Goal: Task Accomplishment & Management: Manage account settings

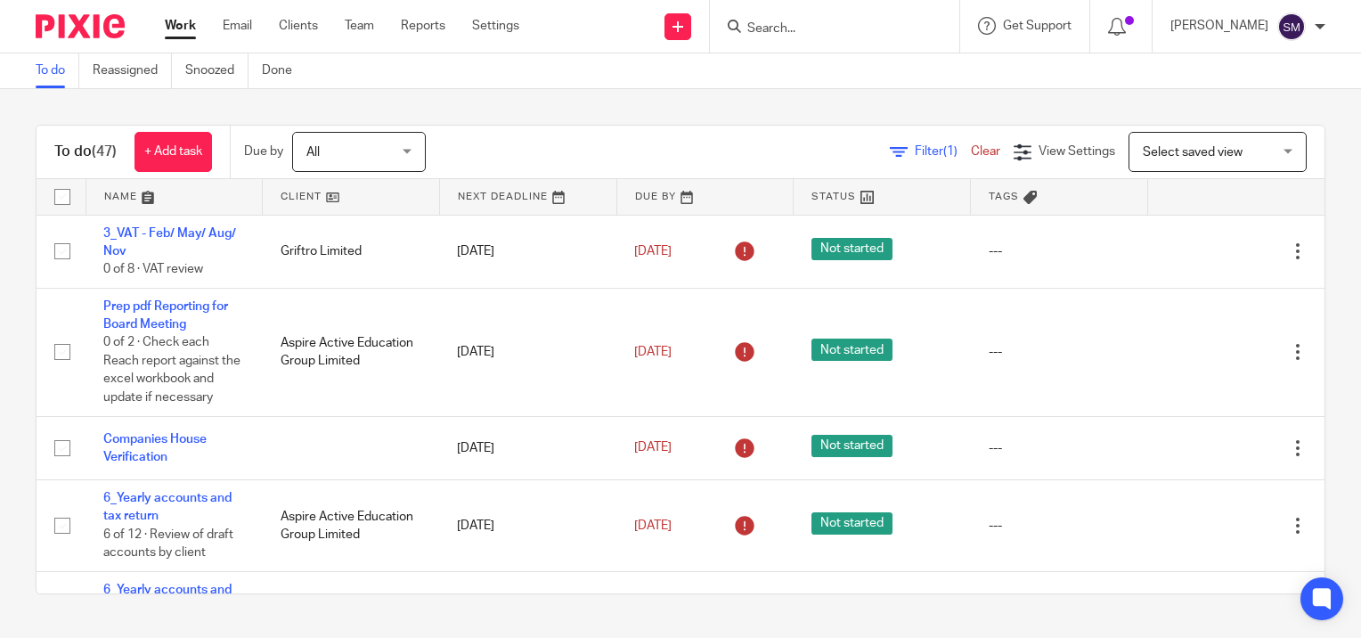
click at [802, 36] on input "Search" at bounding box center [825, 29] width 160 height 16
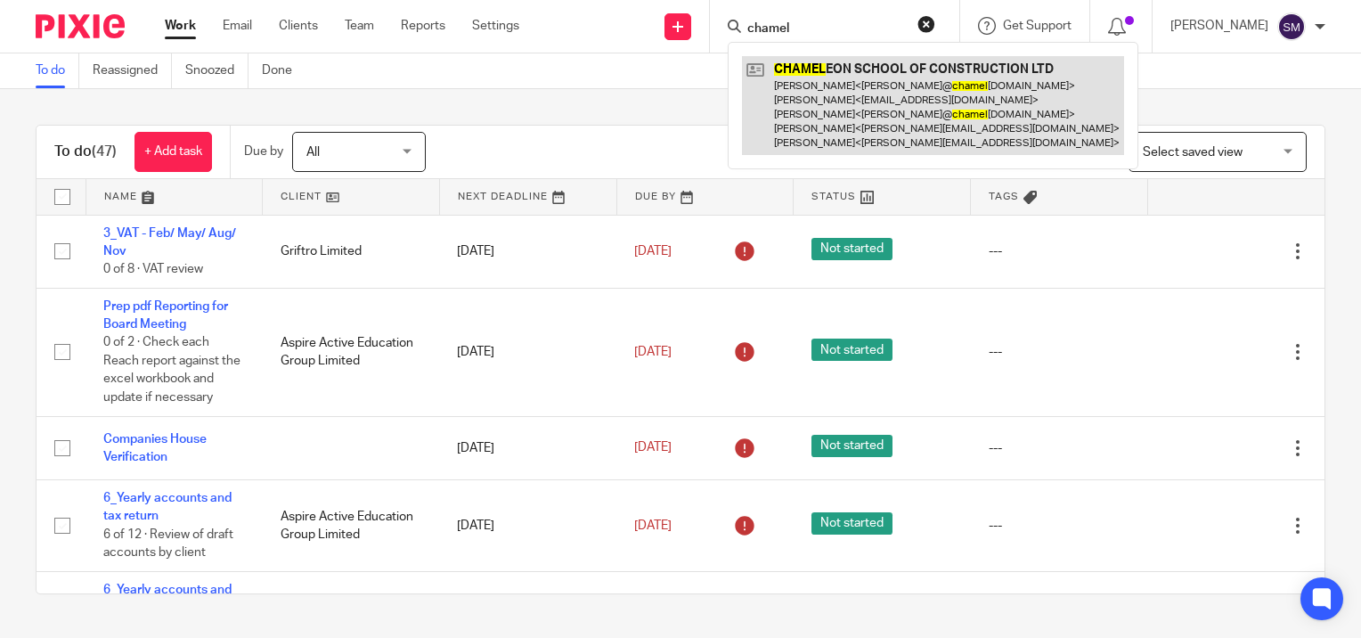
type input "chamel"
click at [830, 86] on link at bounding box center [933, 105] width 382 height 99
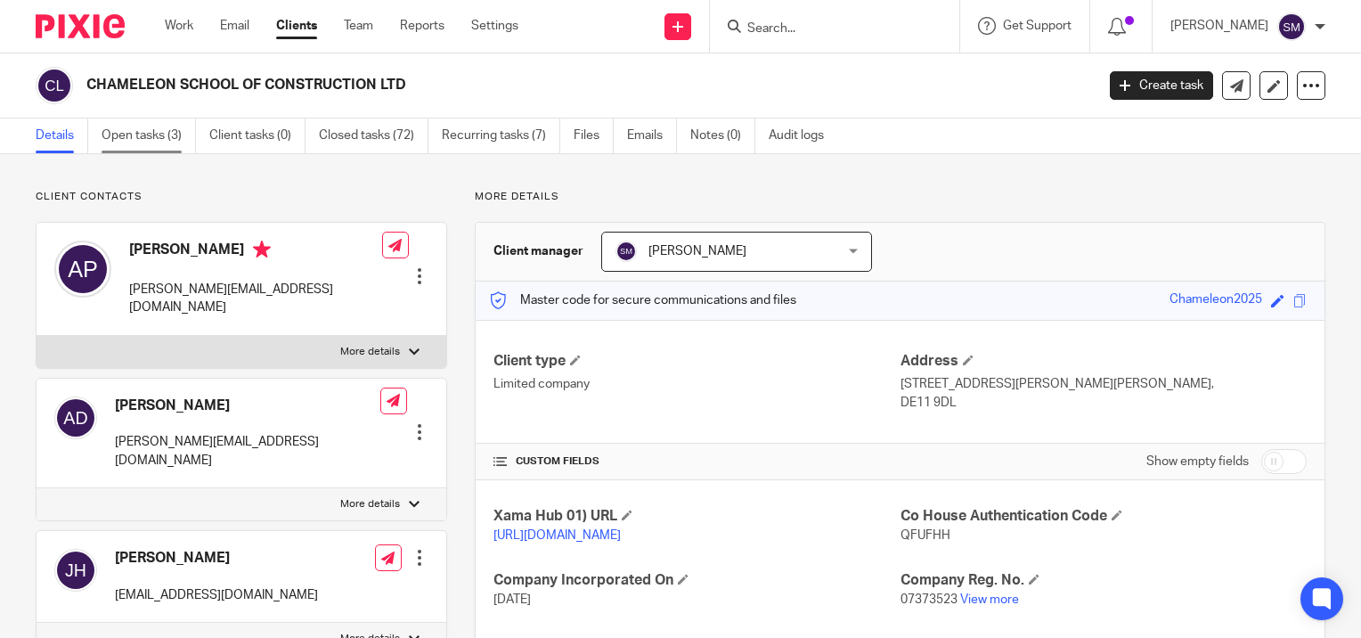
click at [142, 141] on link "Open tasks (3)" at bounding box center [149, 135] width 94 height 35
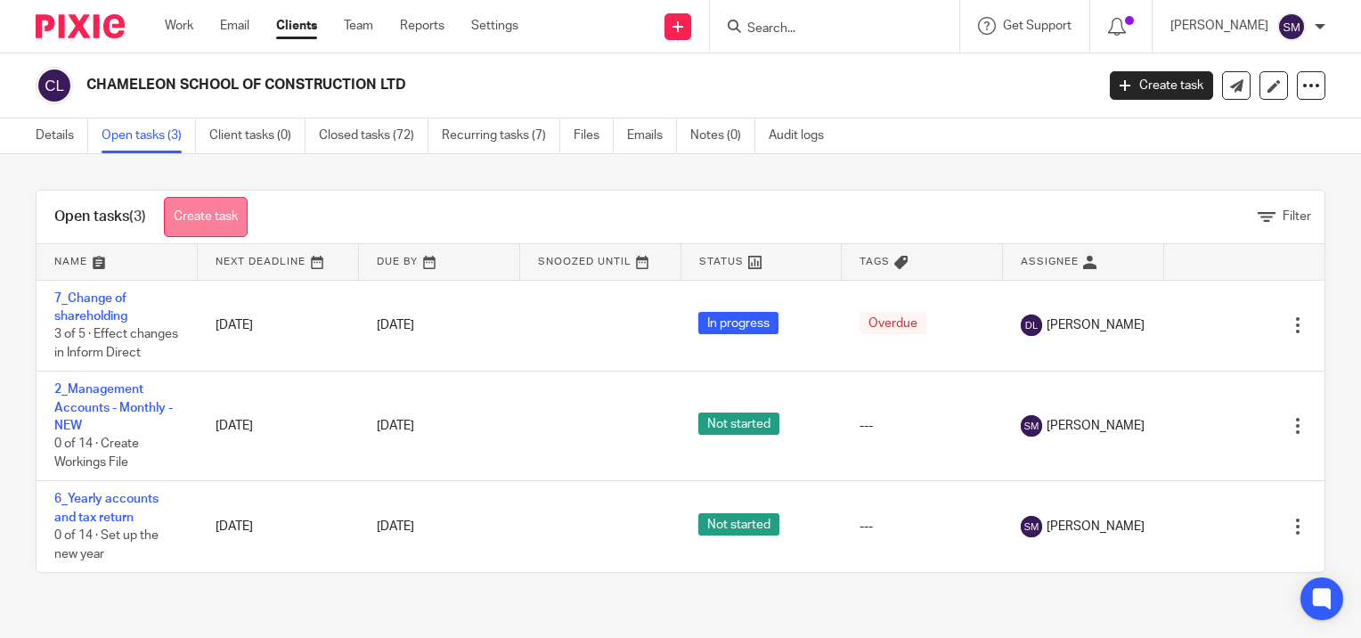
click at [194, 209] on link "Create task" at bounding box center [206, 217] width 84 height 40
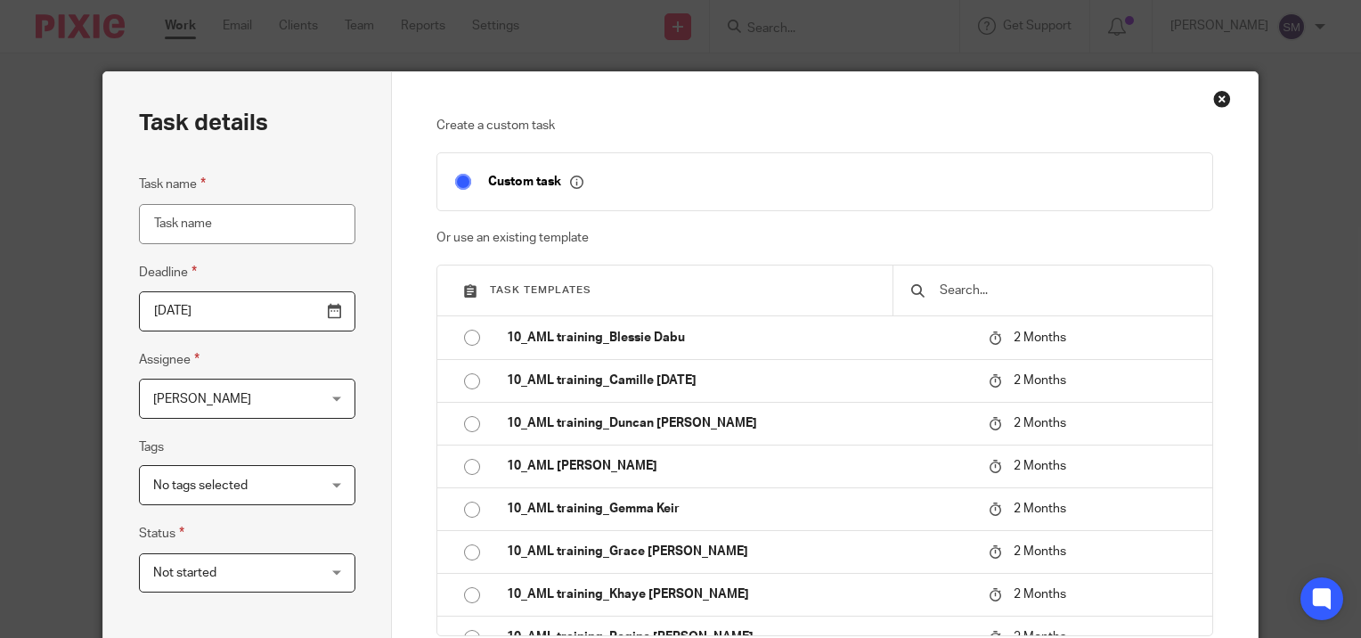
click at [189, 219] on input "Task name" at bounding box center [247, 224] width 216 height 40
type input "Request NEST Payment again"
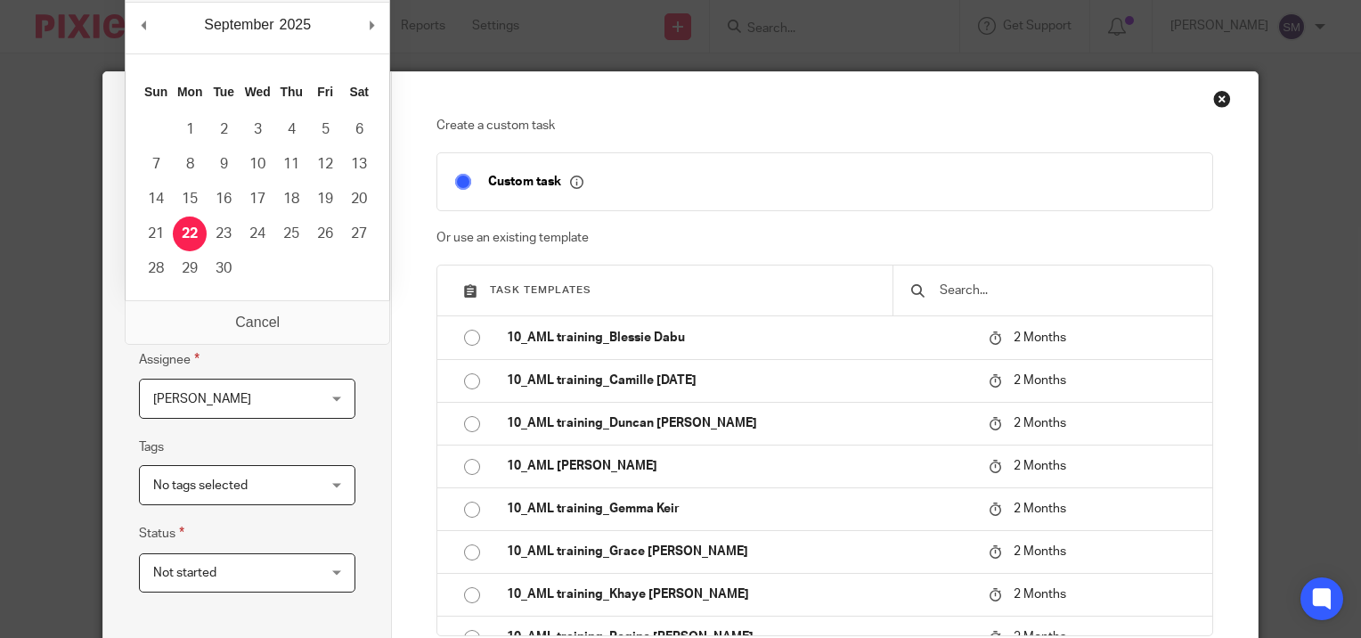
click at [321, 317] on input "2025-09-22" at bounding box center [247, 311] width 216 height 40
type input "2025-09-29"
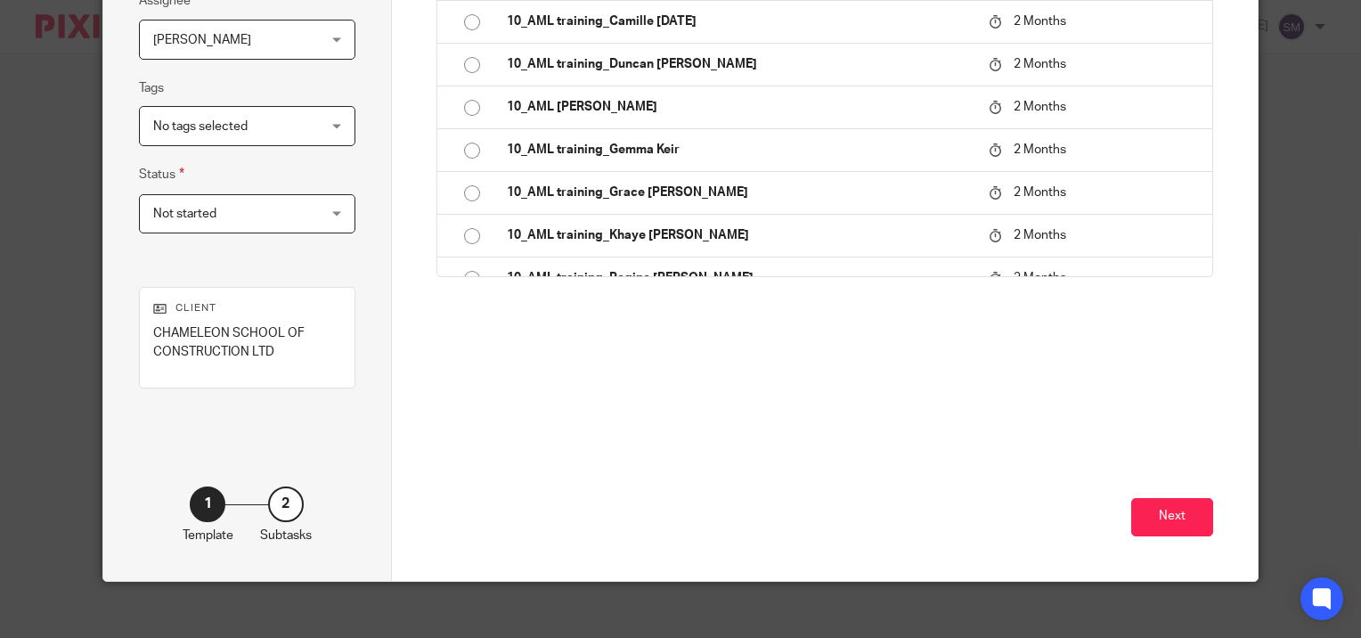
scroll to position [372, 0]
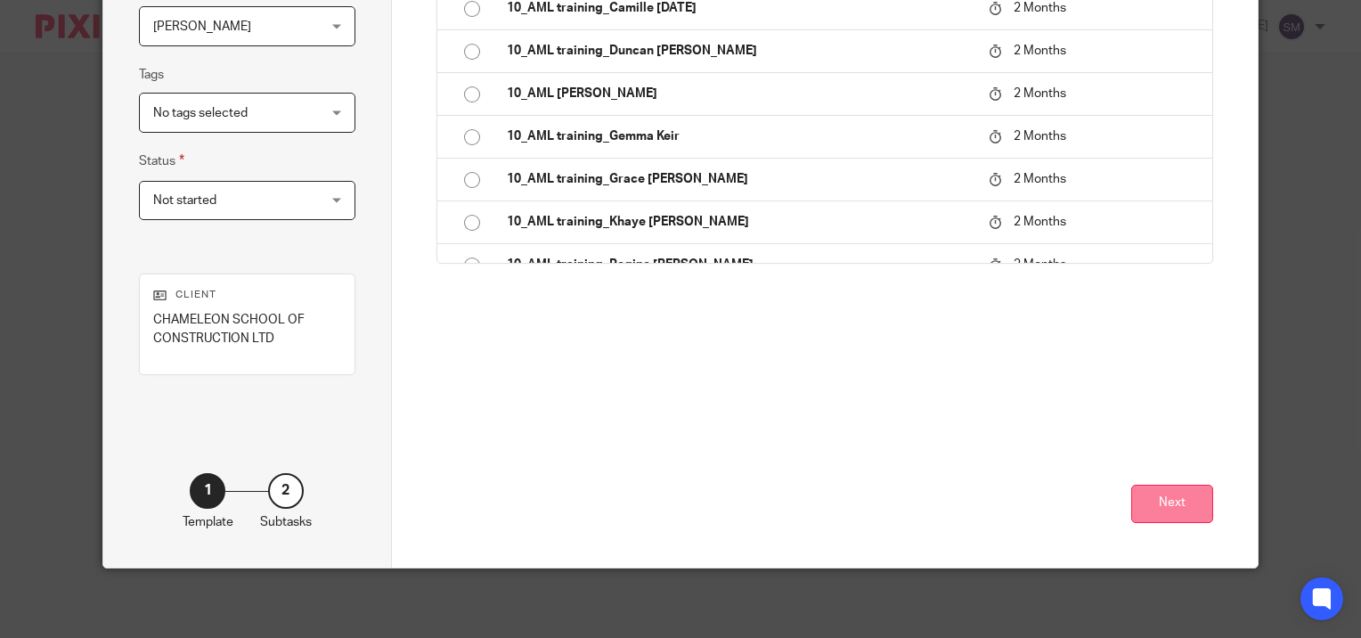
click at [1184, 506] on button "Next" at bounding box center [1172, 503] width 82 height 38
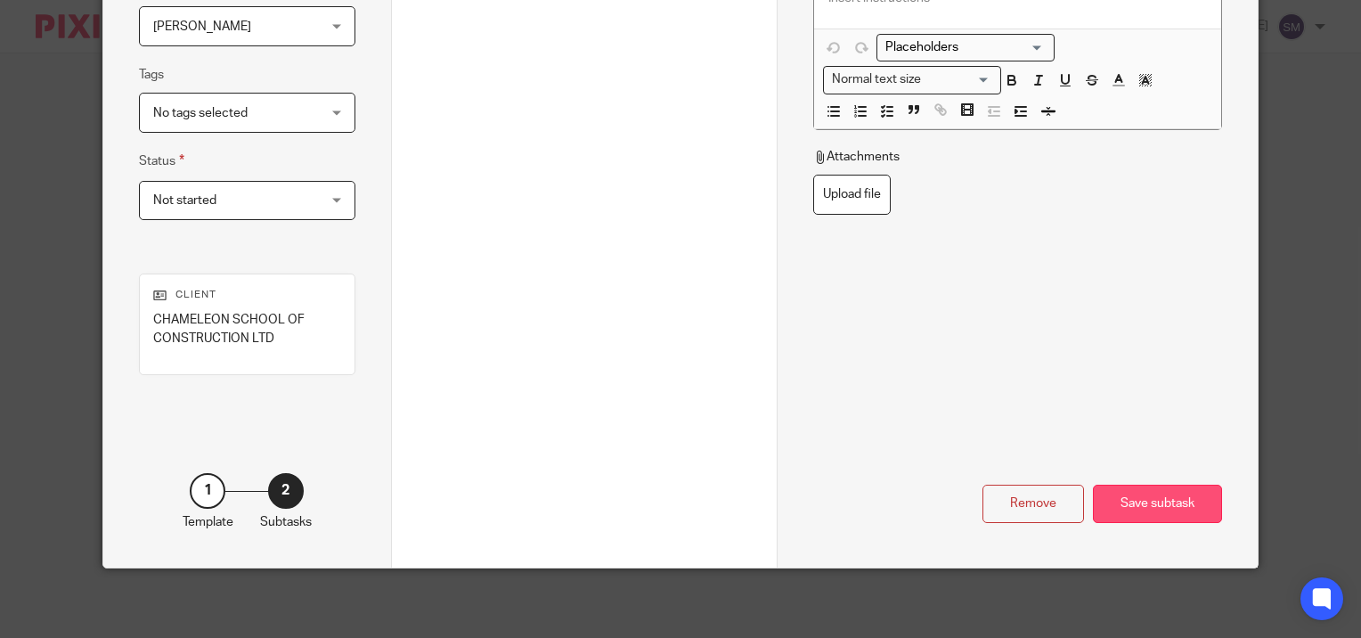
click at [1151, 499] on div "Save subtask" at bounding box center [1157, 503] width 129 height 38
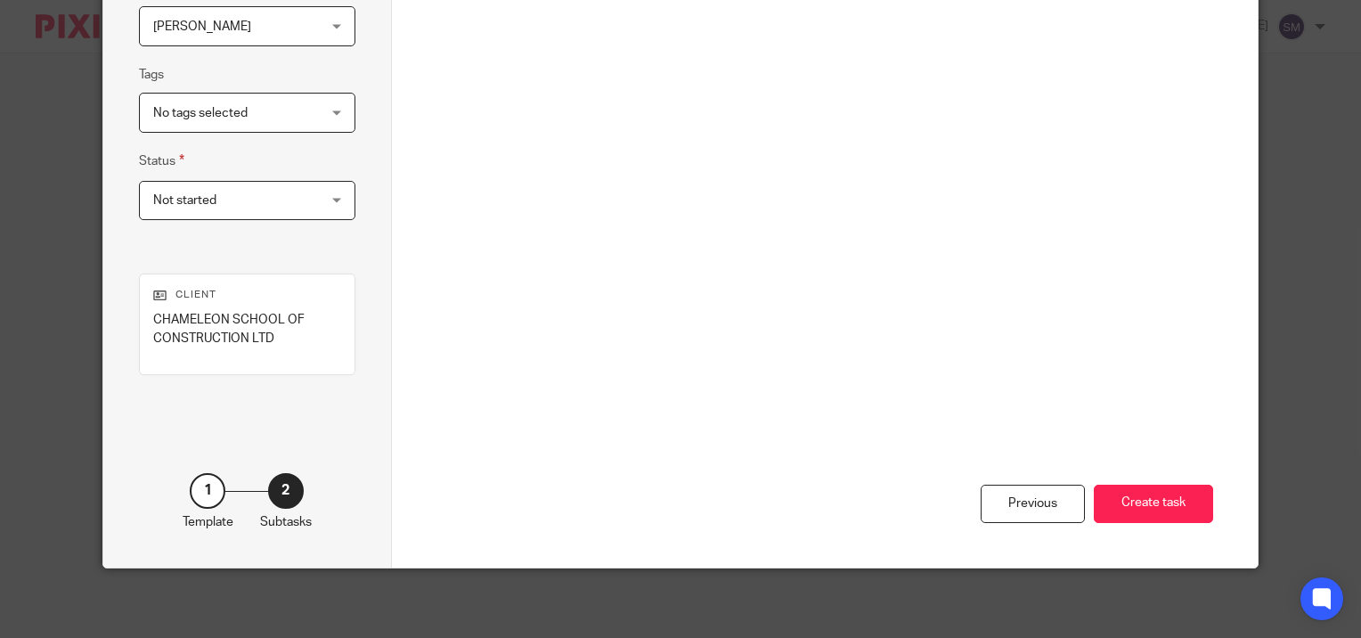
click at [1151, 499] on button "Create task" at bounding box center [1153, 503] width 119 height 38
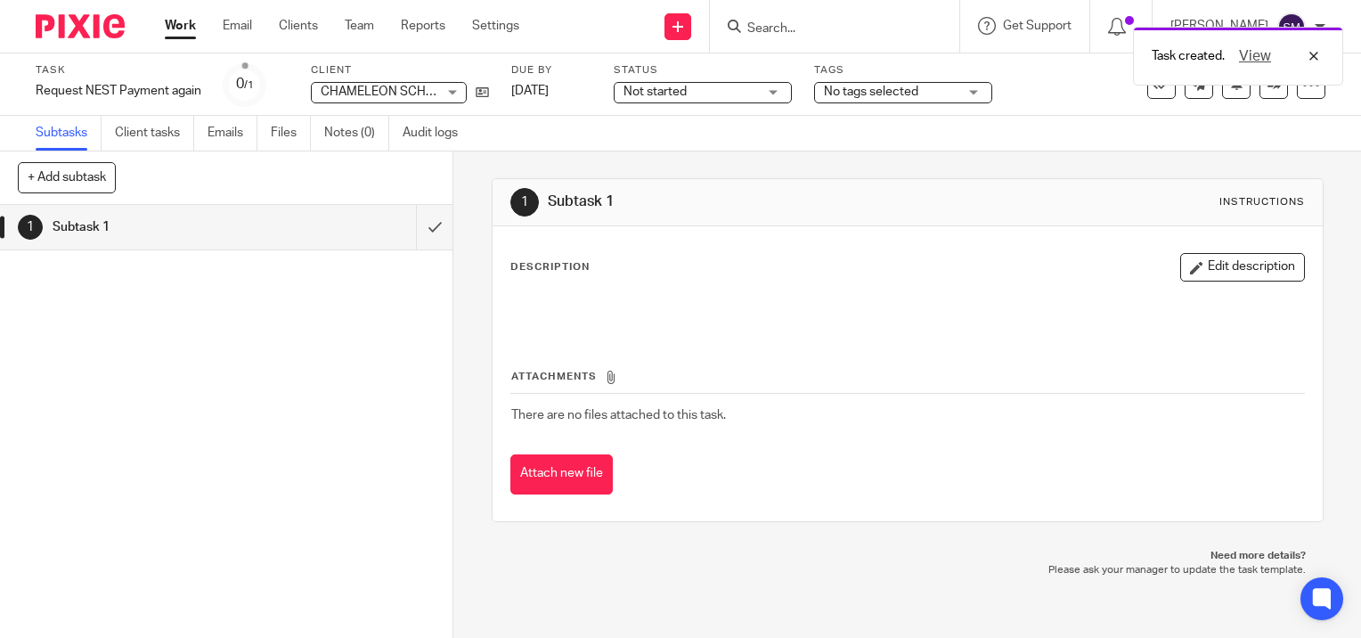
click at [177, 34] on link "Work" at bounding box center [180, 26] width 31 height 18
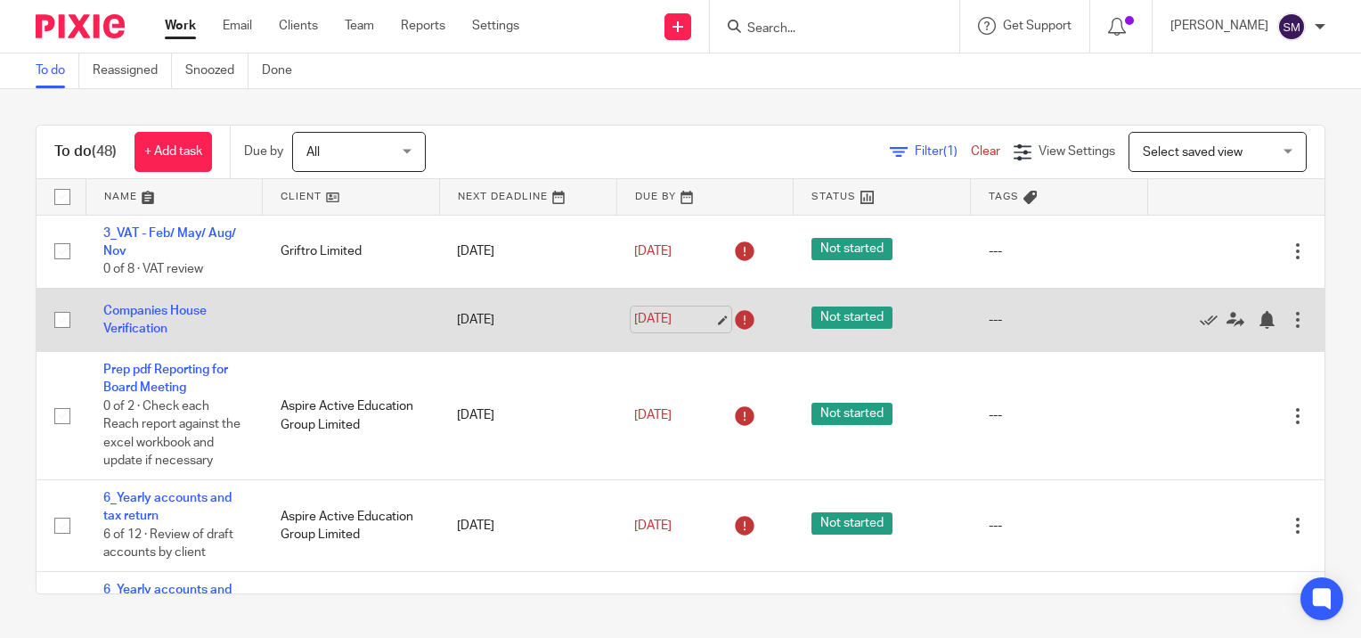
click at [703, 318] on link "[DATE]" at bounding box center [674, 319] width 80 height 19
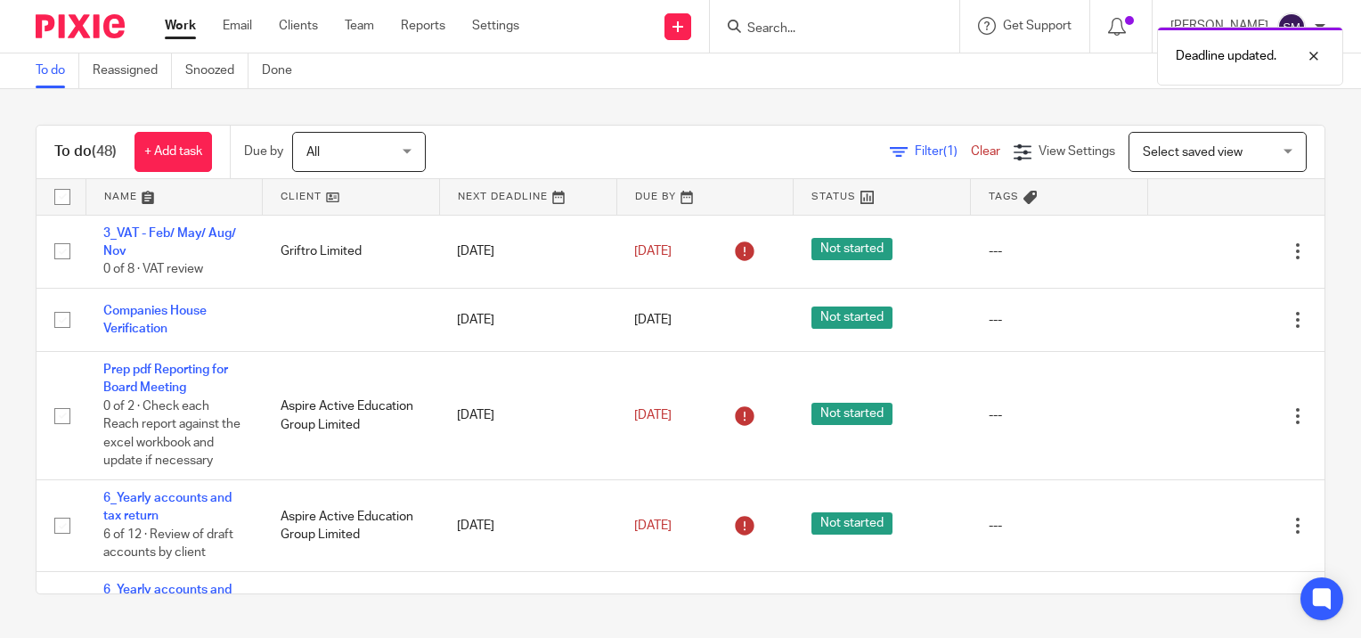
click at [182, 25] on link "Work" at bounding box center [180, 26] width 31 height 18
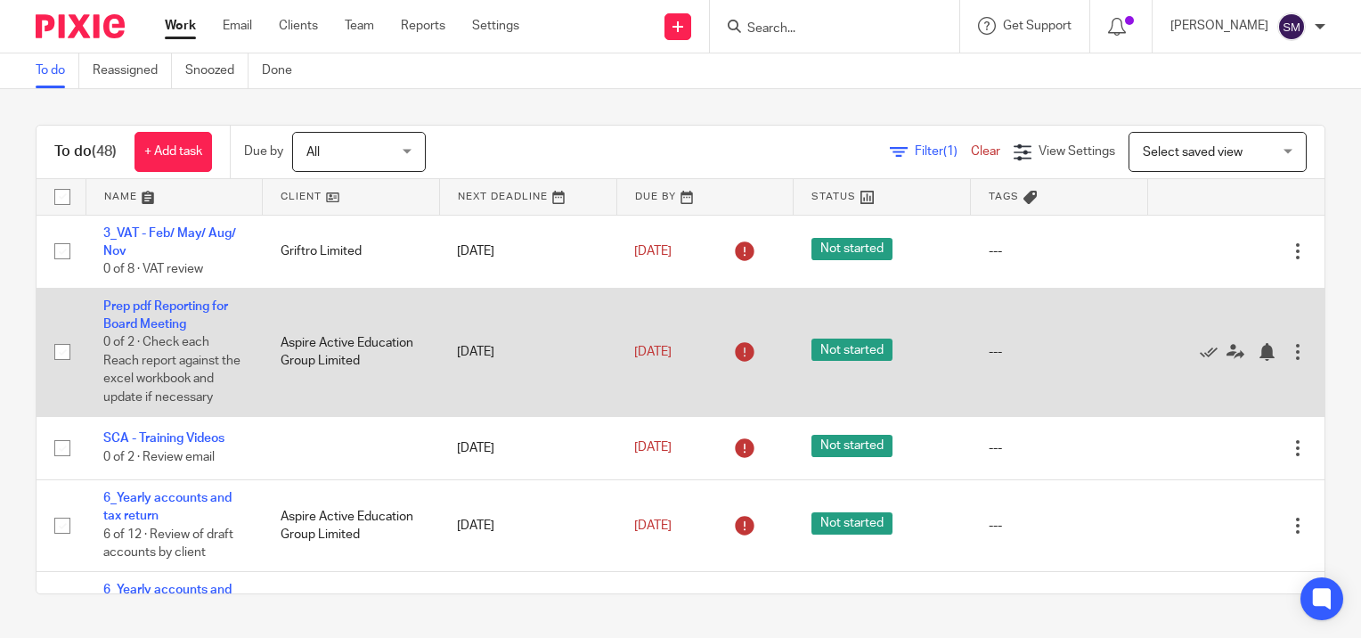
click at [157, 313] on td "Prep pdf Reporting for Board Meeting 0 of 2 · Check each Reach report against t…" at bounding box center [173, 352] width 177 height 128
click at [159, 308] on link "Prep pdf Reporting for Board Meeting" at bounding box center [165, 315] width 125 height 30
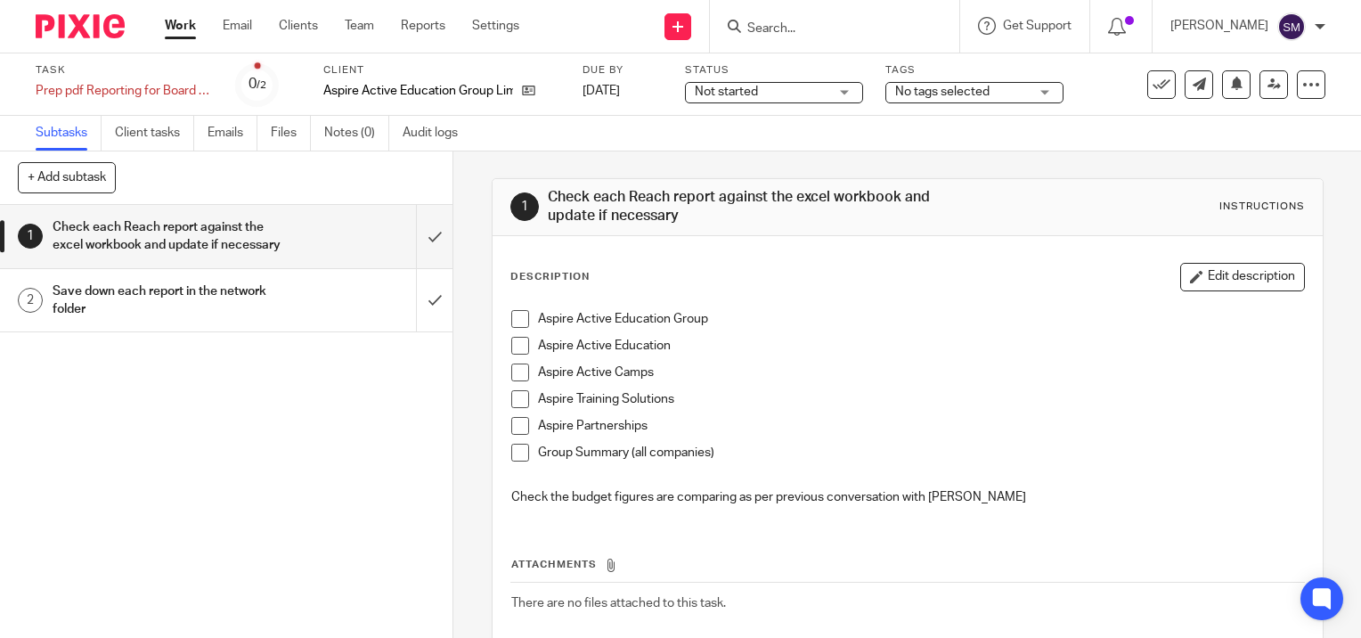
click at [326, 321] on div "Save down each report in the network folder" at bounding box center [226, 300] width 346 height 45
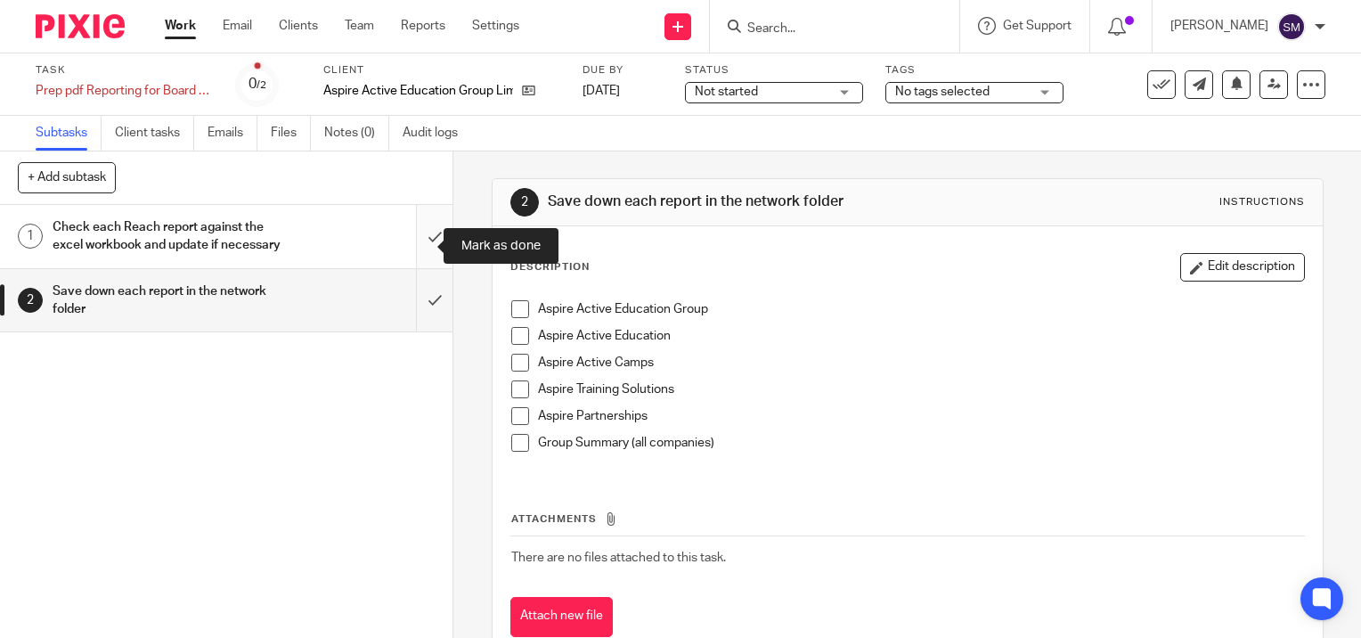
click at [419, 242] on input "submit" at bounding box center [226, 236] width 452 height 63
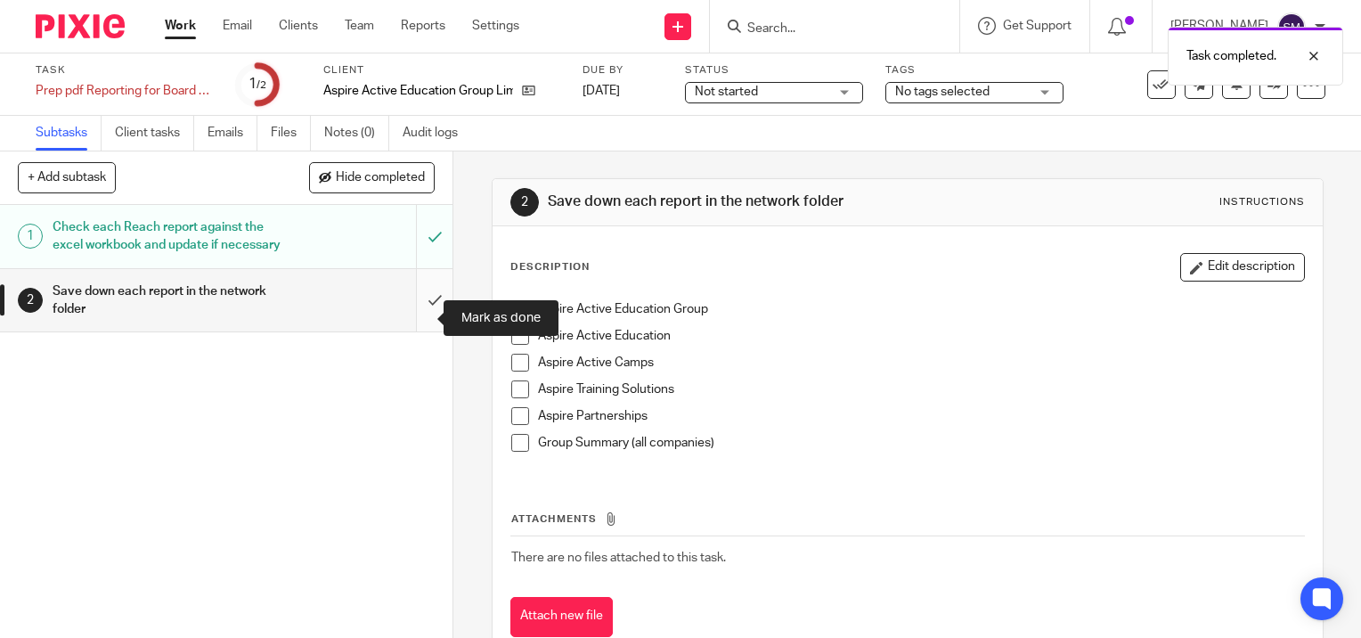
click at [412, 321] on input "submit" at bounding box center [226, 300] width 452 height 63
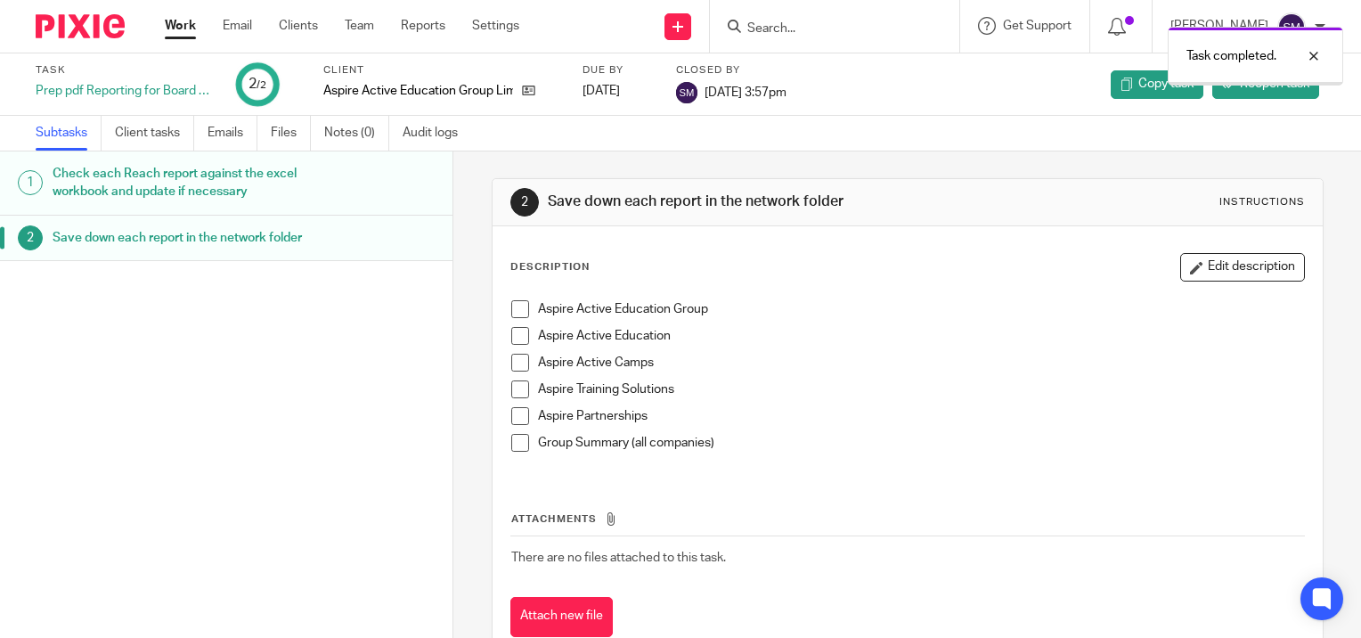
click at [181, 21] on link "Work" at bounding box center [180, 26] width 31 height 18
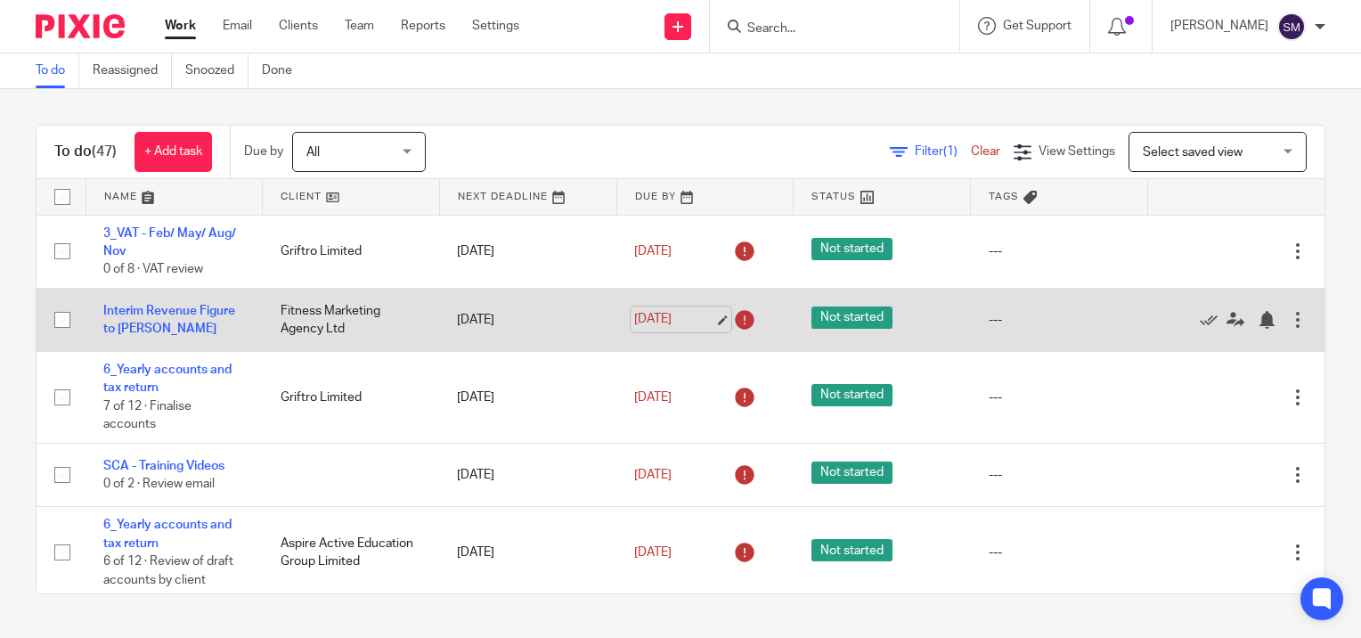
click at [700, 321] on link "18 Sep 2025" at bounding box center [674, 319] width 80 height 19
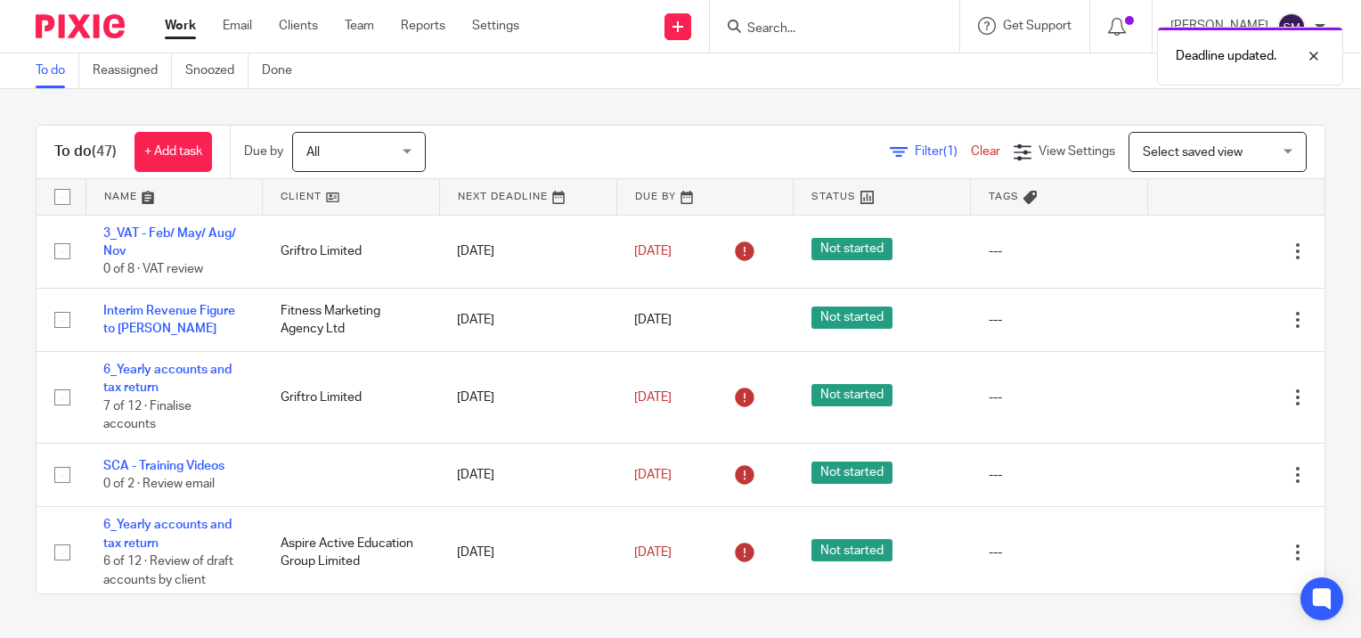
click at [171, 25] on link "Work" at bounding box center [180, 26] width 31 height 18
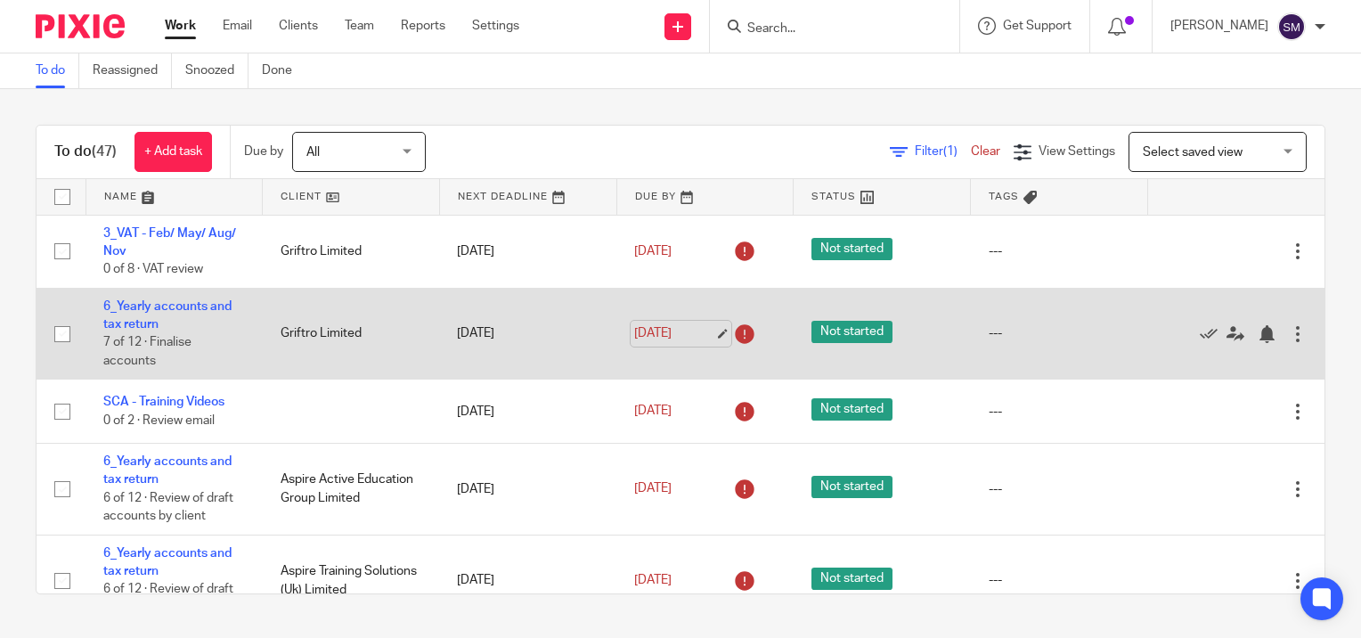
click at [705, 330] on link "[DATE]" at bounding box center [674, 333] width 80 height 19
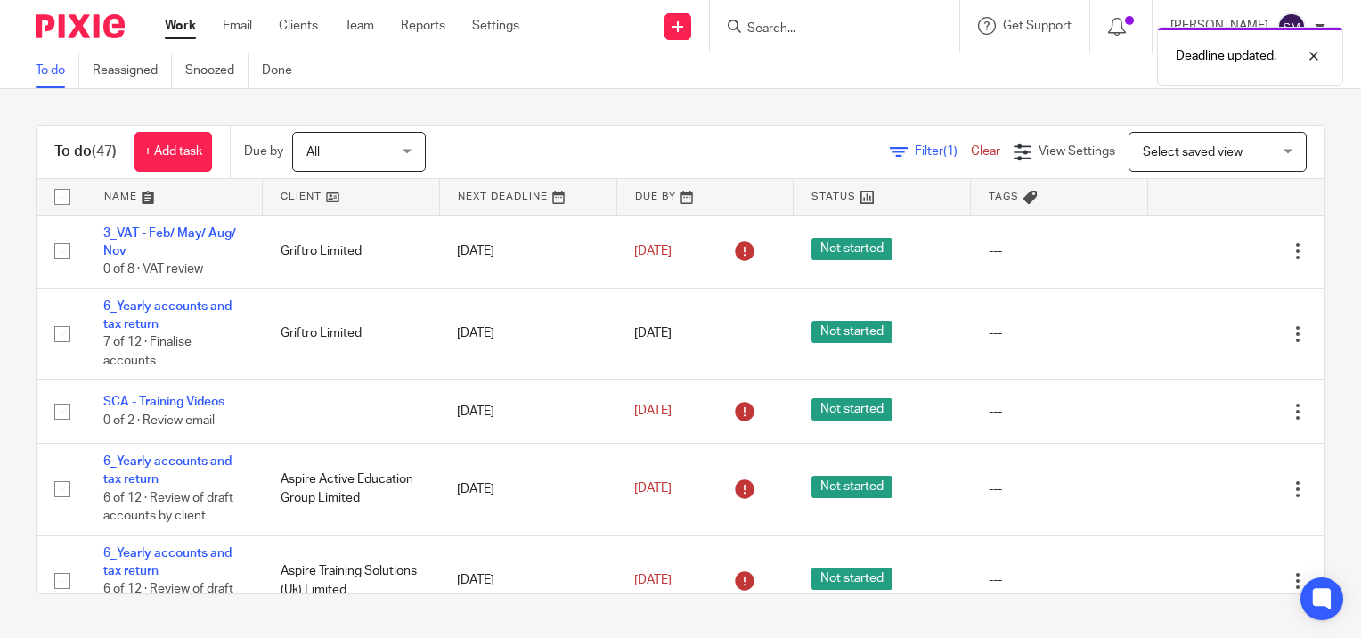
click at [173, 20] on link "Work" at bounding box center [180, 26] width 31 height 18
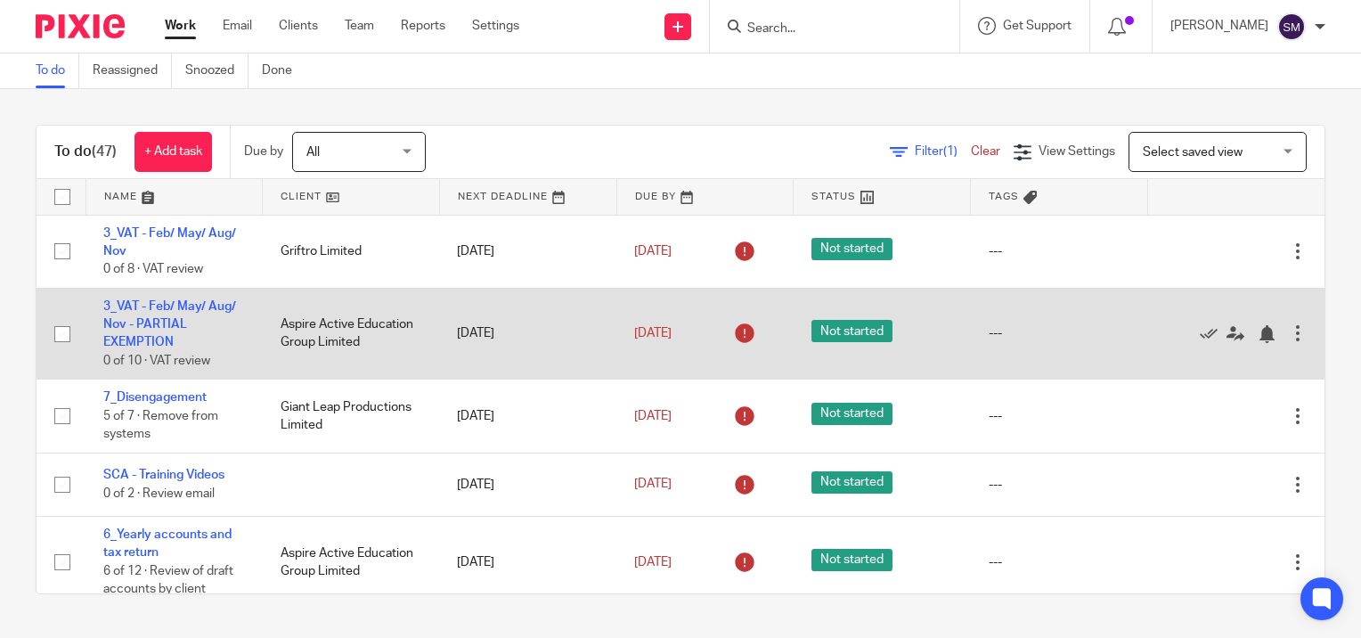
click at [1289, 326] on div at bounding box center [1298, 333] width 18 height 18
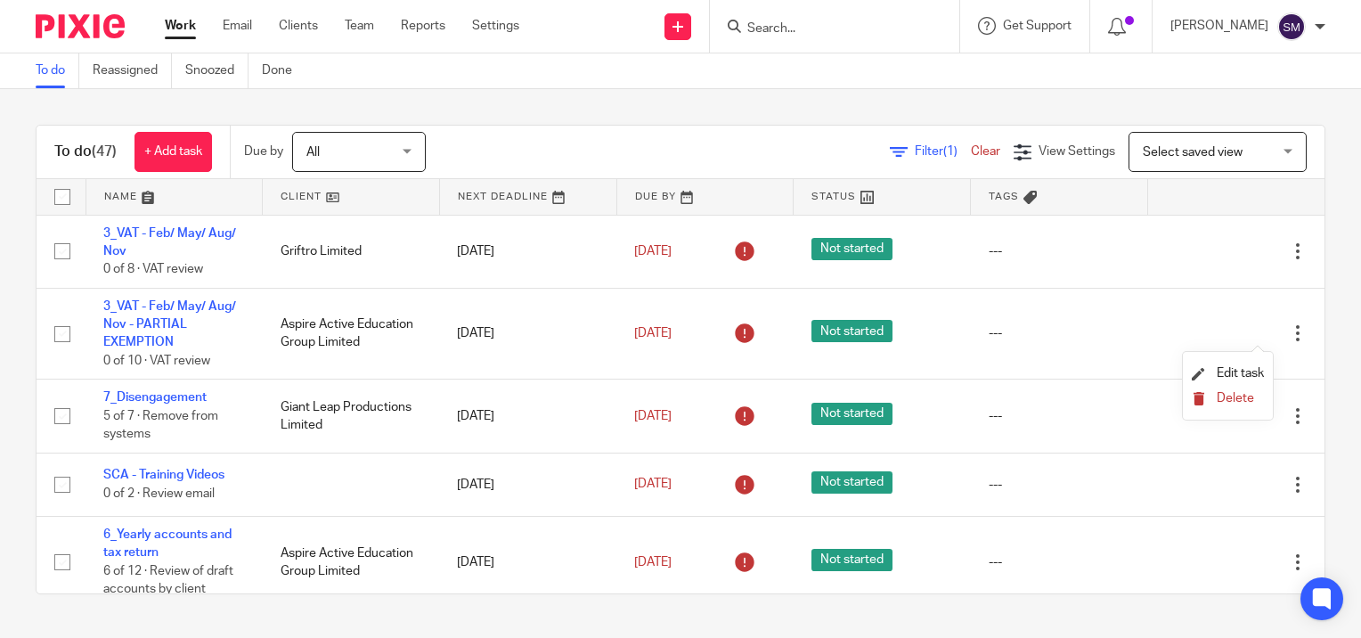
click at [1216, 401] on span "Delete" at bounding box center [1234, 398] width 37 height 12
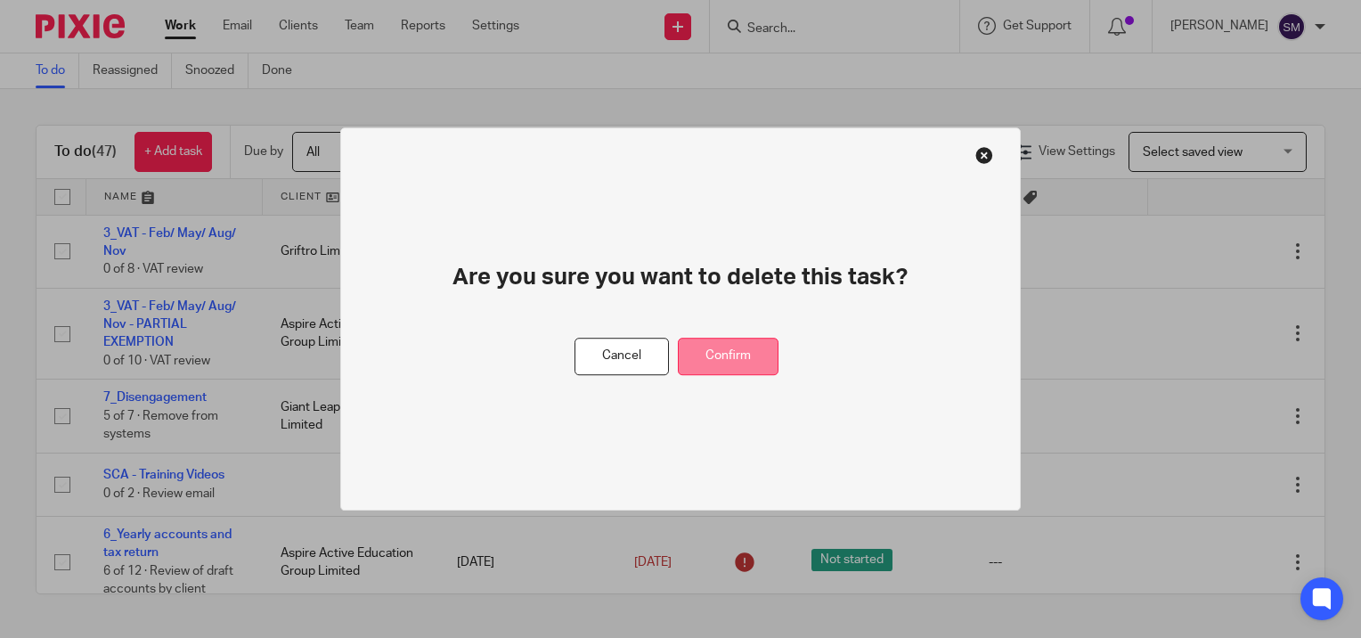
click at [728, 363] on button "Confirm" at bounding box center [728, 357] width 101 height 38
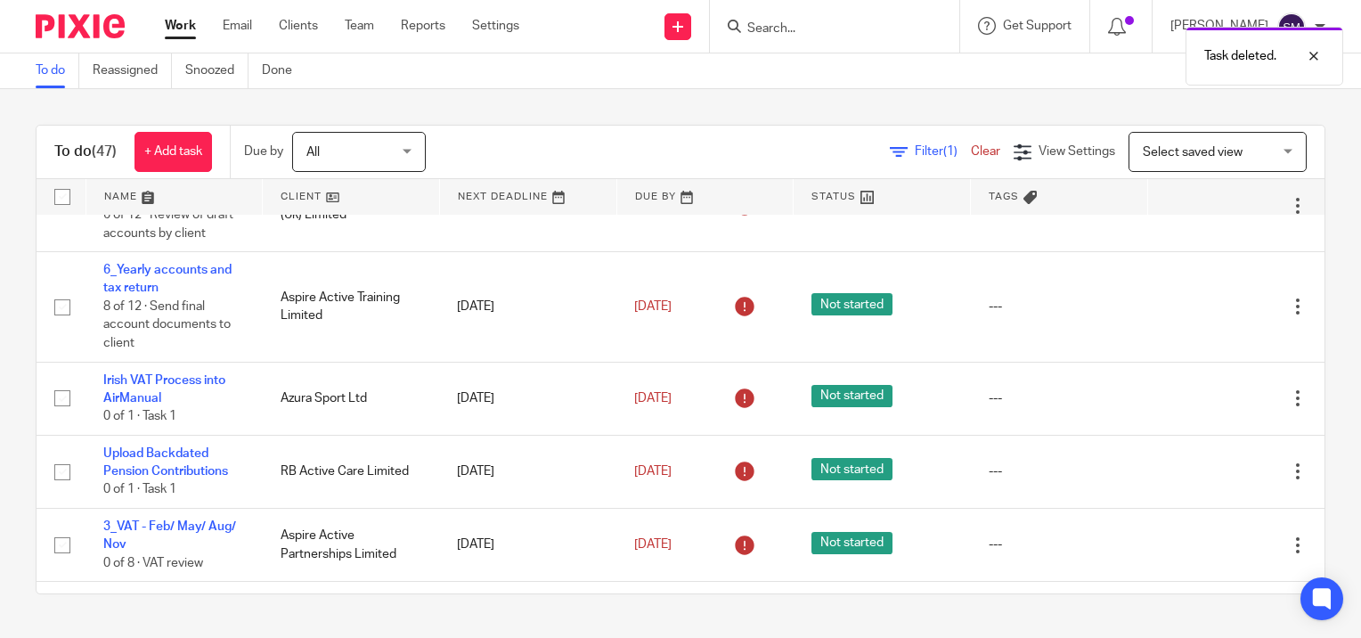
scroll to position [445, 0]
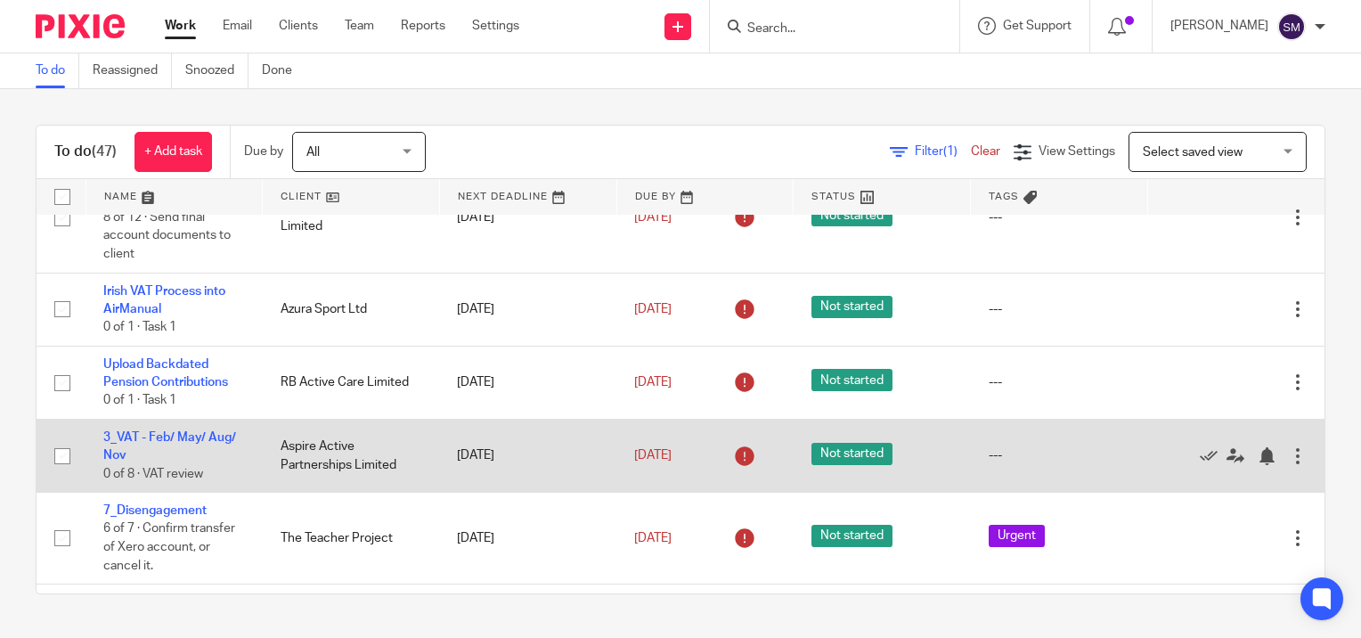
click at [1289, 458] on div at bounding box center [1298, 456] width 18 height 18
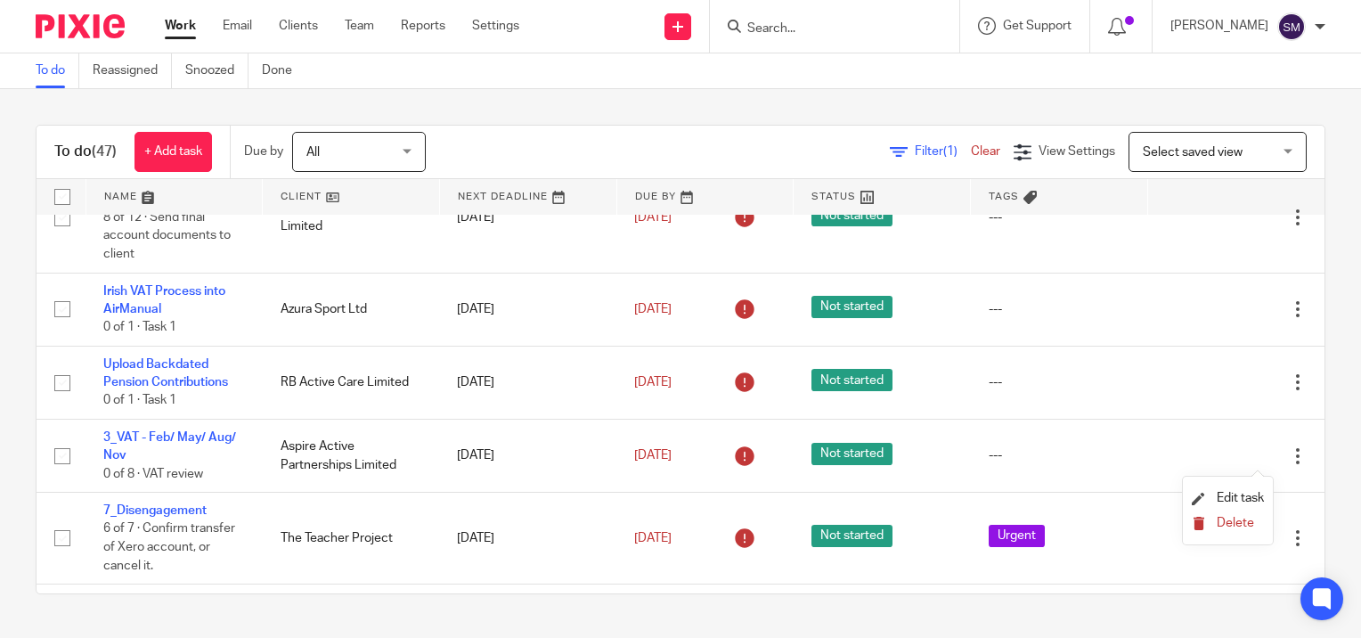
click at [1229, 527] on span "Delete" at bounding box center [1234, 523] width 37 height 12
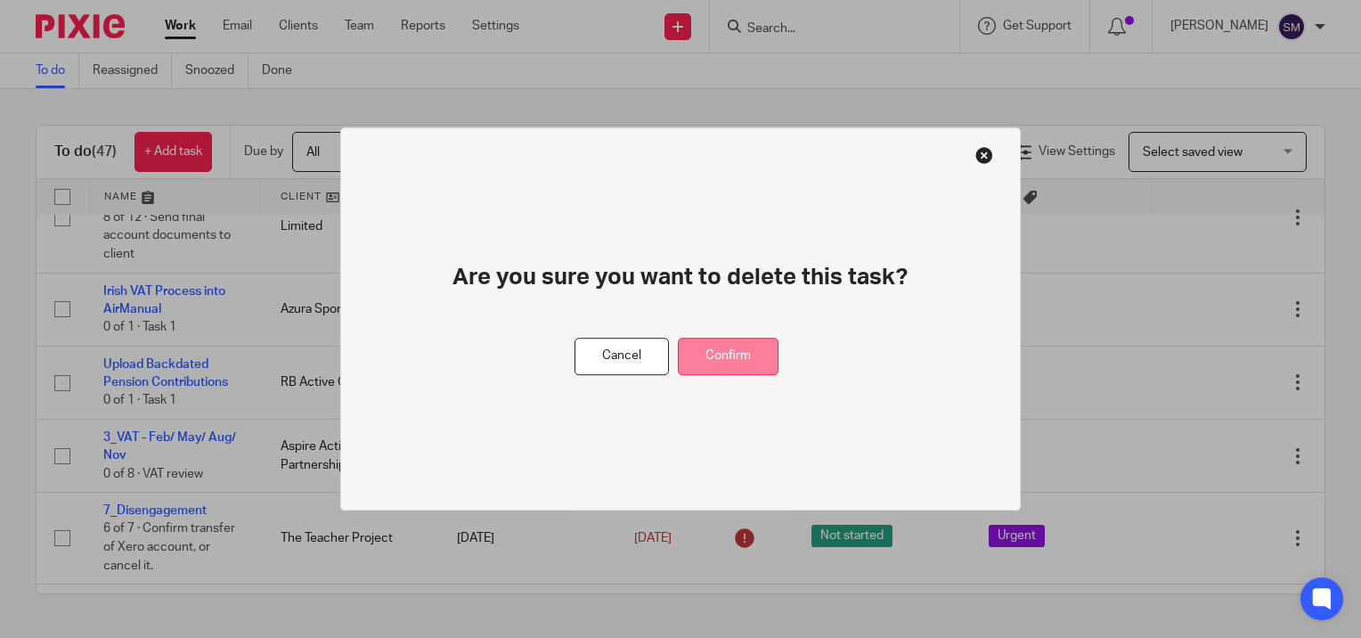
click at [737, 360] on button "Confirm" at bounding box center [728, 357] width 101 height 38
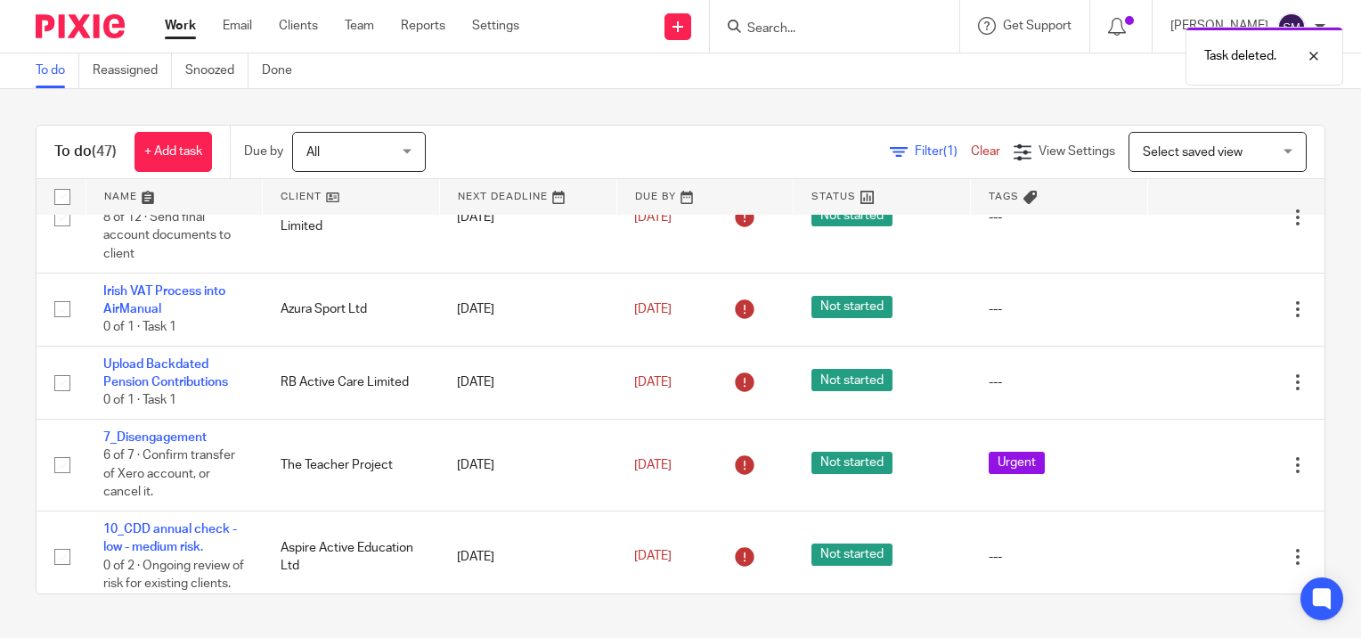
click at [799, 28] on div "Task deleted." at bounding box center [1011, 52] width 663 height 68
drag, startPoint x: 799, startPoint y: 28, endPoint x: 785, endPoint y: 37, distance: 17.3
click at [785, 37] on div "Task deleted." at bounding box center [1011, 52] width 663 height 68
click at [783, 37] on div "Task deleted." at bounding box center [1011, 52] width 663 height 68
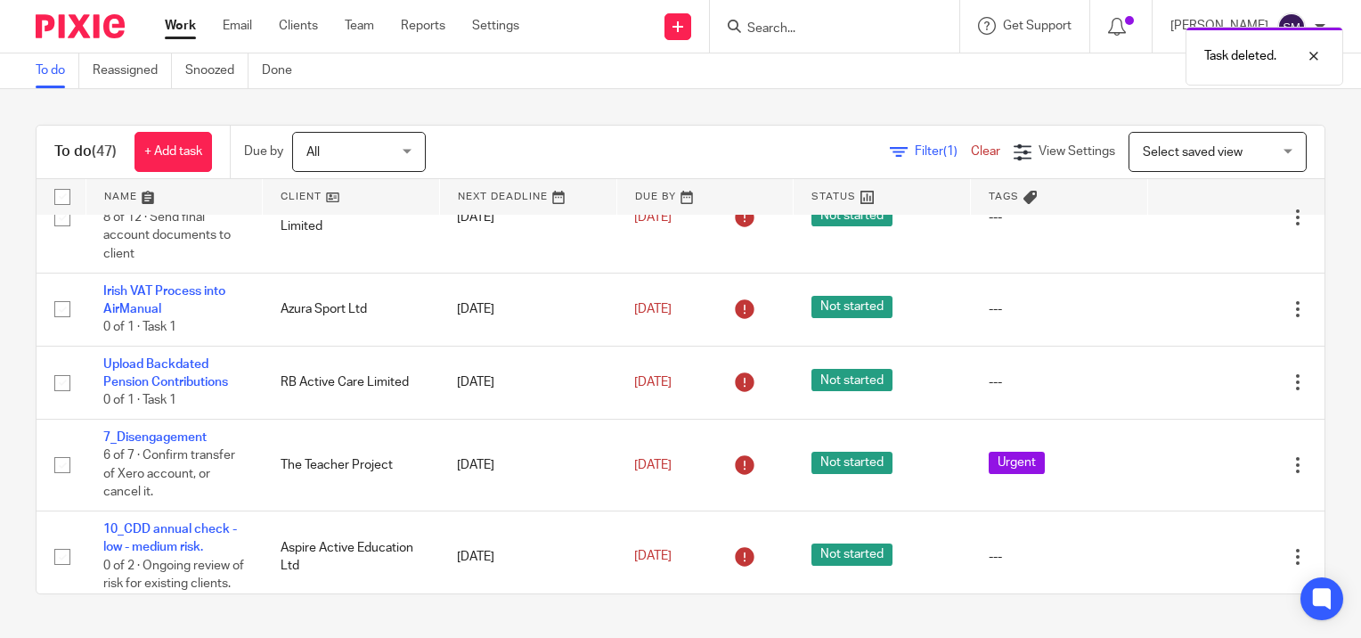
click at [728, 23] on div "Task deleted." at bounding box center [1011, 52] width 663 height 68
click at [762, 28] on input "Search" at bounding box center [825, 29] width 160 height 16
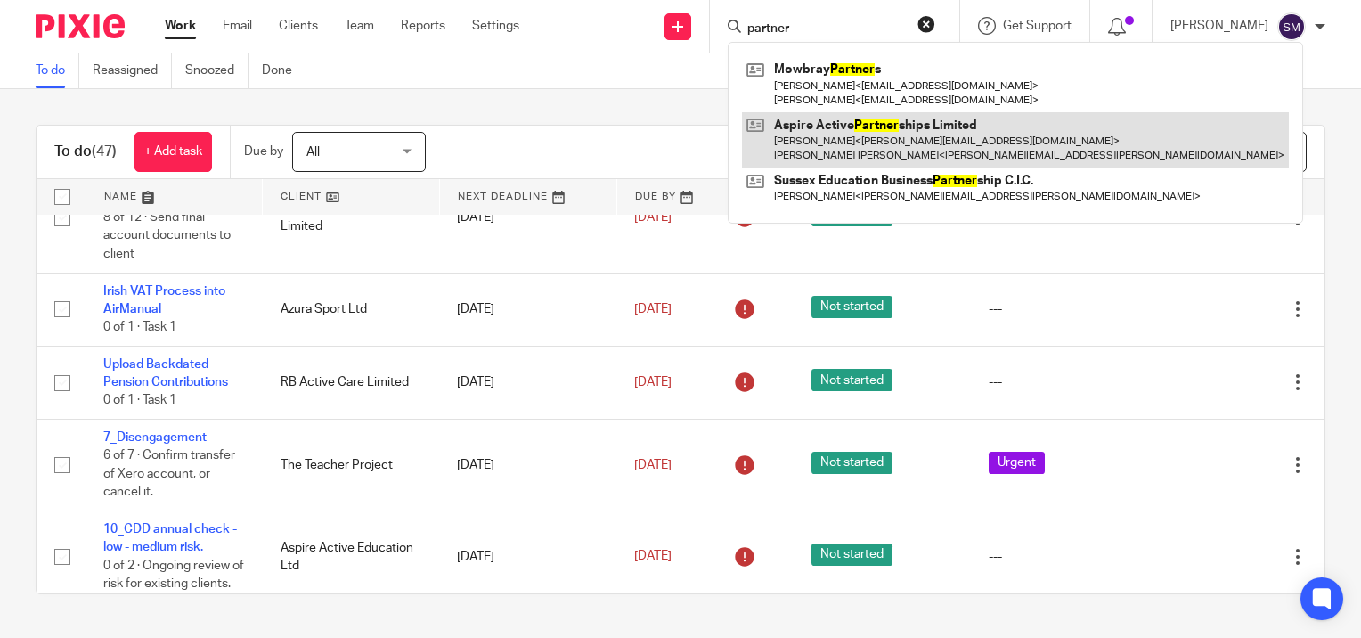
type input "partner"
click at [794, 135] on link at bounding box center [1015, 139] width 547 height 55
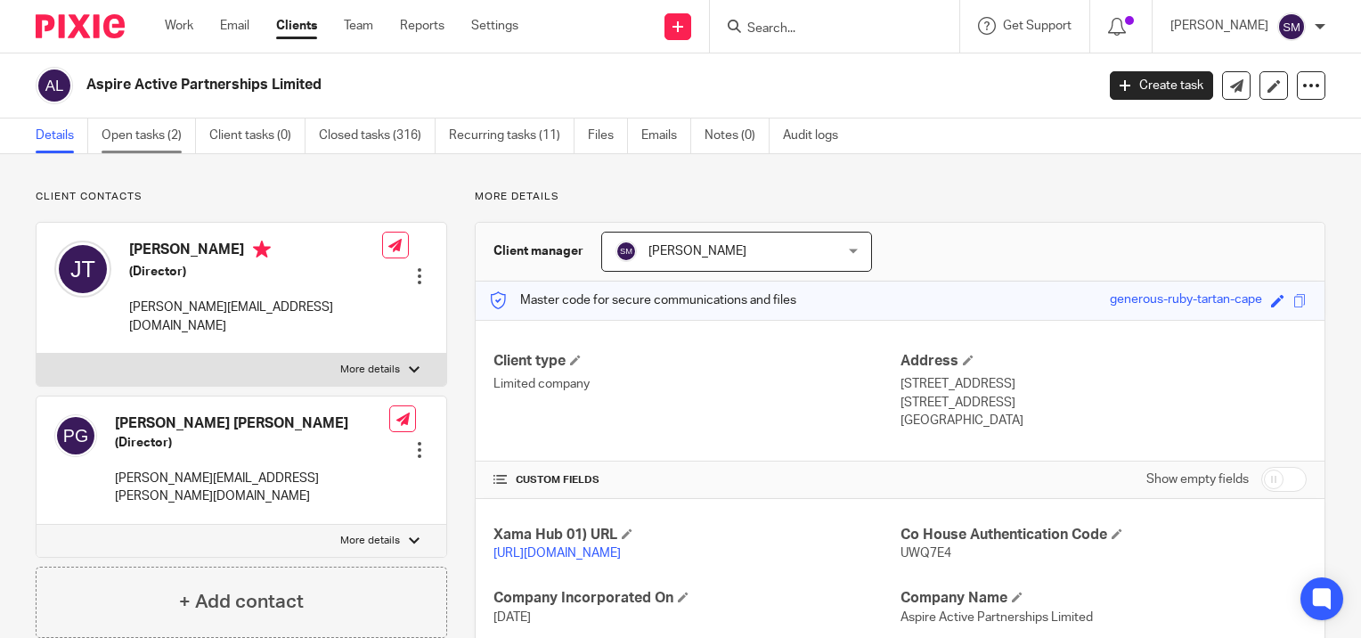
click at [142, 132] on link "Open tasks (2)" at bounding box center [149, 135] width 94 height 35
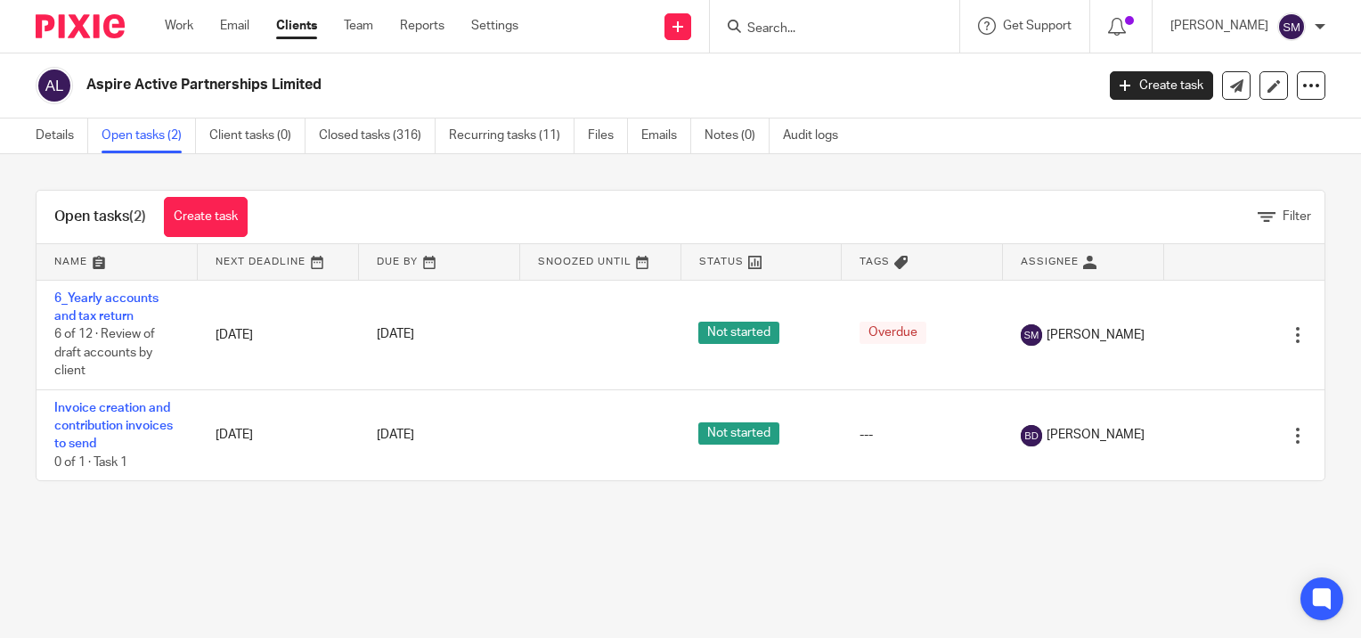
click at [500, 139] on link "Recurring tasks (11)" at bounding box center [512, 135] width 126 height 35
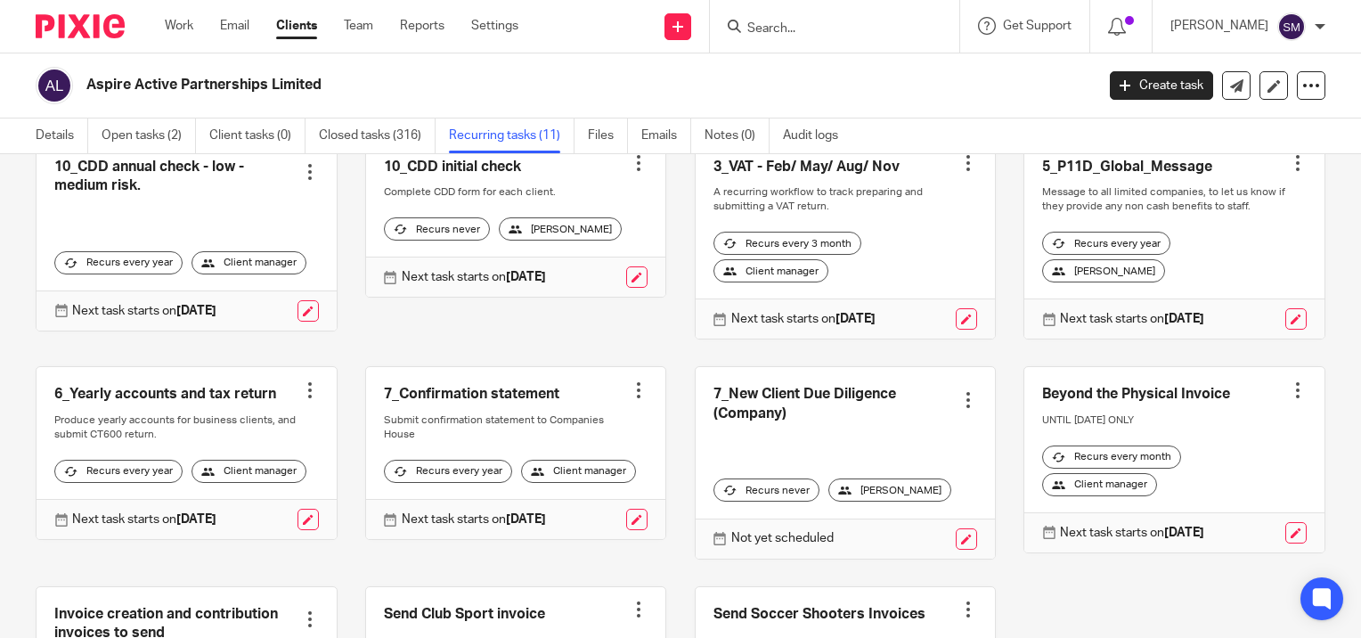
scroll to position [28, 0]
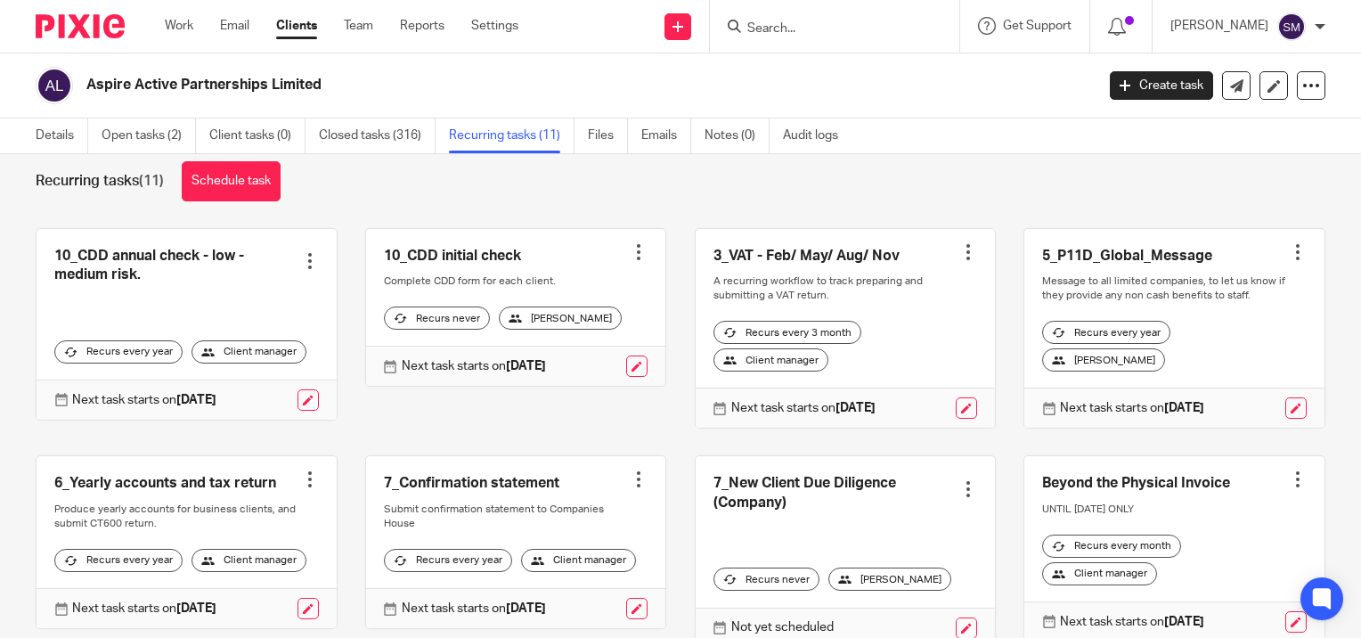
click at [959, 248] on div at bounding box center [968, 252] width 18 height 18
click at [884, 362] on span "Cancel schedule" at bounding box center [883, 363] width 94 height 12
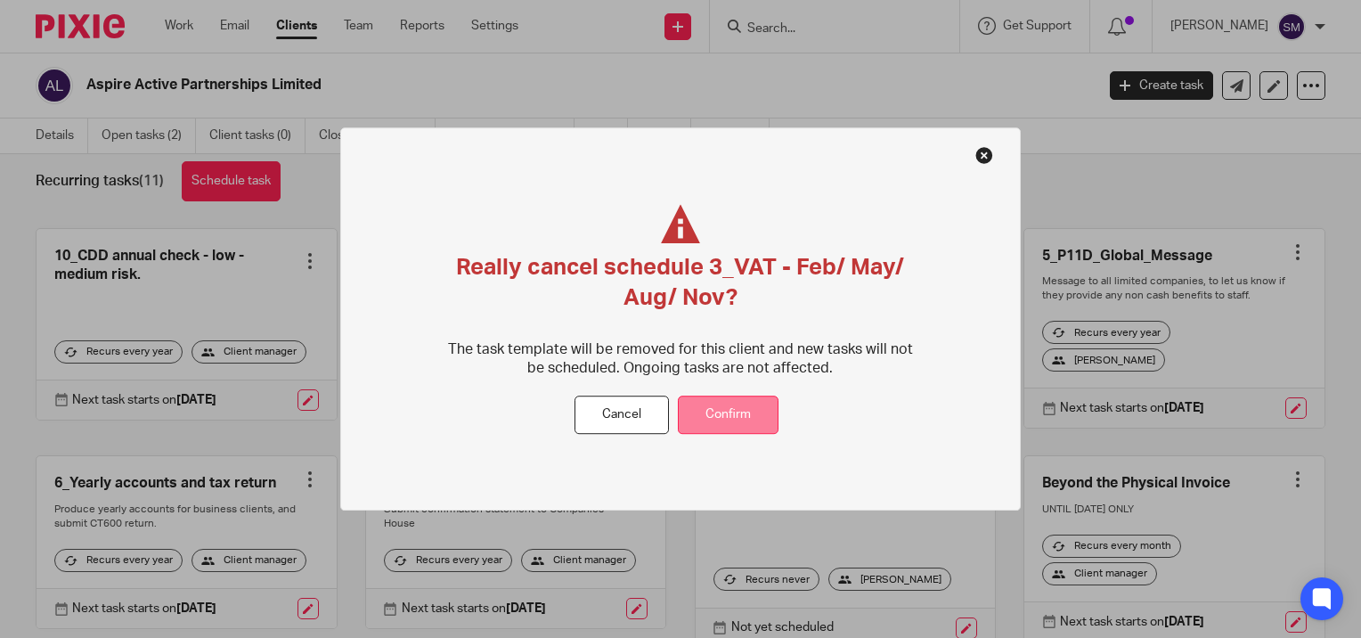
click at [749, 407] on button "Confirm" at bounding box center [728, 415] width 101 height 38
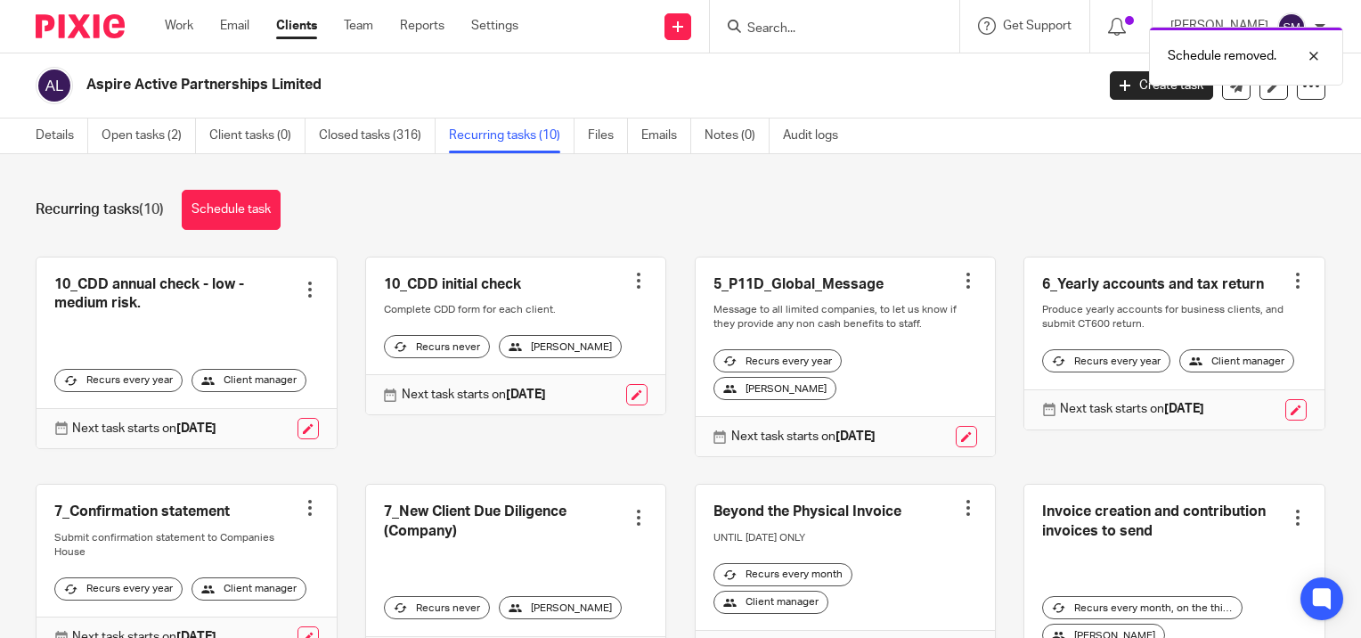
click at [797, 29] on div "Schedule removed." at bounding box center [1011, 52] width 663 height 68
click at [797, 29] on input "Search" at bounding box center [825, 29] width 160 height 16
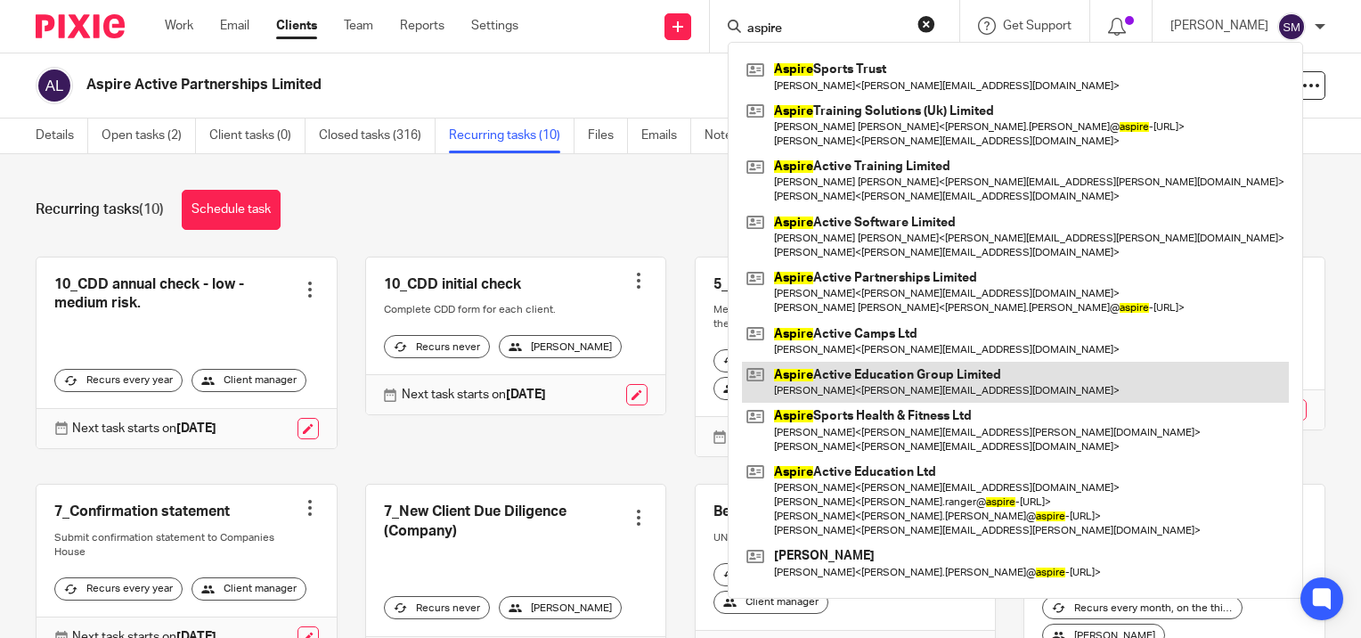
type input "aspire"
click at [842, 378] on link at bounding box center [1015, 382] width 547 height 41
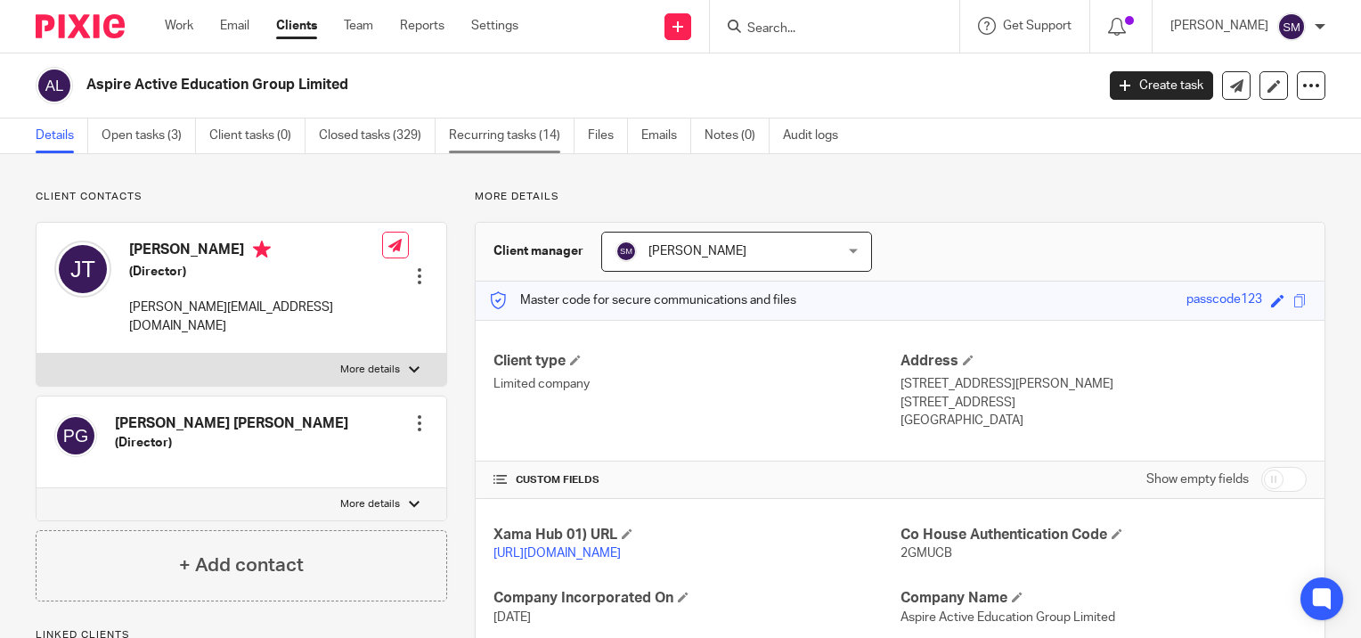
click at [517, 142] on link "Recurring tasks (14)" at bounding box center [512, 135] width 126 height 35
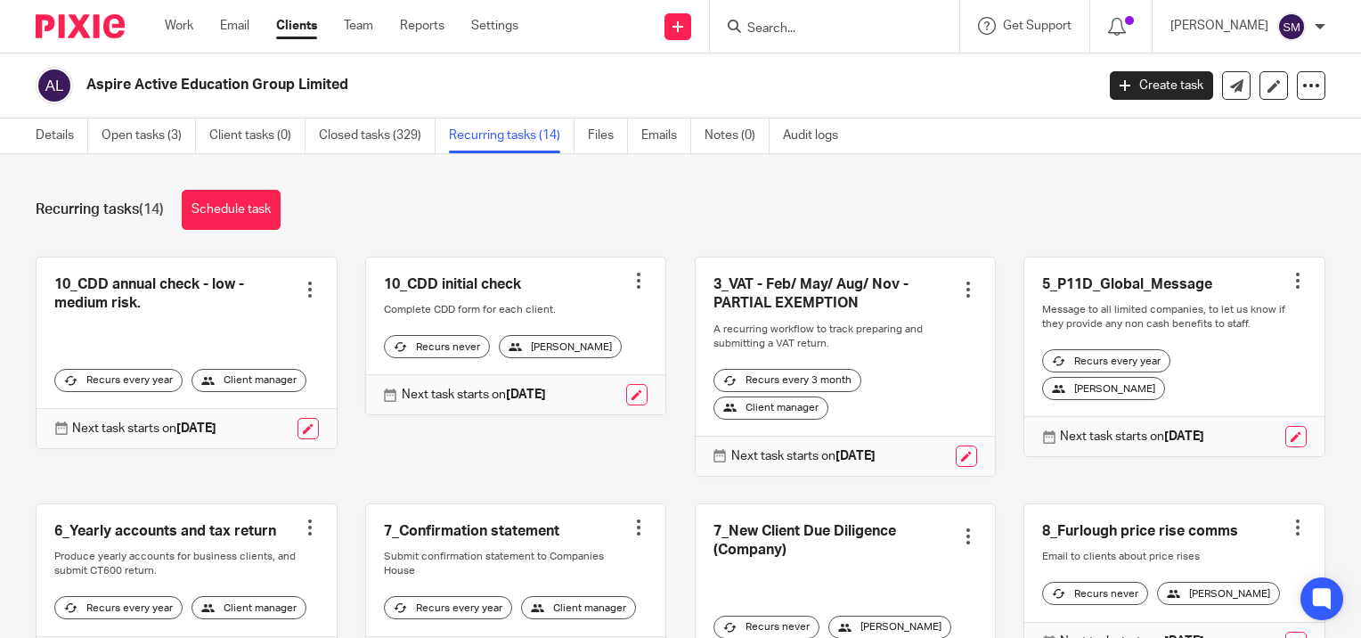
scroll to position [89, 0]
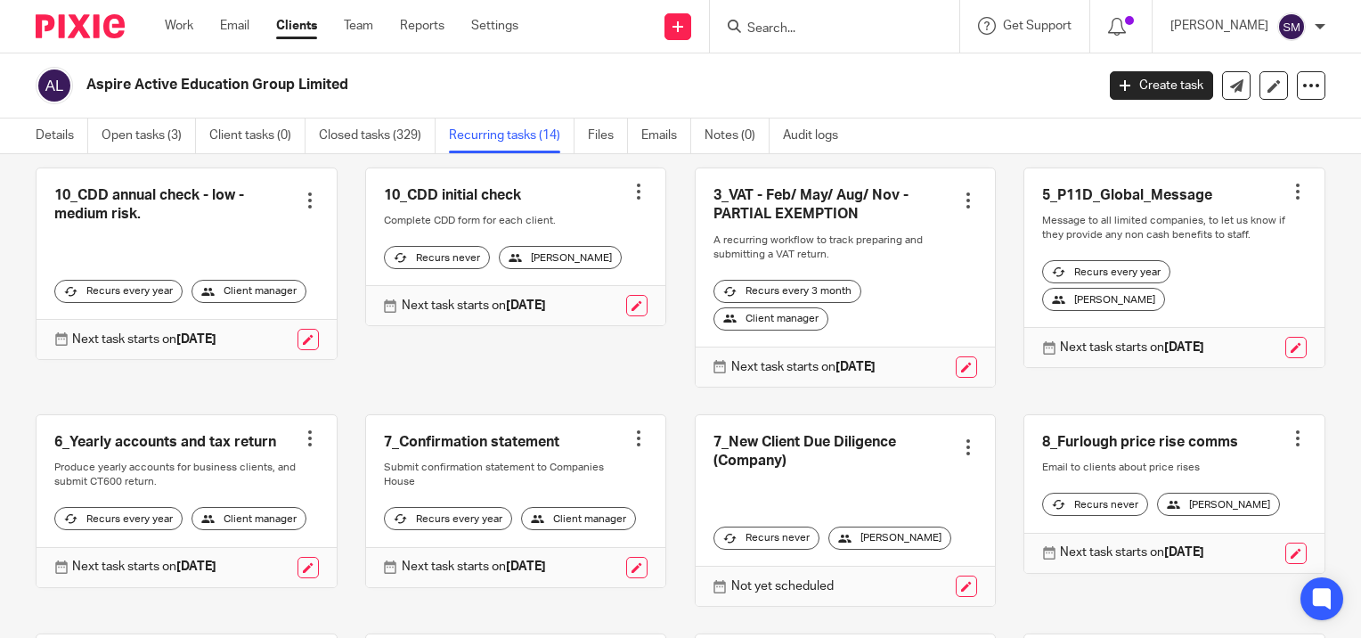
click at [959, 196] on div at bounding box center [968, 200] width 18 height 18
click at [883, 313] on span "Cancel schedule" at bounding box center [883, 313] width 94 height 12
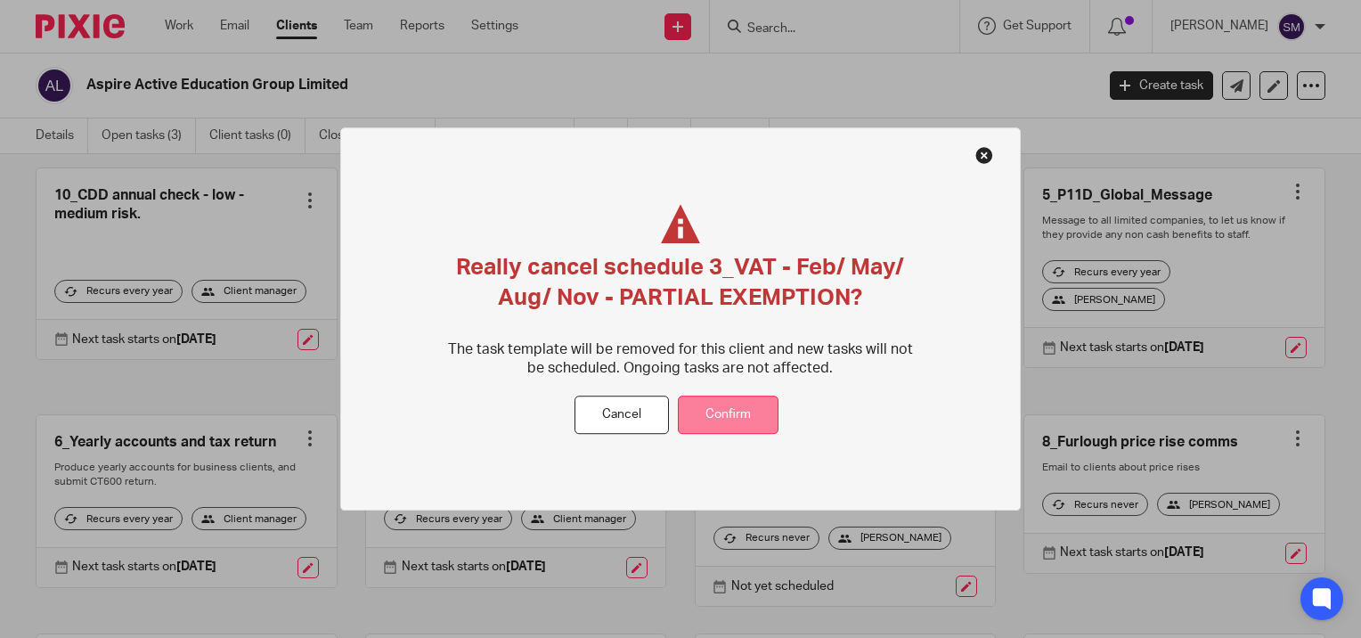
click at [733, 415] on button "Confirm" at bounding box center [728, 415] width 101 height 38
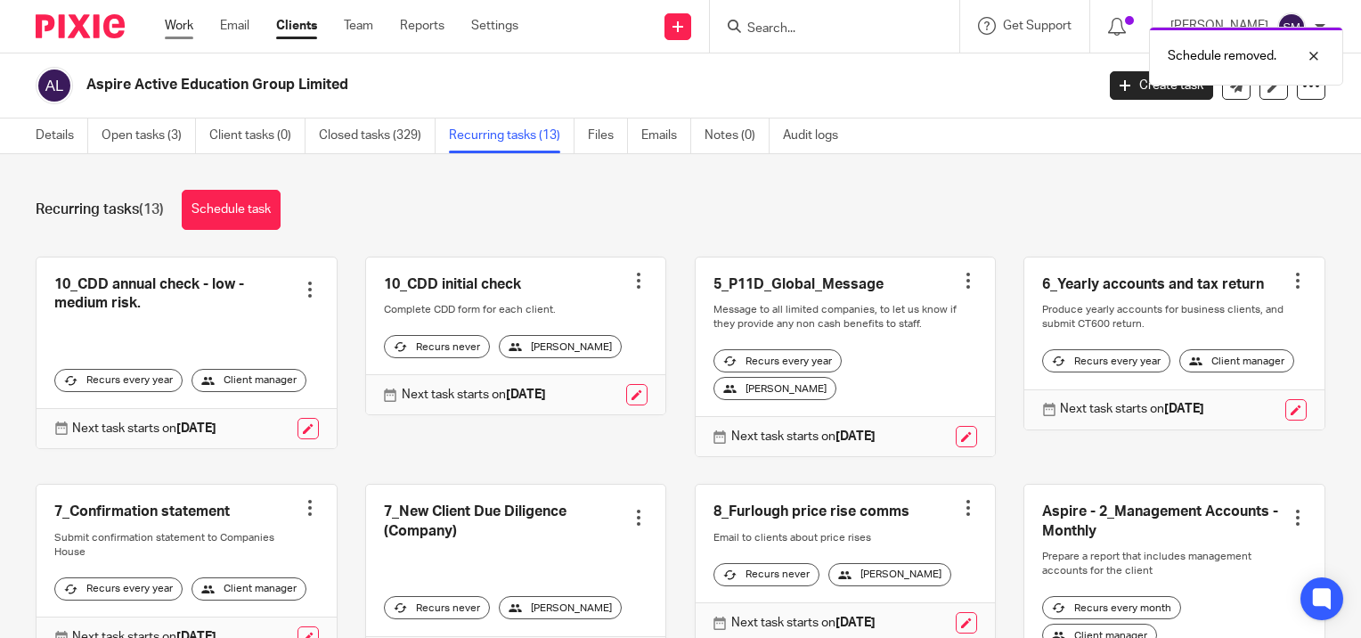
click at [184, 31] on link "Work" at bounding box center [179, 26] width 28 height 18
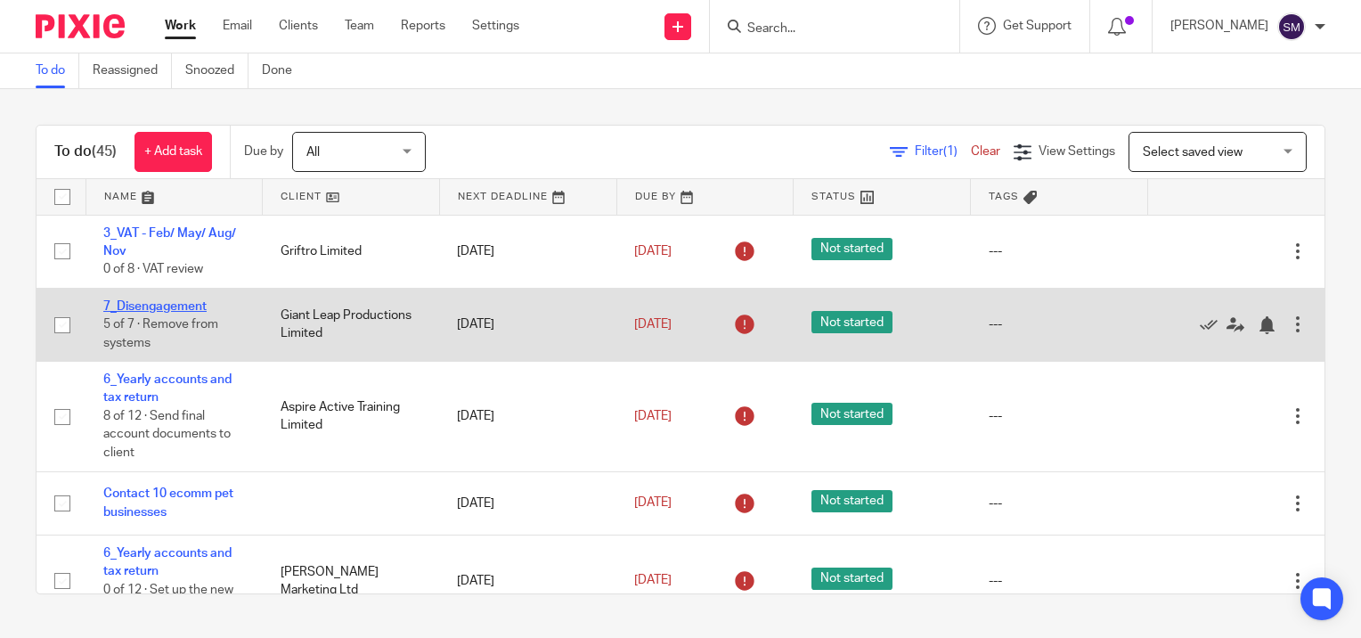
click at [168, 303] on link "7_Disengagement" at bounding box center [154, 306] width 103 height 12
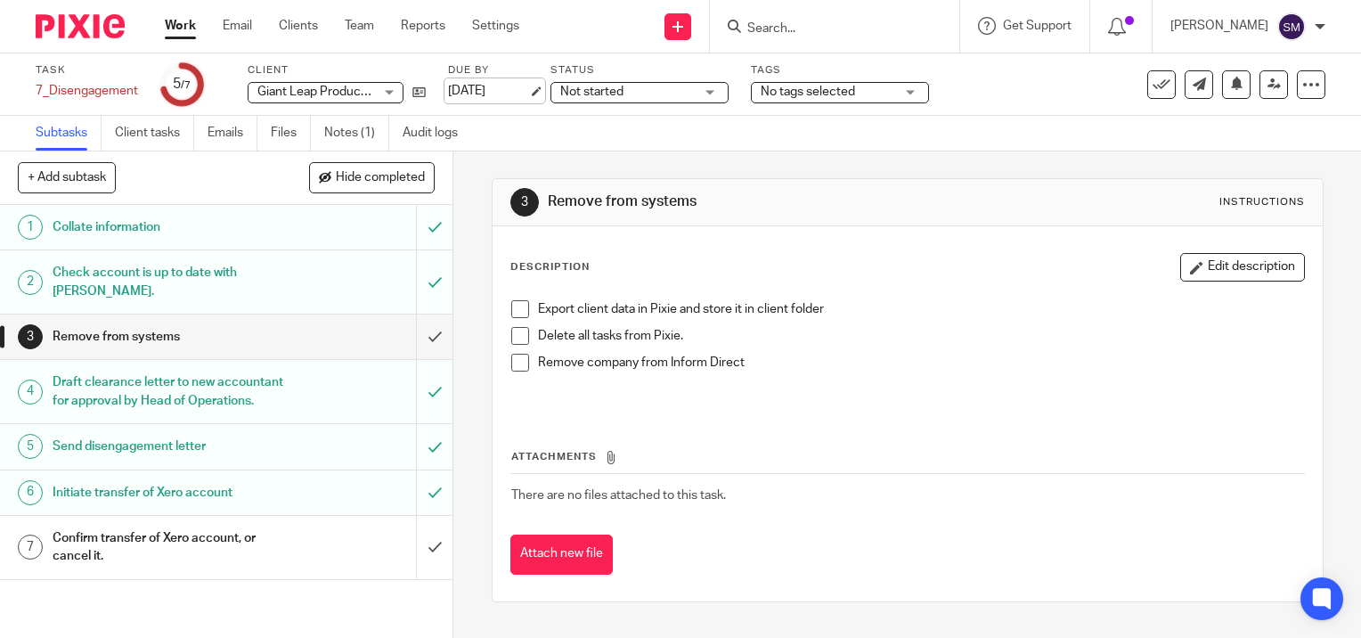
click at [528, 88] on link "[DATE]" at bounding box center [488, 91] width 80 height 19
click at [172, 29] on link "Work" at bounding box center [180, 26] width 31 height 18
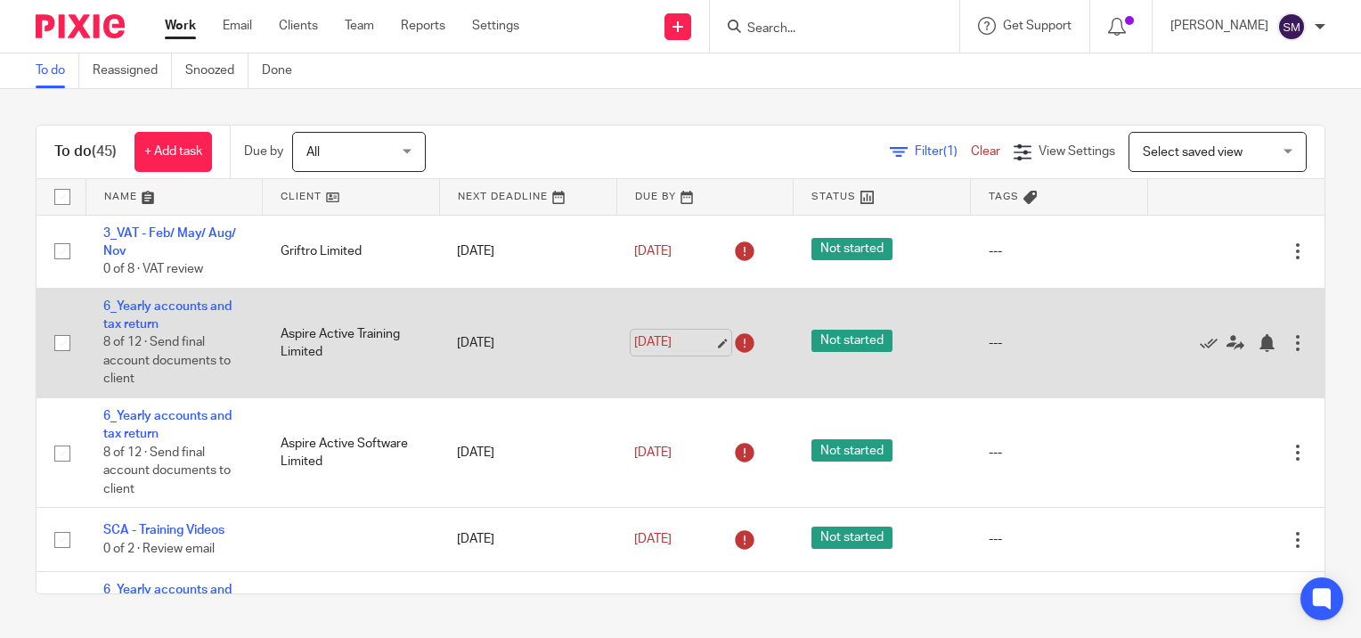
click at [704, 336] on link "[DATE]" at bounding box center [674, 342] width 80 height 19
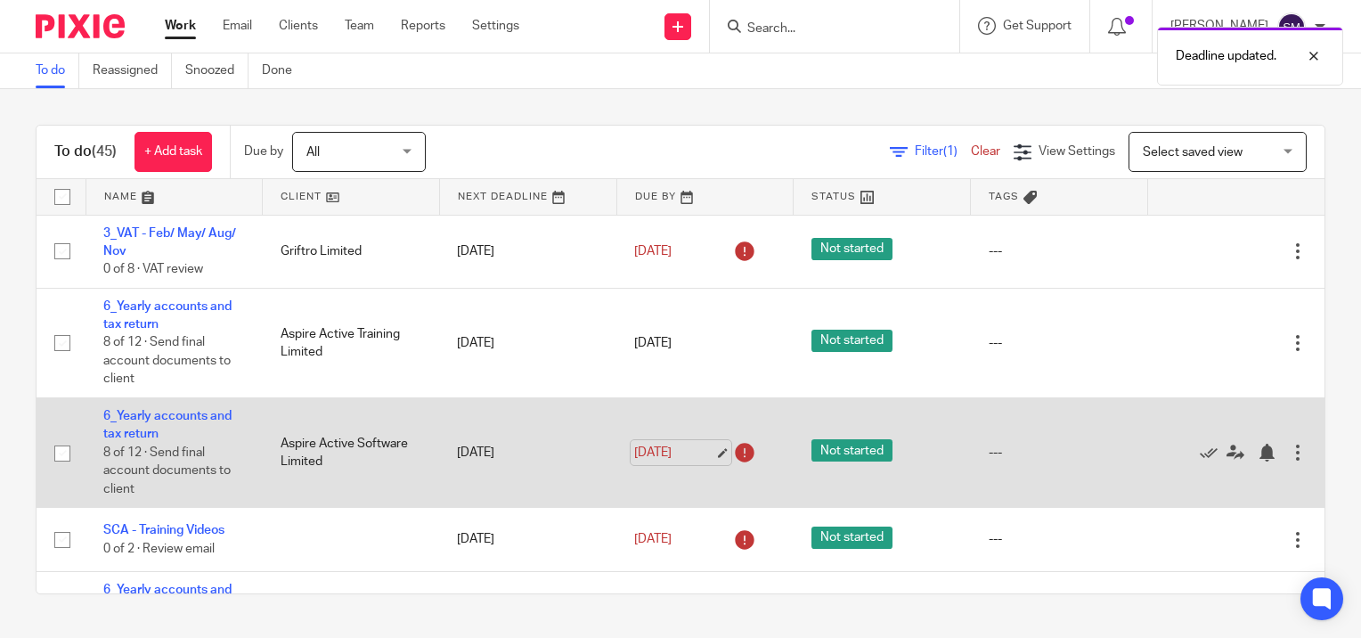
click at [704, 452] on link "[DATE]" at bounding box center [674, 452] width 80 height 19
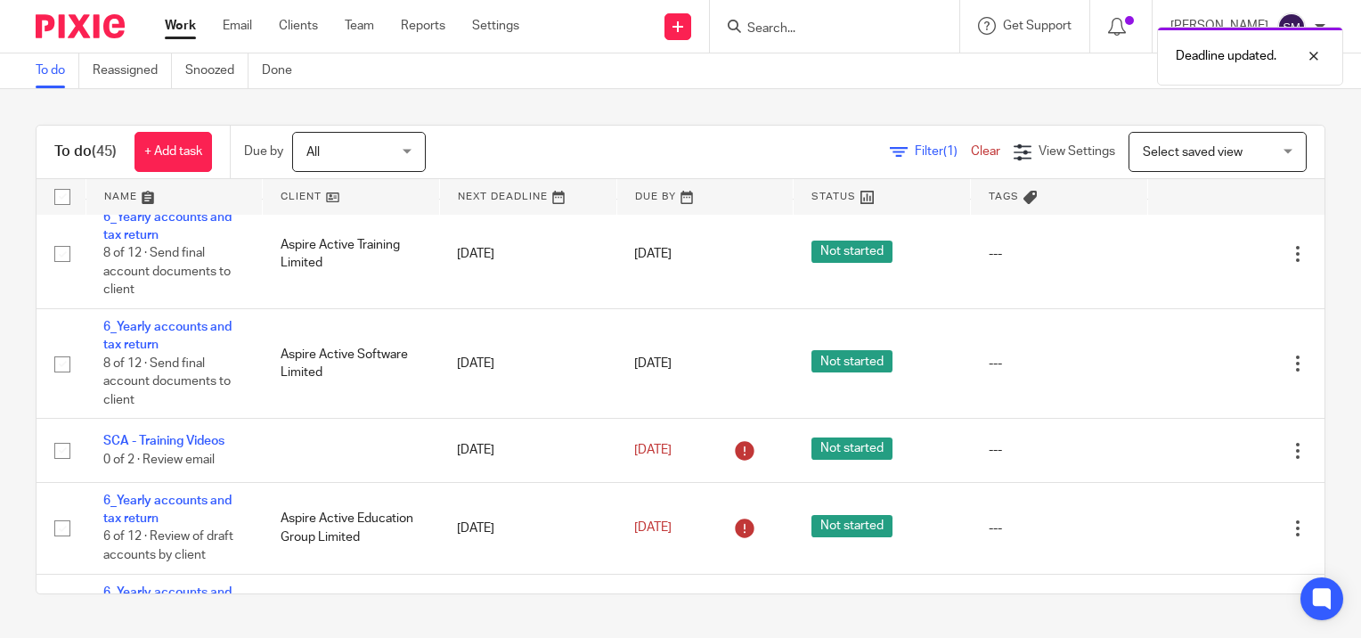
click at [188, 29] on link "Work" at bounding box center [180, 26] width 31 height 18
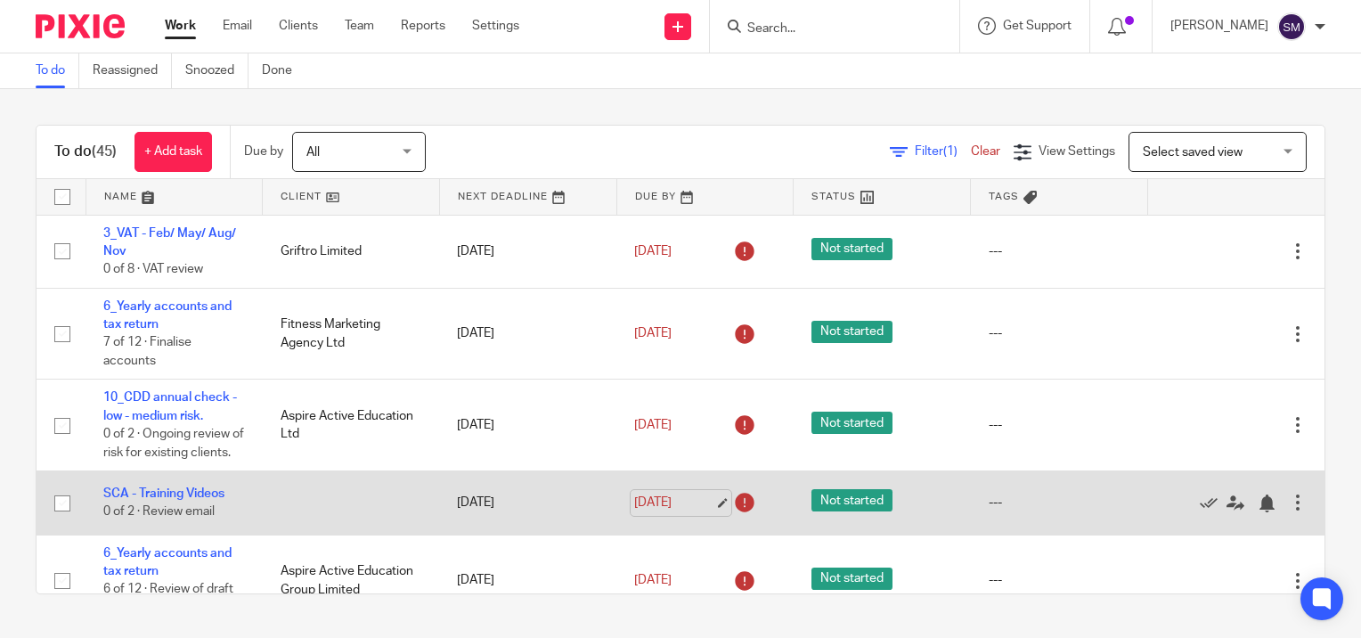
click at [700, 512] on link "[DATE]" at bounding box center [674, 502] width 80 height 19
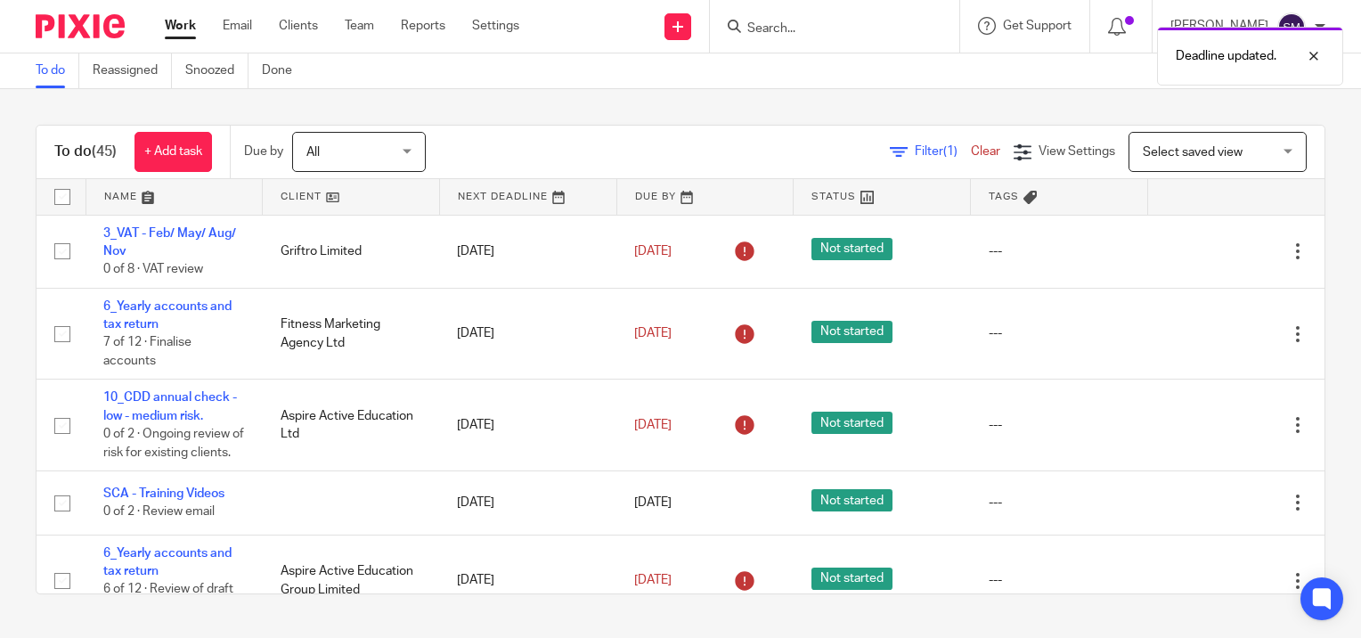
click at [169, 25] on link "Work" at bounding box center [180, 26] width 31 height 18
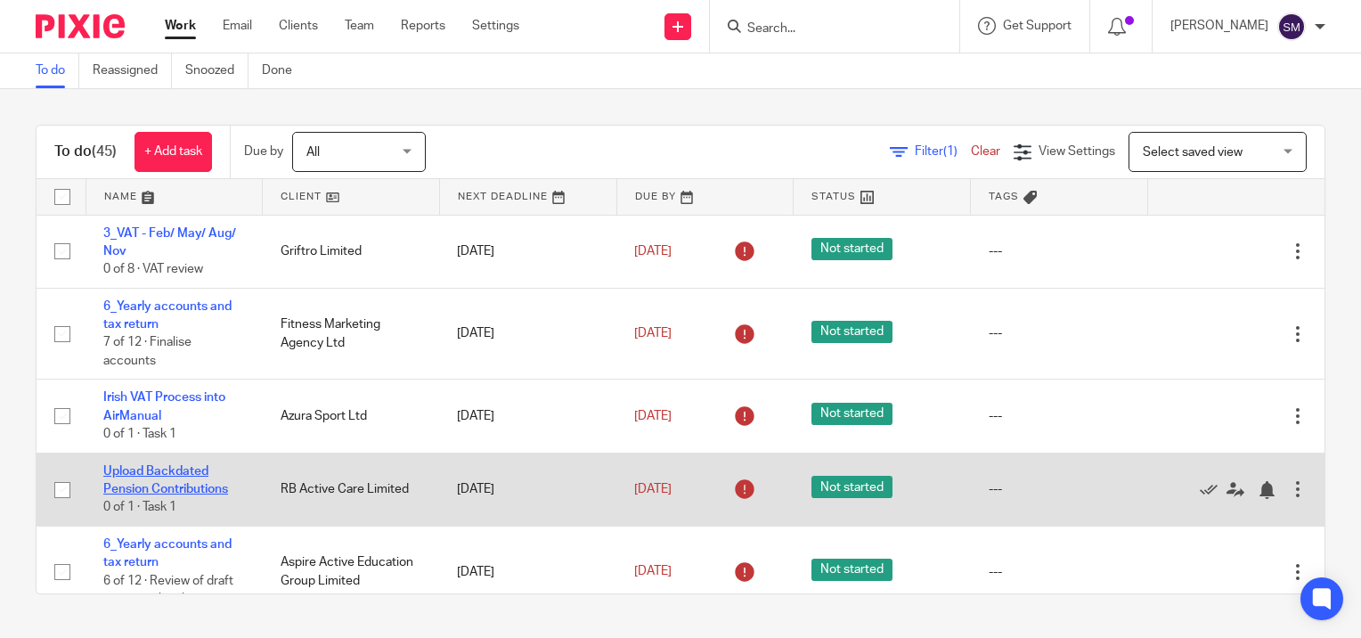
click at [155, 467] on link "Upload Backdated Pension Contributions" at bounding box center [165, 480] width 125 height 30
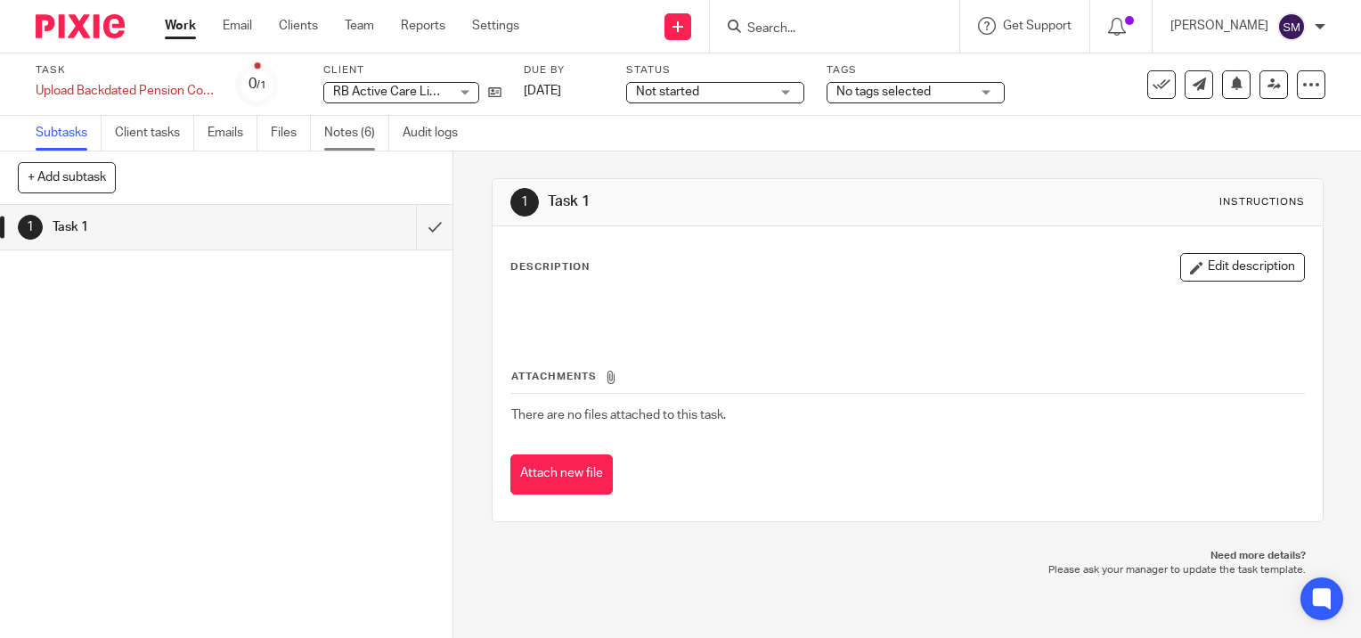
click at [359, 131] on link "Notes (6)" at bounding box center [356, 133] width 65 height 35
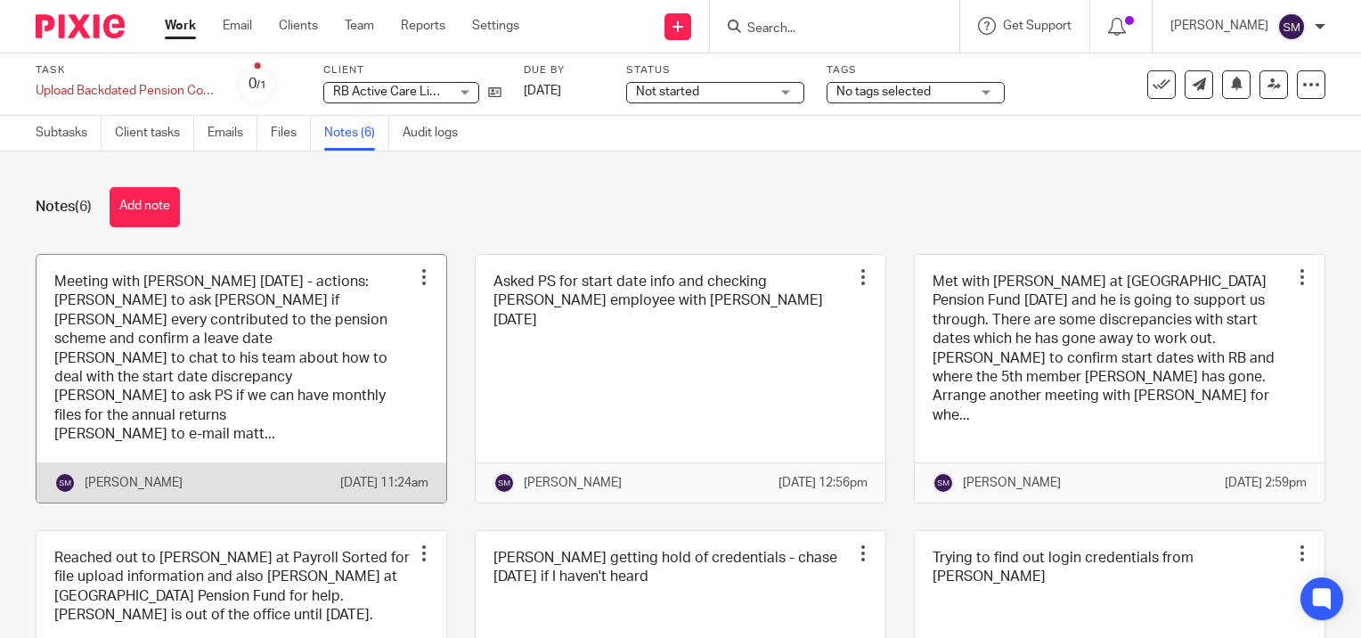
click at [227, 353] on link at bounding box center [242, 379] width 410 height 248
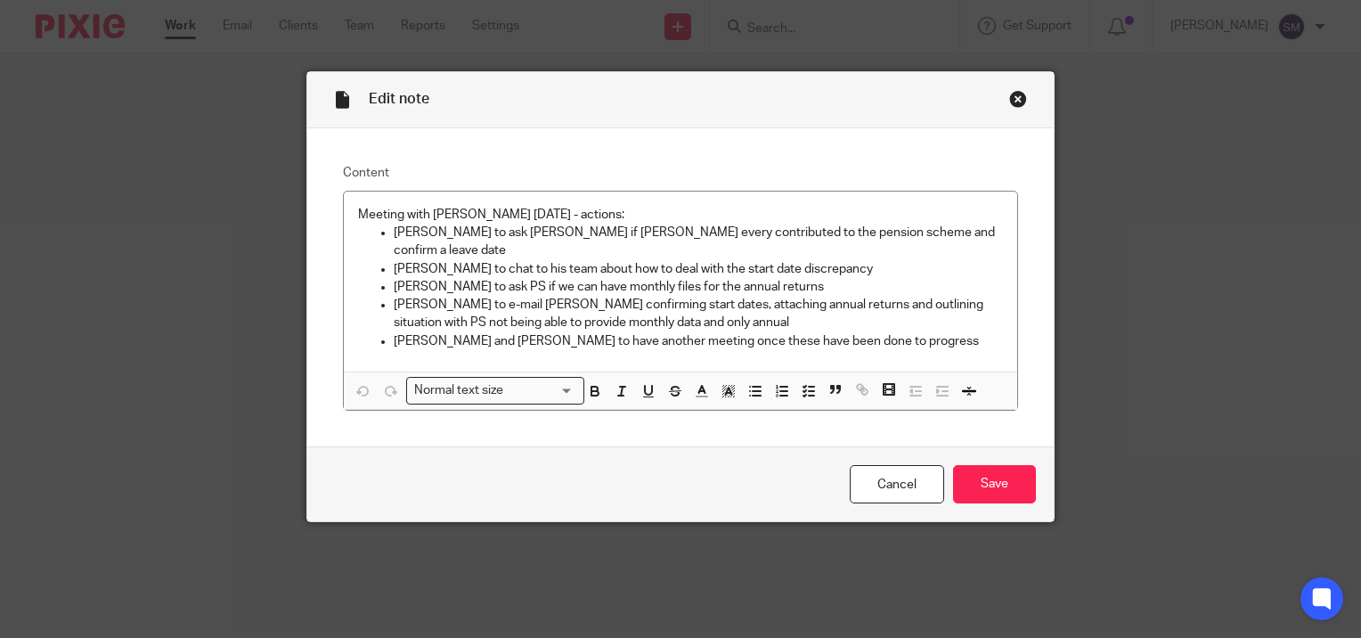
click at [1012, 96] on div "Close this dialog window" at bounding box center [1018, 99] width 18 height 18
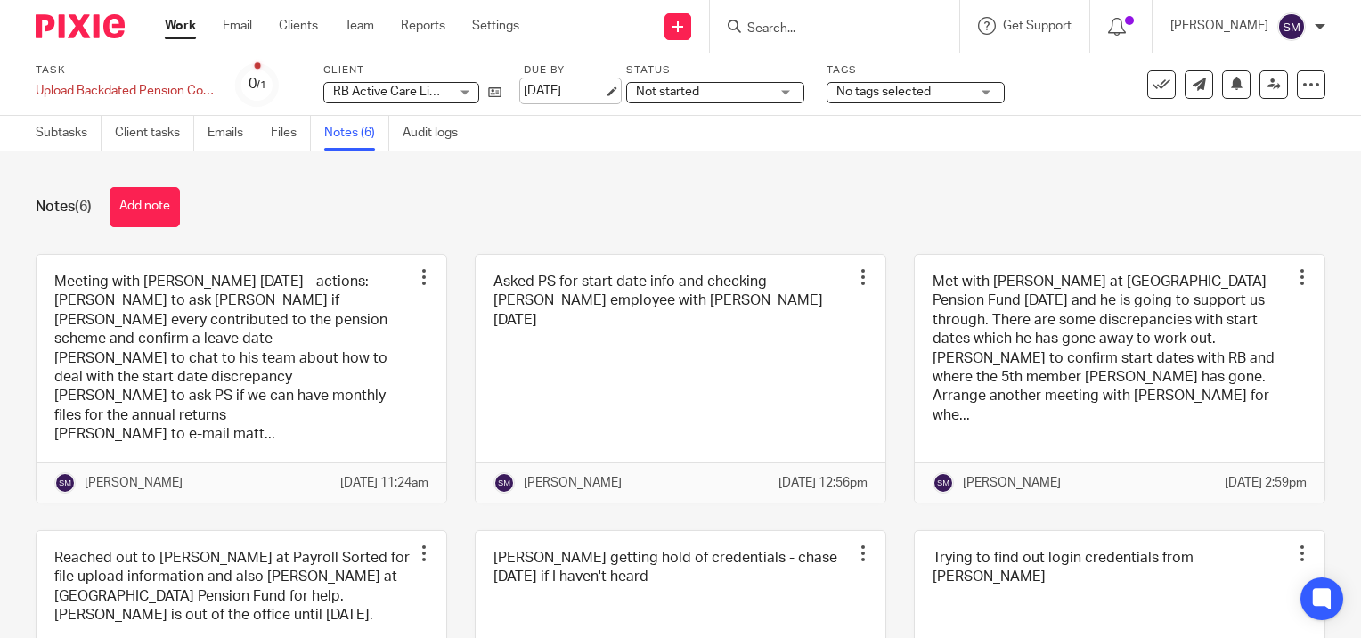
click at [604, 88] on link "[DATE]" at bounding box center [564, 91] width 80 height 19
click at [185, 25] on link "Work" at bounding box center [180, 26] width 31 height 18
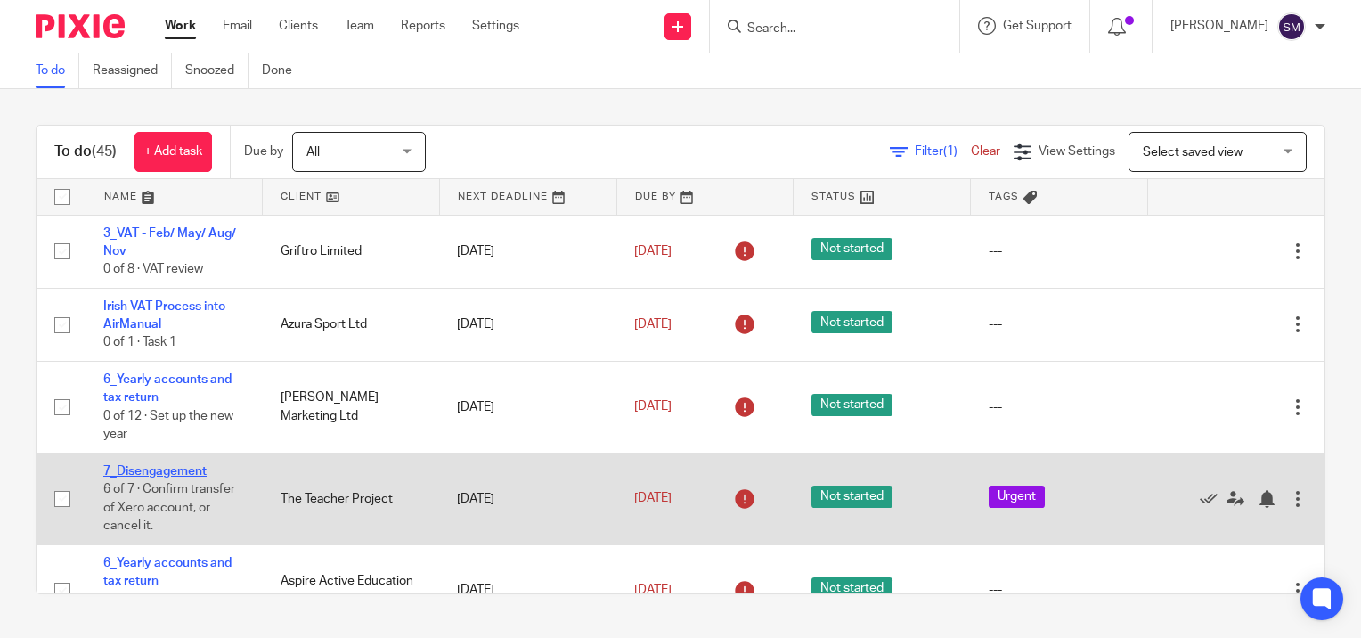
click at [164, 470] on link "7_Disengagement" at bounding box center [154, 471] width 103 height 12
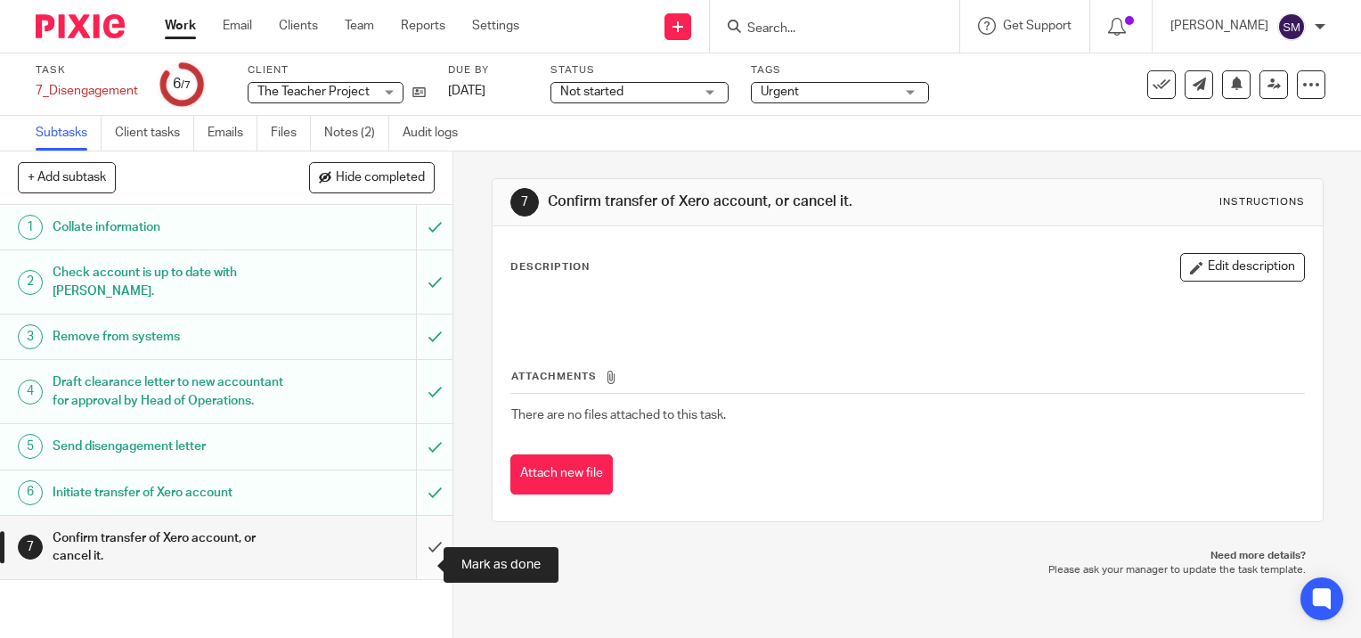
click at [414, 563] on input "submit" at bounding box center [226, 547] width 452 height 63
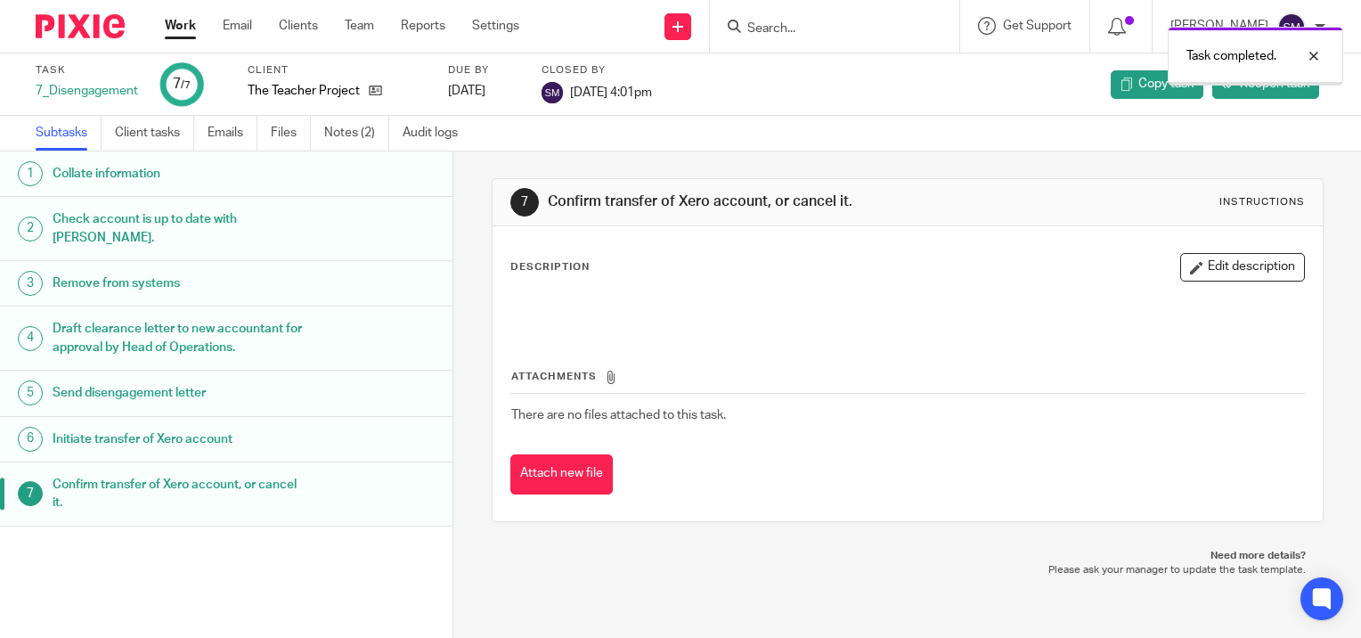
click at [180, 23] on link "Work" at bounding box center [180, 26] width 31 height 18
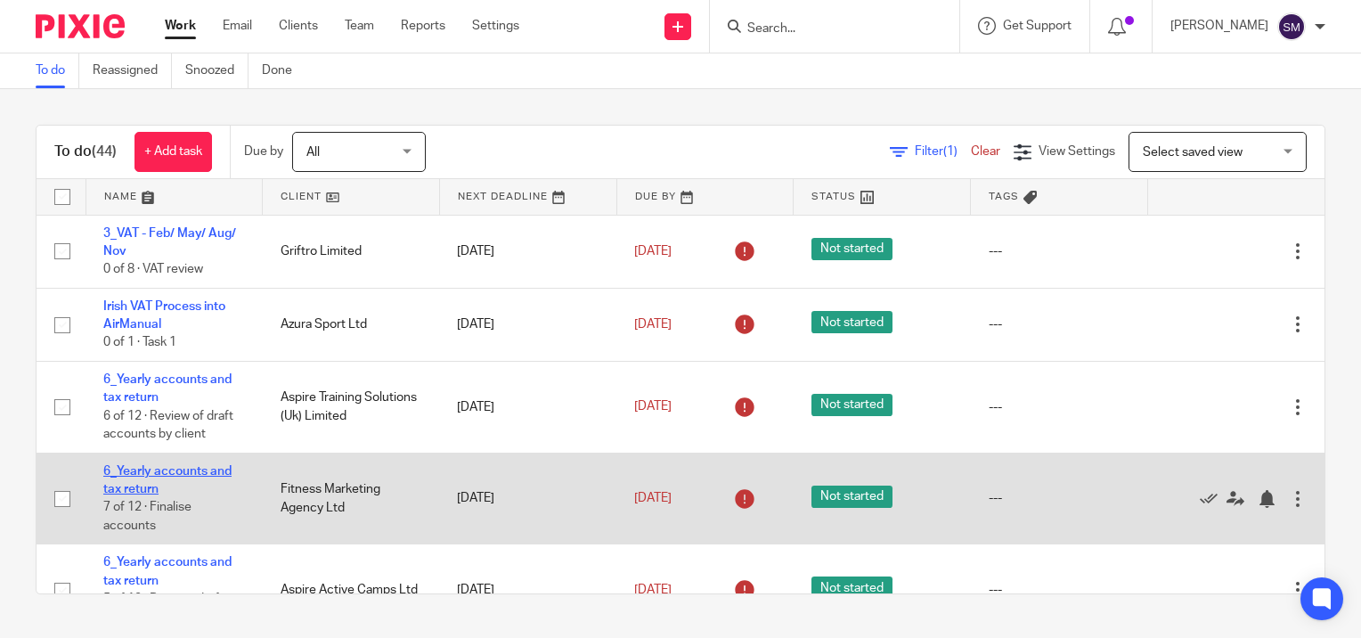
click at [153, 466] on link "6_Yearly accounts and tax return" at bounding box center [167, 480] width 128 height 30
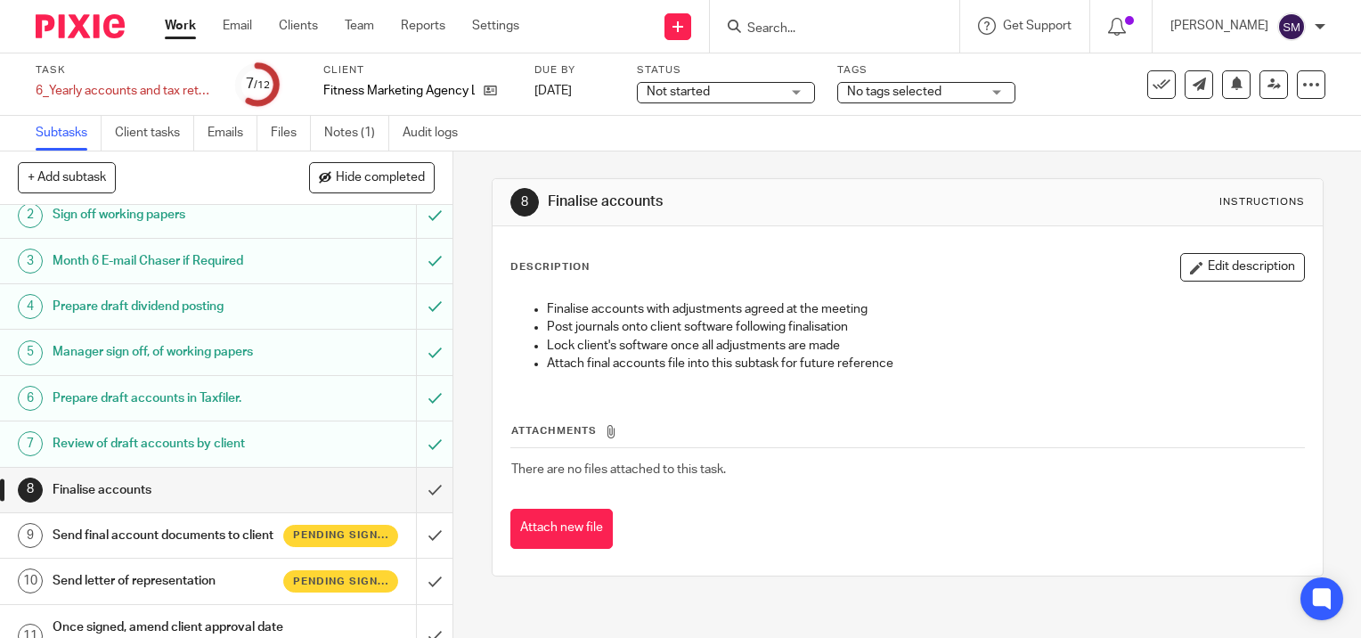
scroll to position [89, 0]
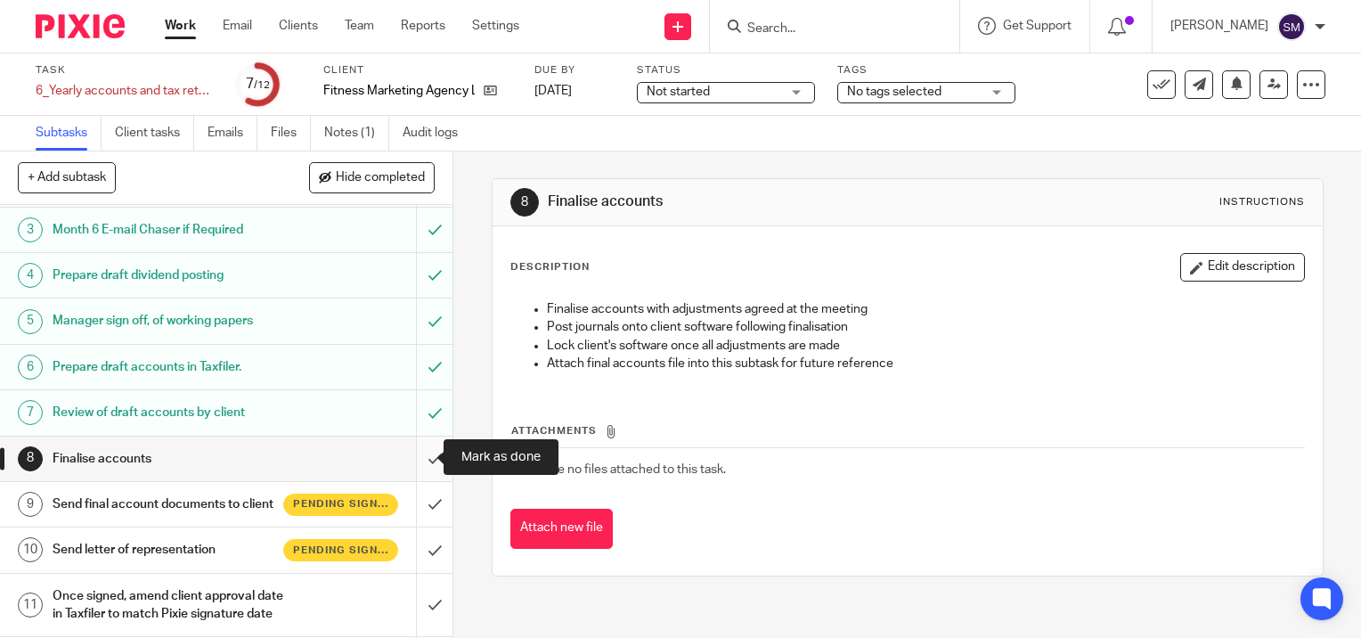
click at [417, 460] on input "submit" at bounding box center [226, 458] width 452 height 45
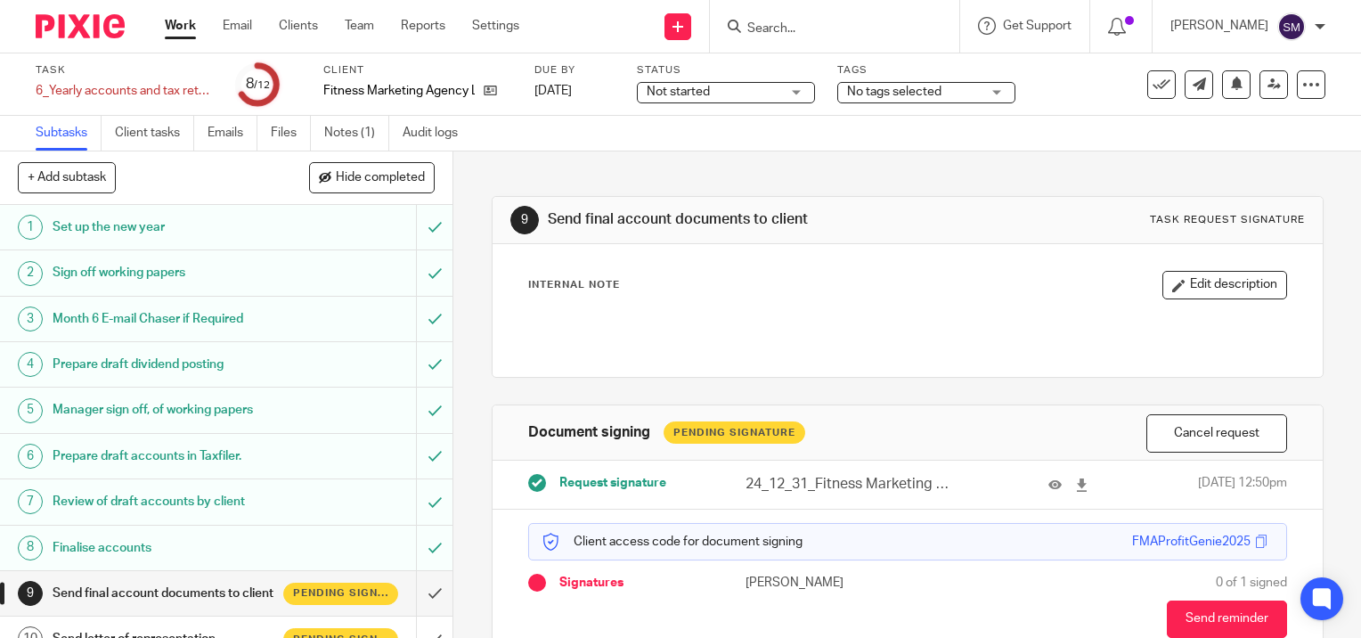
click at [184, 25] on link "Work" at bounding box center [180, 26] width 31 height 18
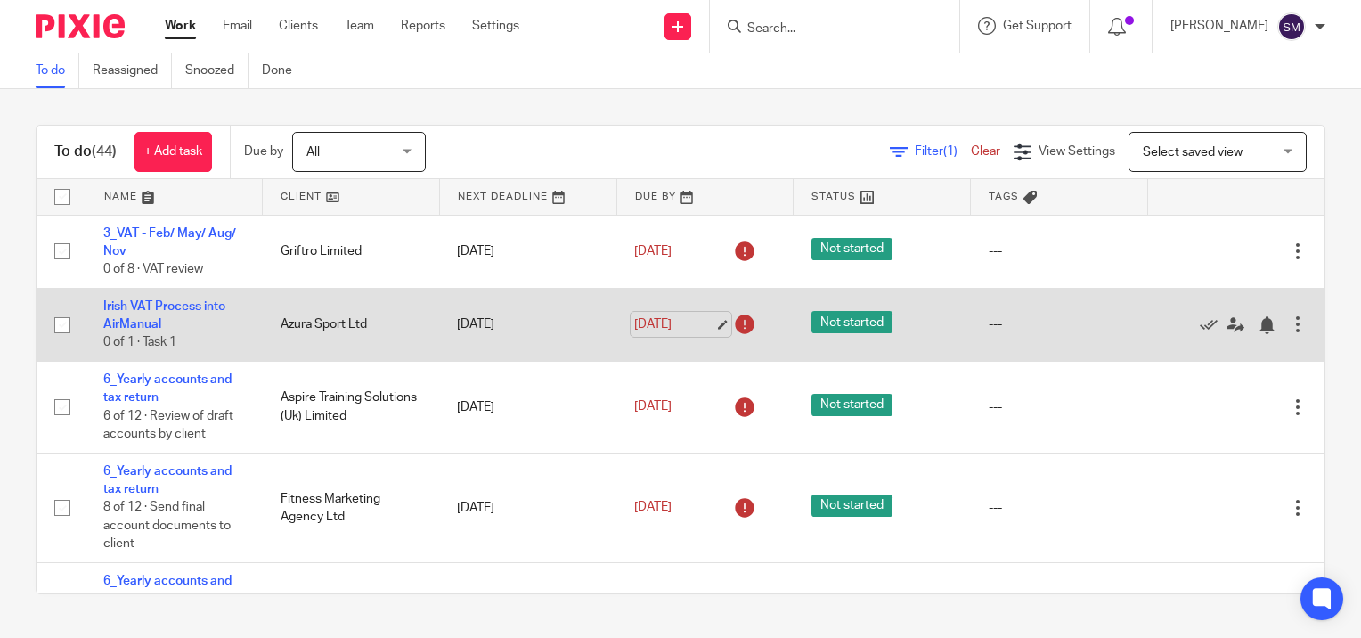
click at [704, 324] on link "[DATE]" at bounding box center [674, 324] width 80 height 19
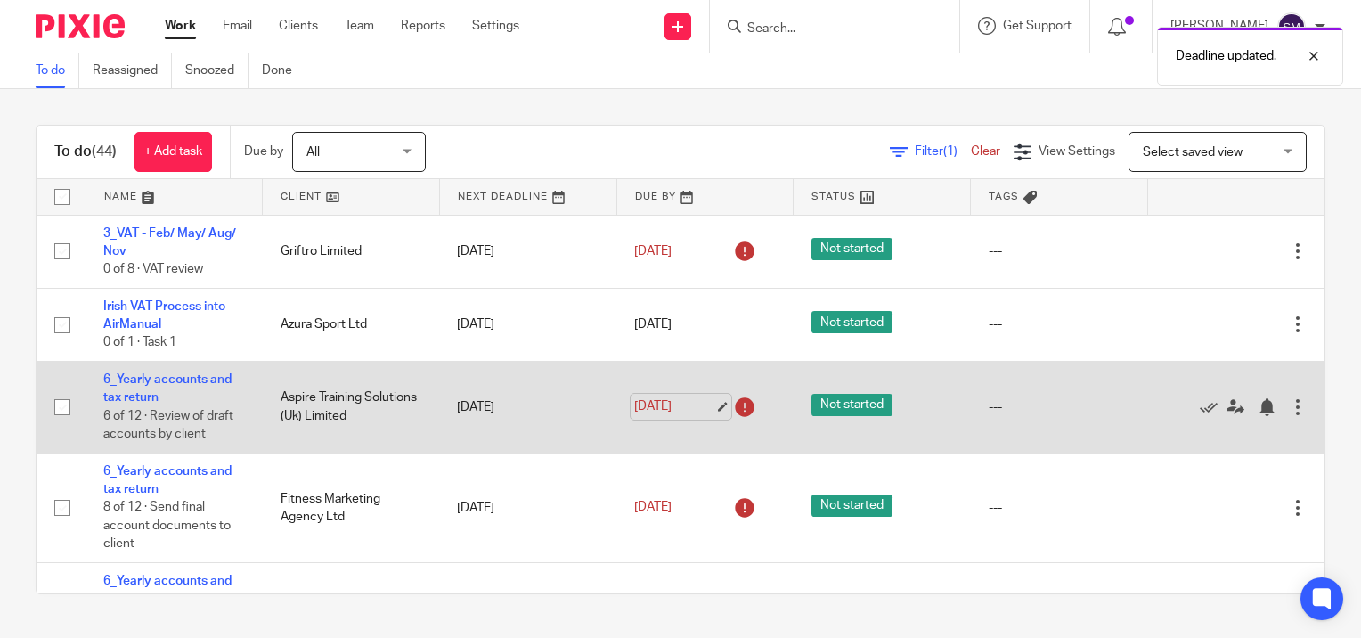
click at [704, 409] on link "18 Sep 2025" at bounding box center [674, 406] width 80 height 19
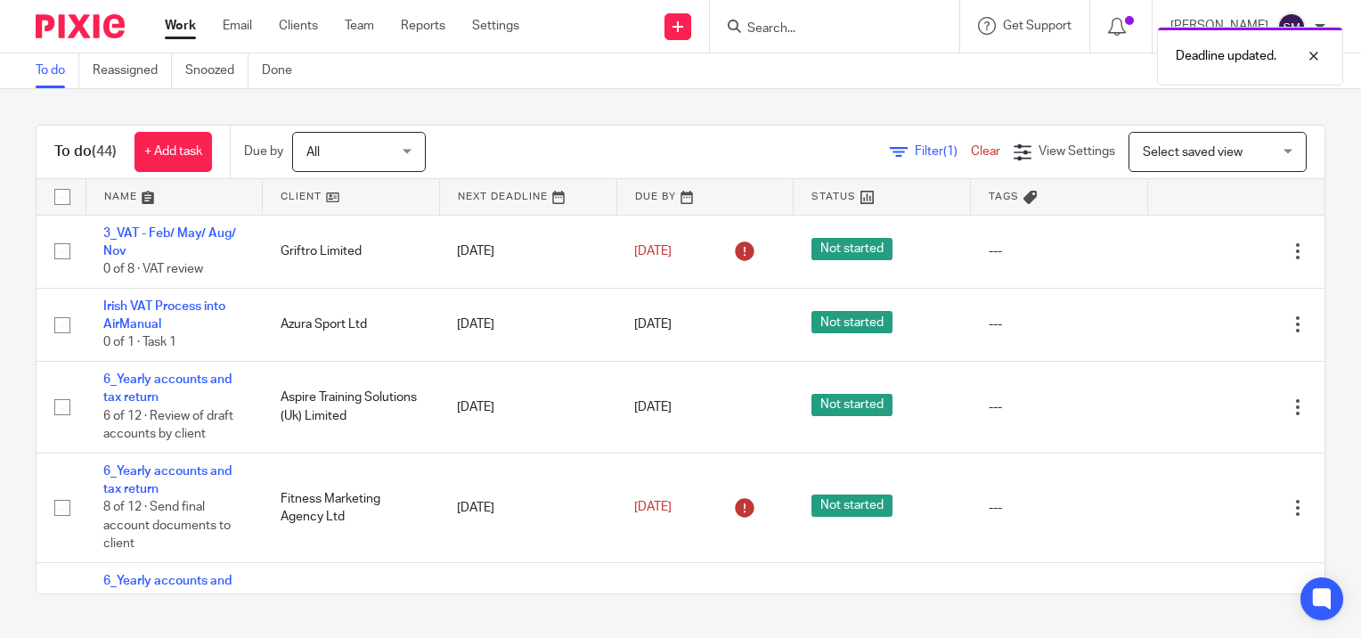
click at [184, 28] on link "Work" at bounding box center [180, 26] width 31 height 18
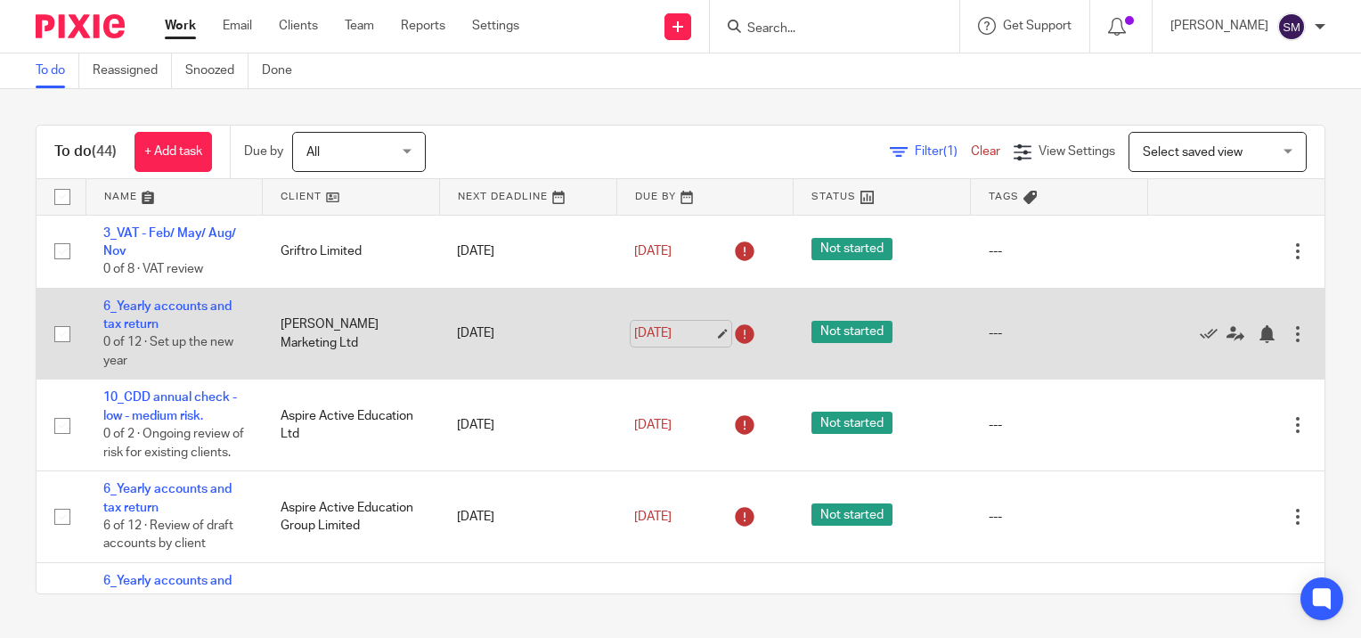
click at [702, 332] on link "[DATE]" at bounding box center [674, 333] width 80 height 19
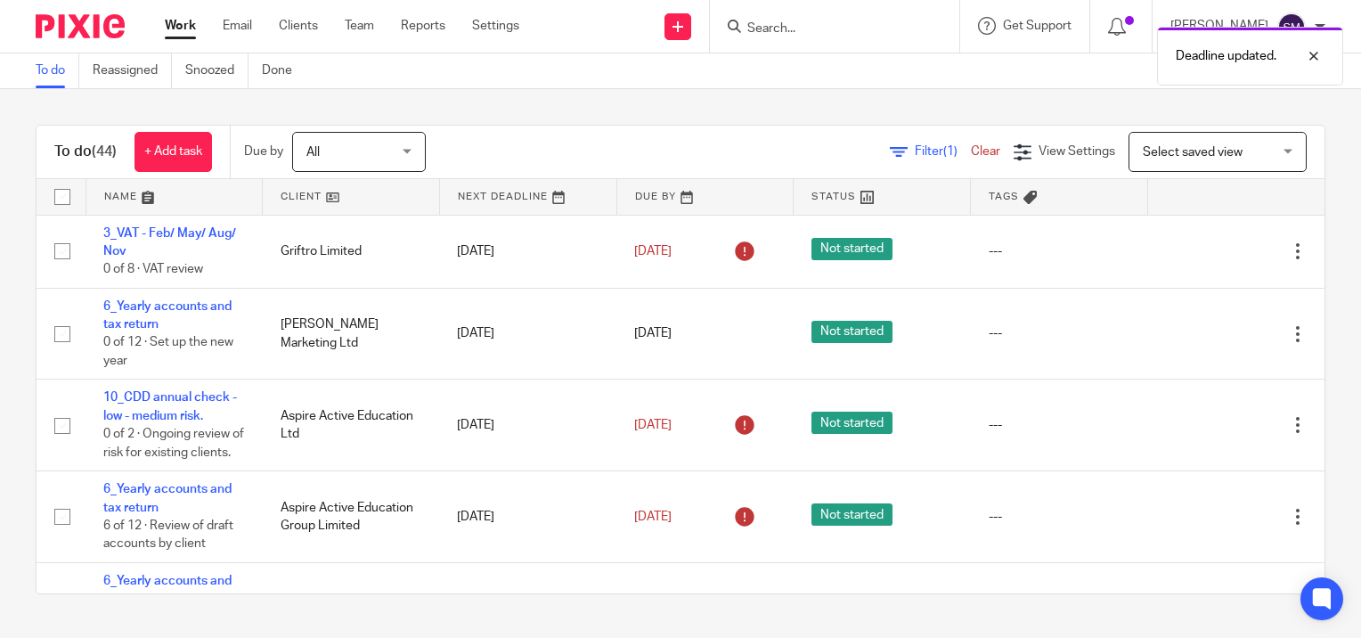
click at [180, 31] on link "Work" at bounding box center [180, 26] width 31 height 18
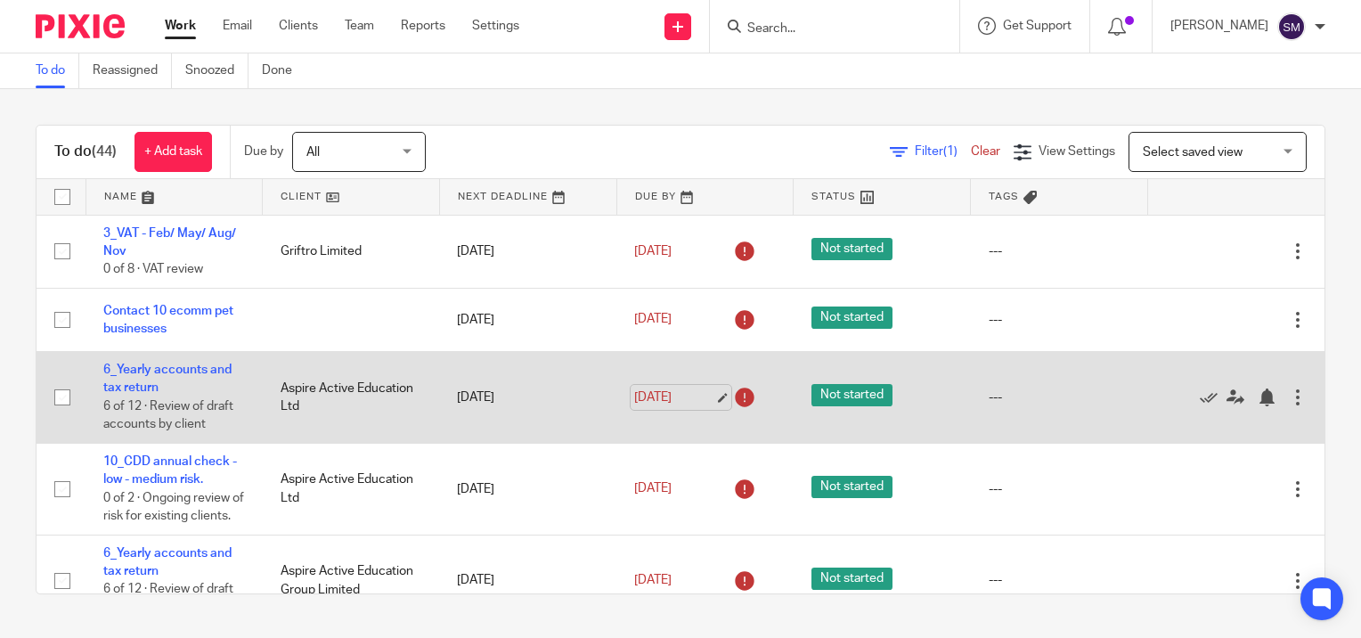
click at [703, 397] on link "18 Sep 2025" at bounding box center [674, 397] width 80 height 19
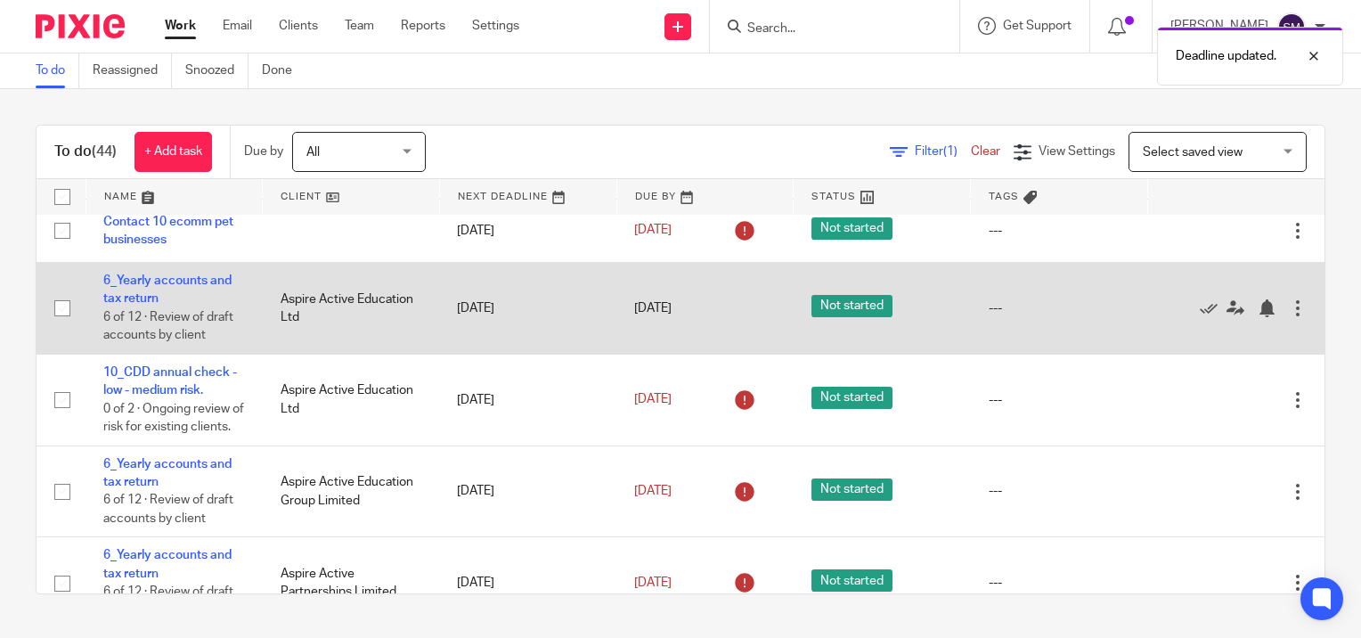
scroll to position [178, 0]
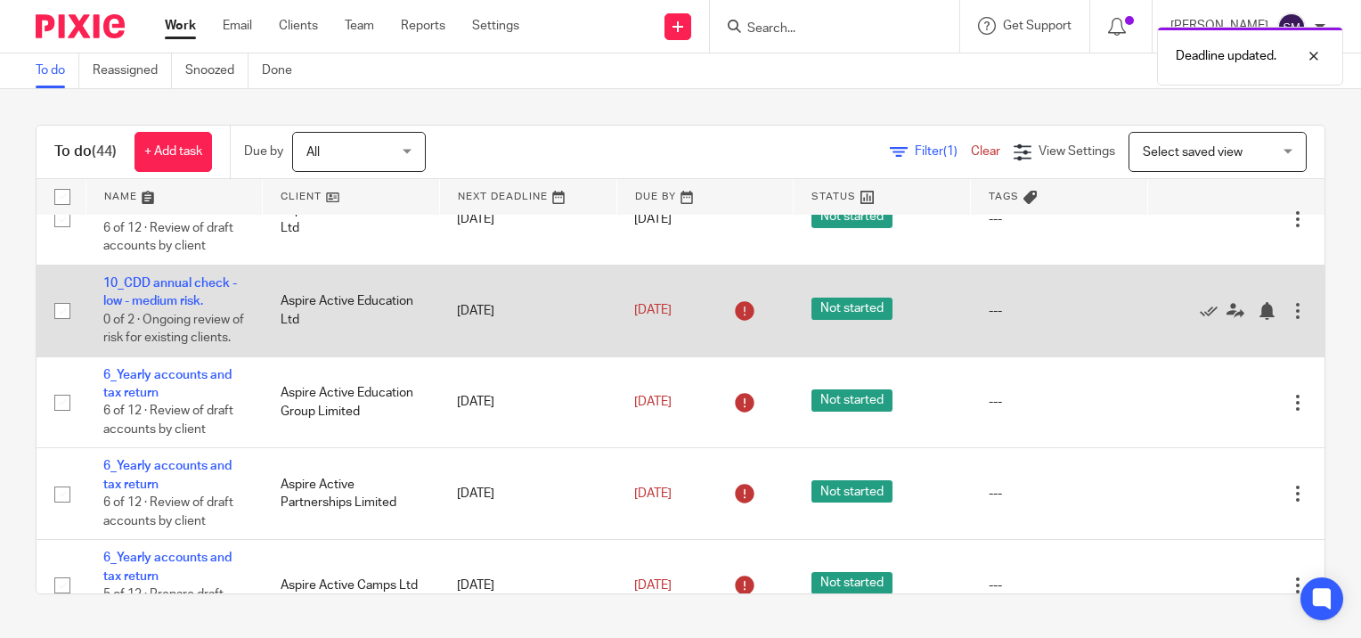
click at [116, 290] on td "10_CDD annual check - low - medium risk. 0 of 2 · Ongoing review of risk for ex…" at bounding box center [173, 310] width 177 height 92
click at [132, 289] on link "10_CDD annual check - low - medium risk." at bounding box center [170, 292] width 134 height 30
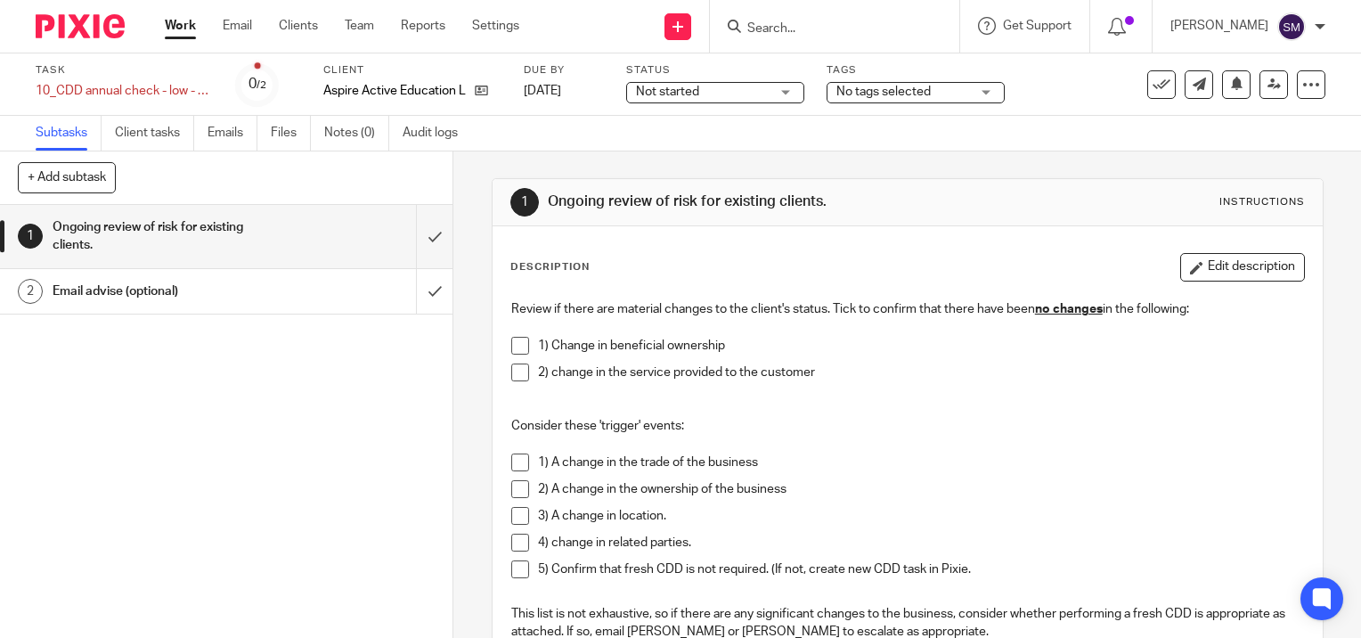
click at [520, 339] on span at bounding box center [520, 346] width 18 height 18
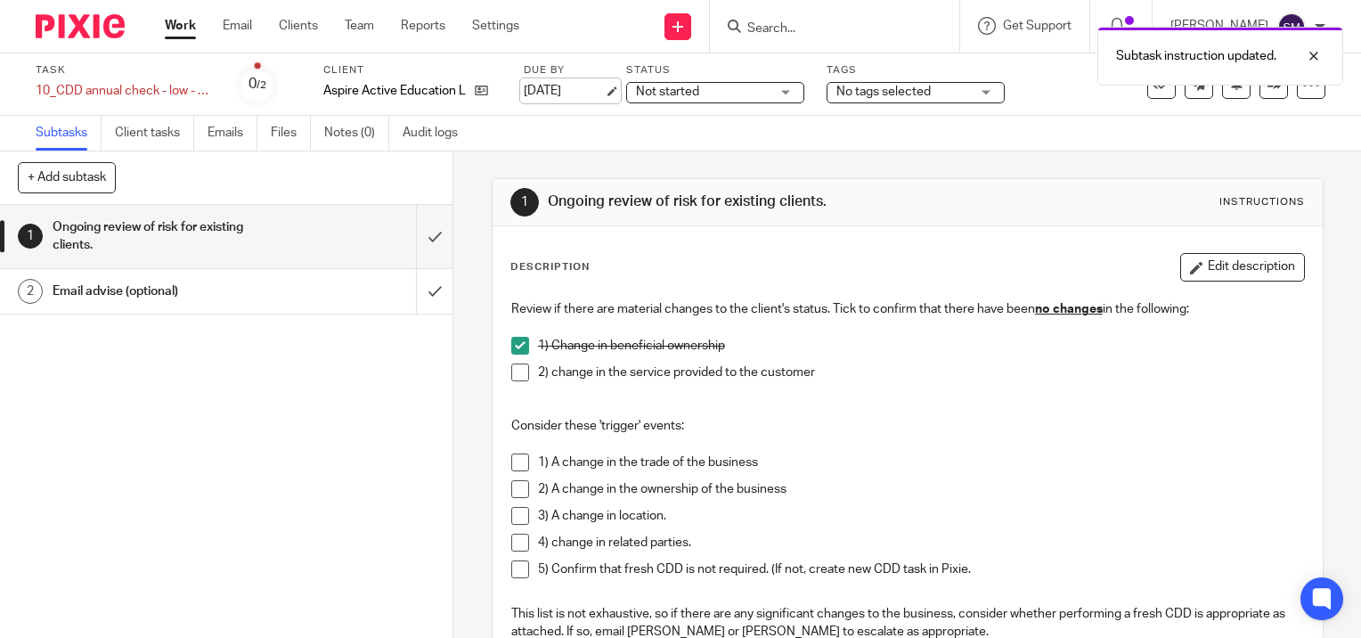
click at [604, 85] on link "[DATE]" at bounding box center [564, 91] width 80 height 19
click at [169, 25] on link "Work" at bounding box center [180, 26] width 31 height 18
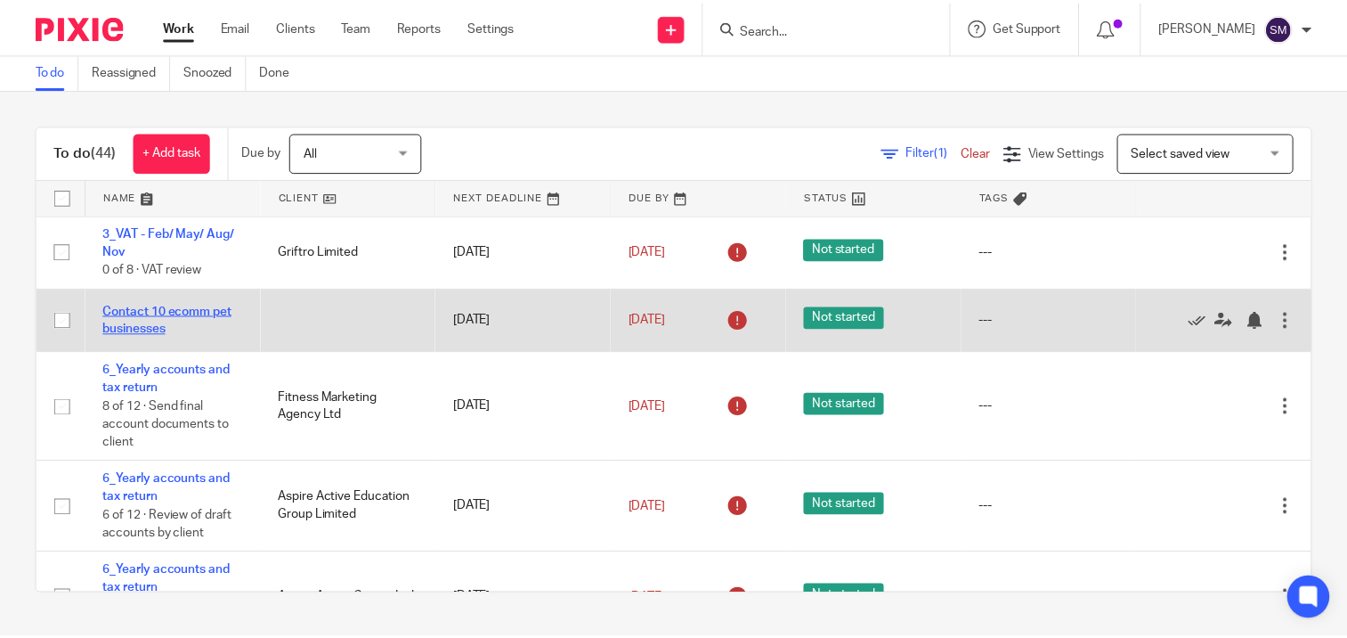
scroll to position [89, 0]
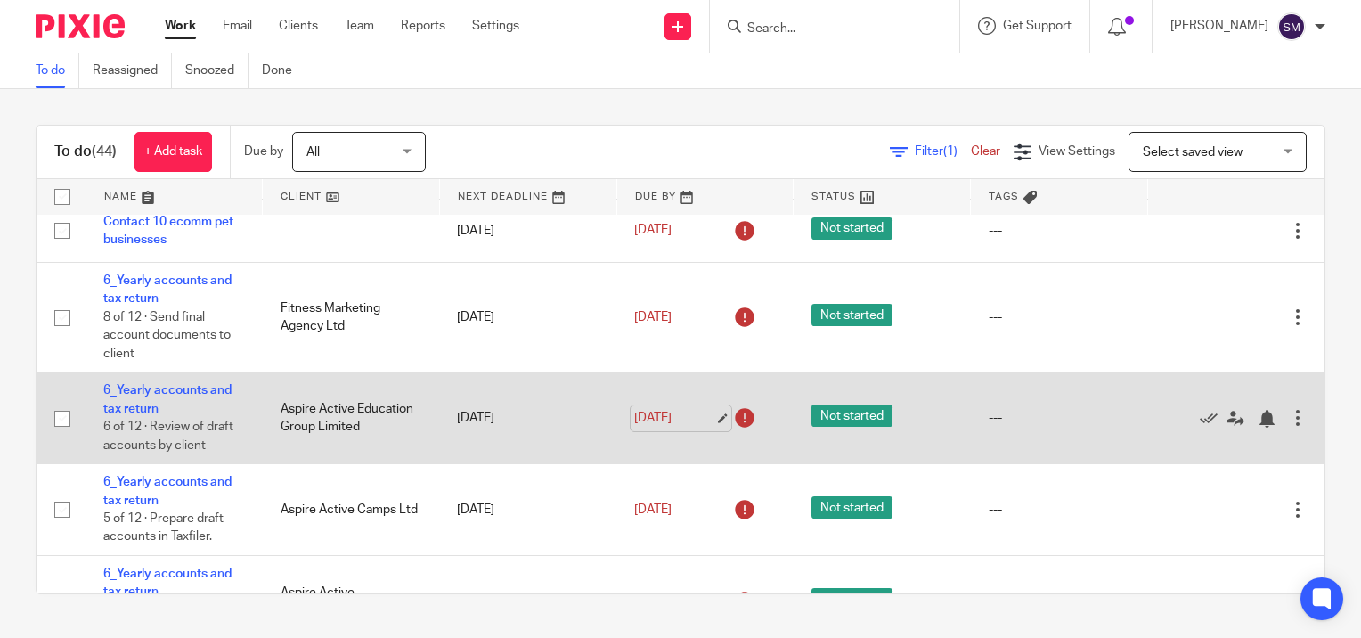
click at [698, 418] on link "[DATE]" at bounding box center [674, 418] width 80 height 19
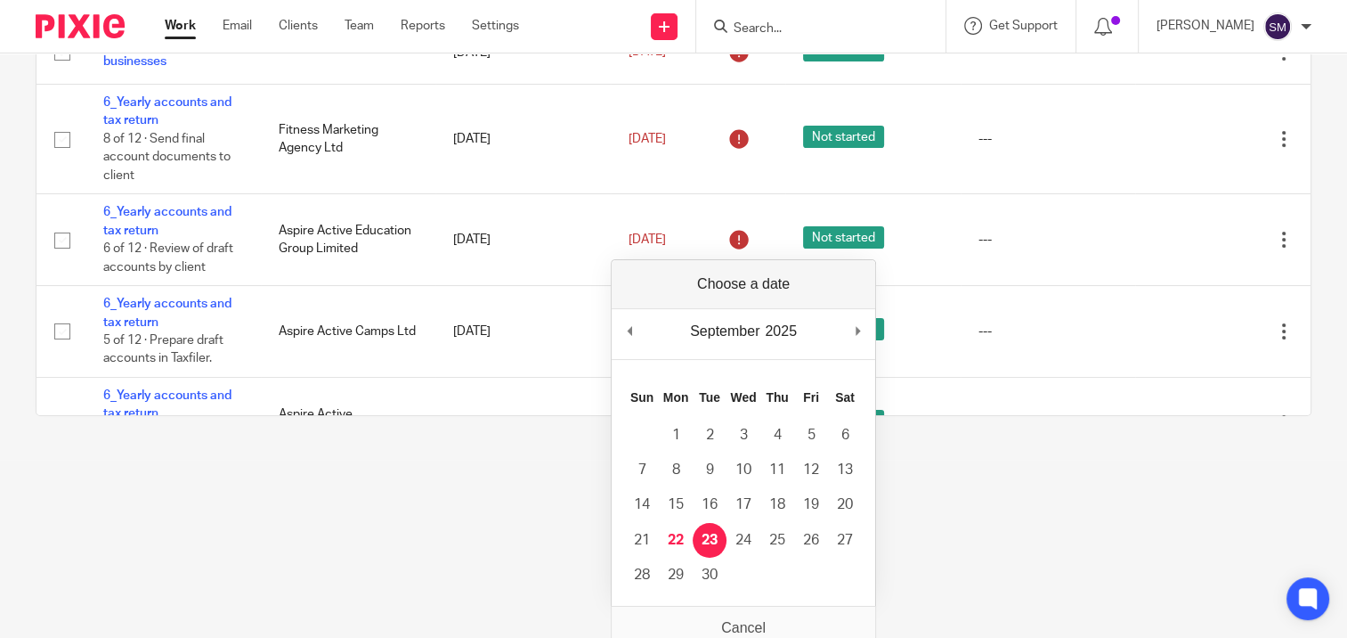
scroll to position [0, 0]
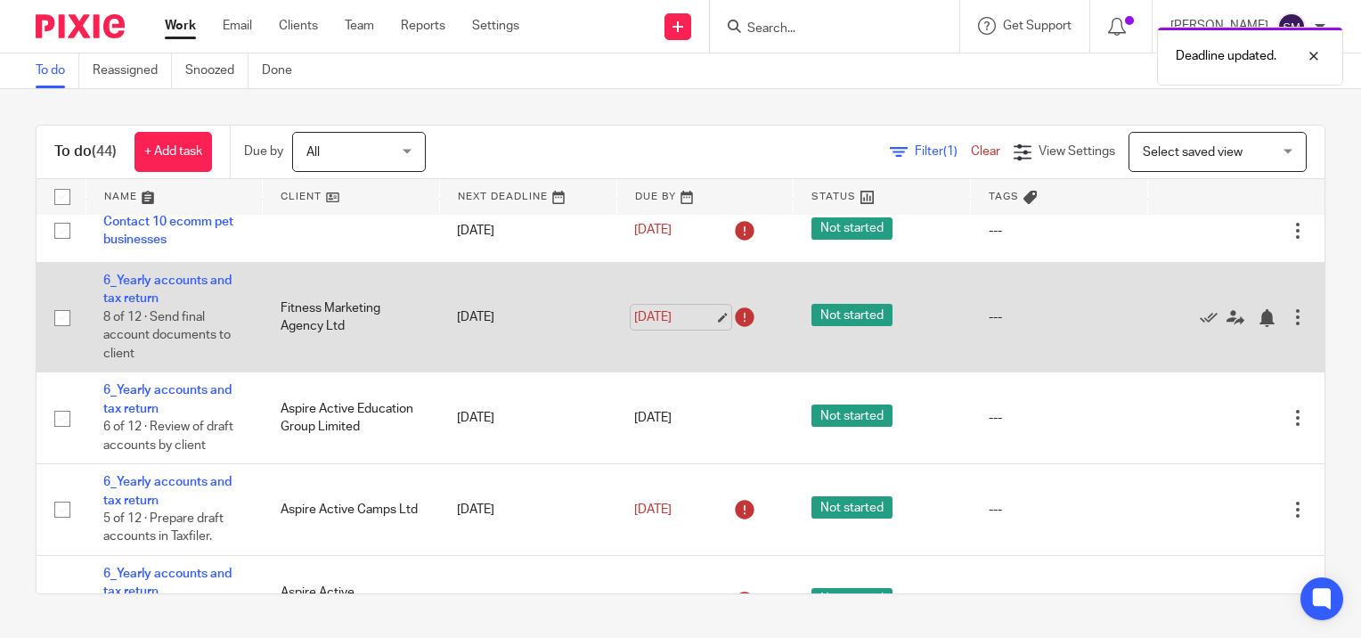
click at [708, 319] on link "18 Sep 2025" at bounding box center [674, 317] width 80 height 19
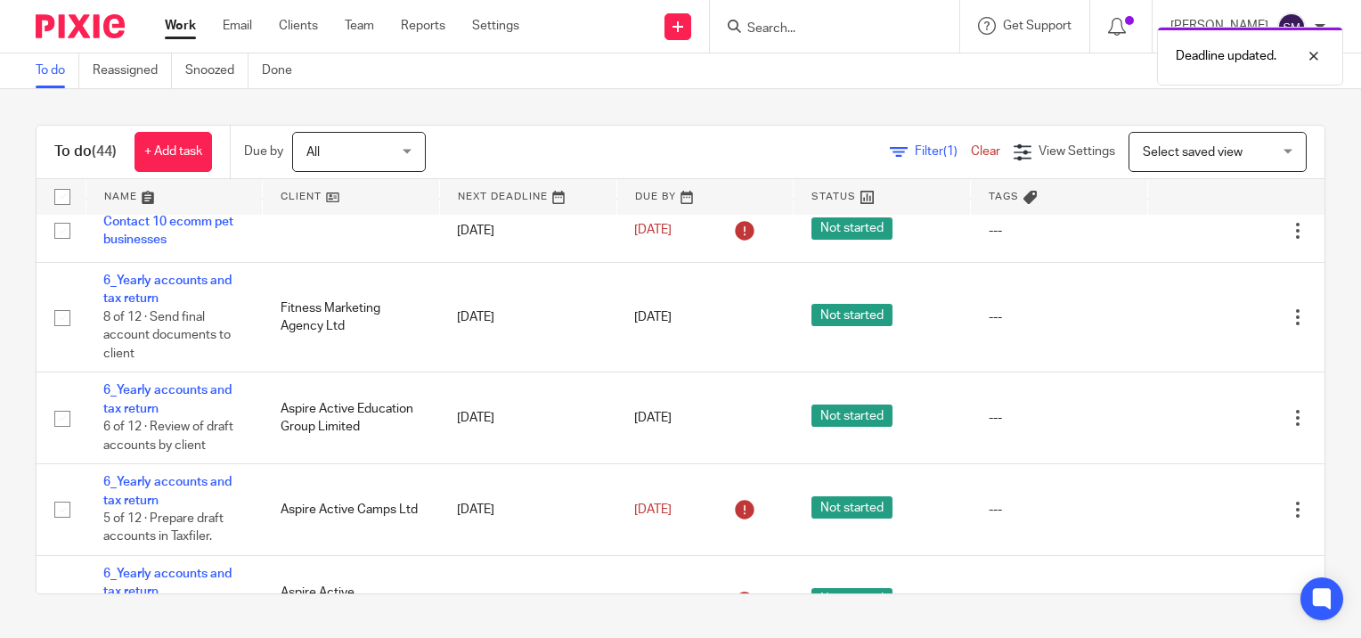
click at [189, 25] on link "Work" at bounding box center [180, 26] width 31 height 18
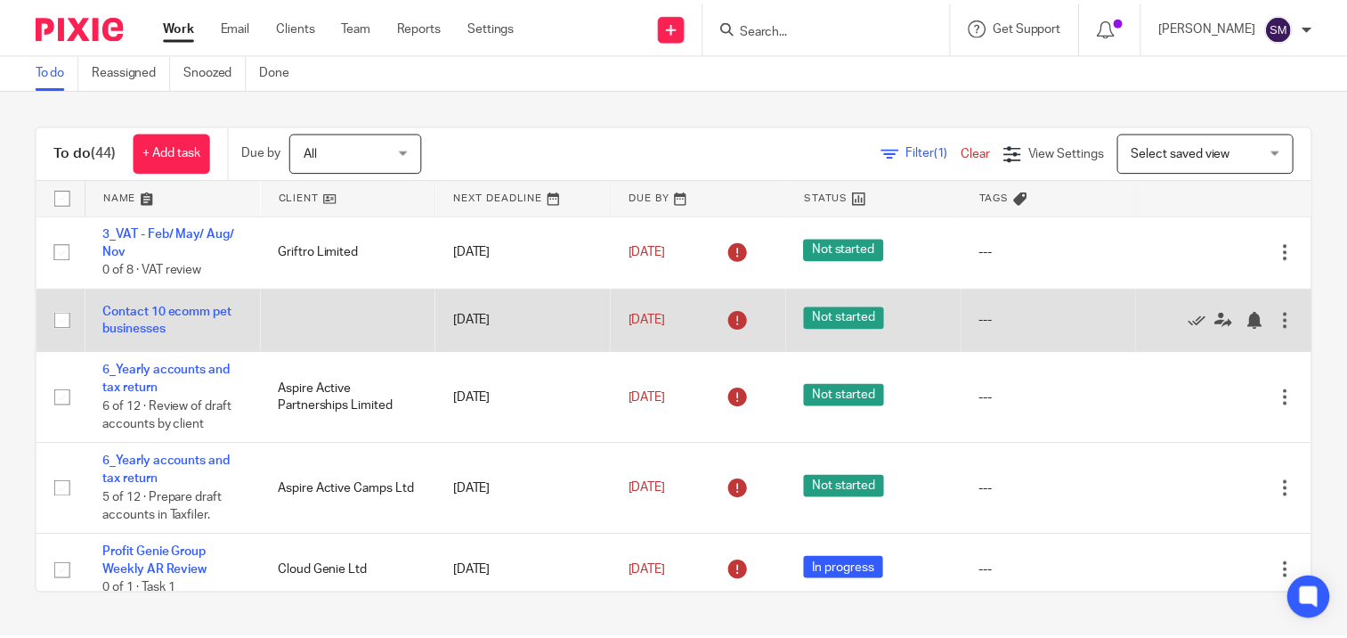
scroll to position [89, 0]
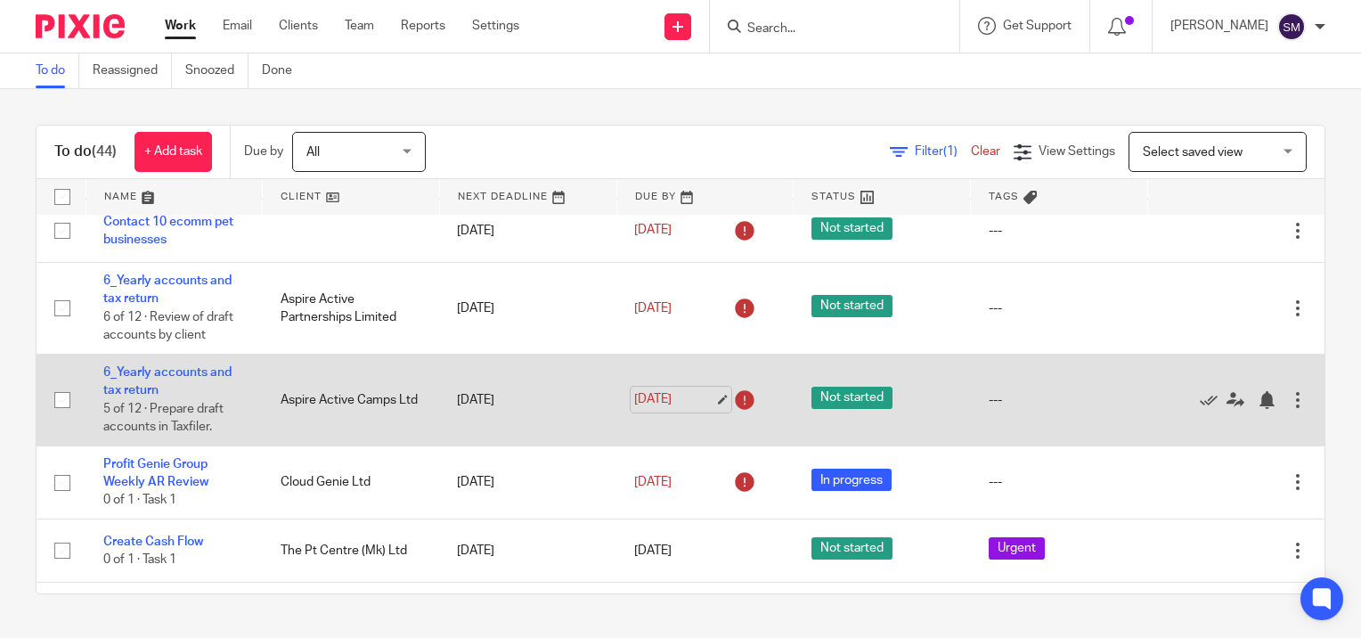
click at [702, 397] on link "[DATE]" at bounding box center [674, 399] width 80 height 19
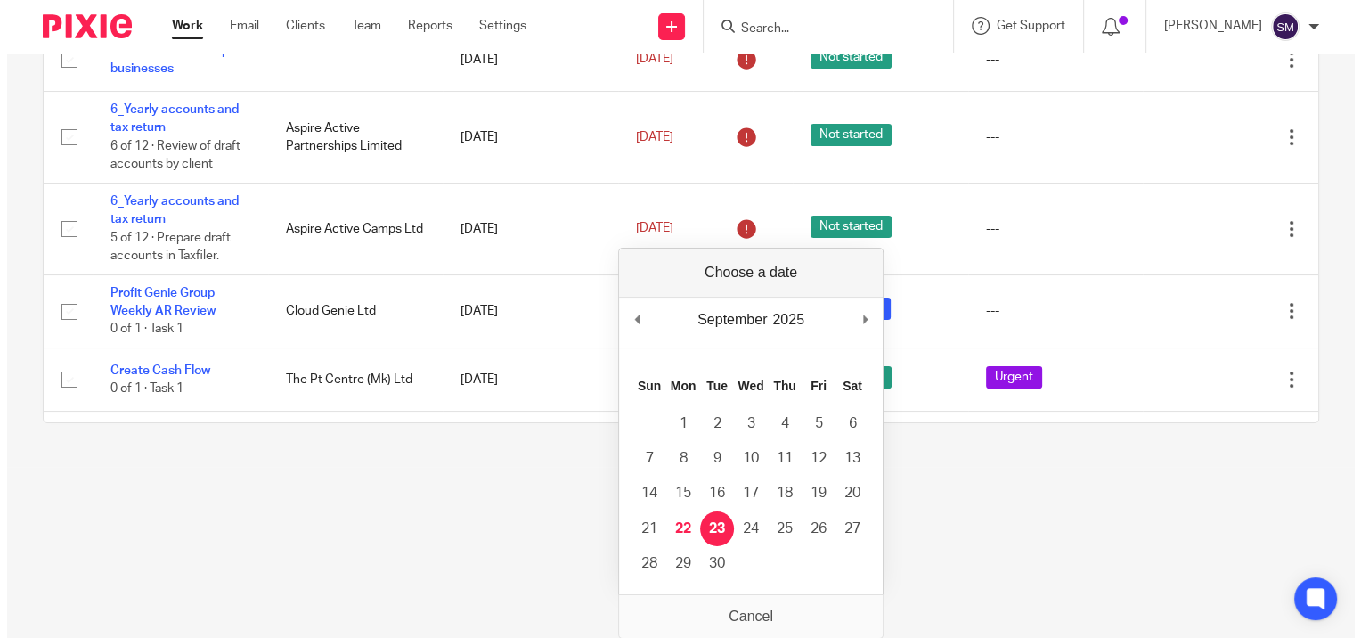
scroll to position [0, 0]
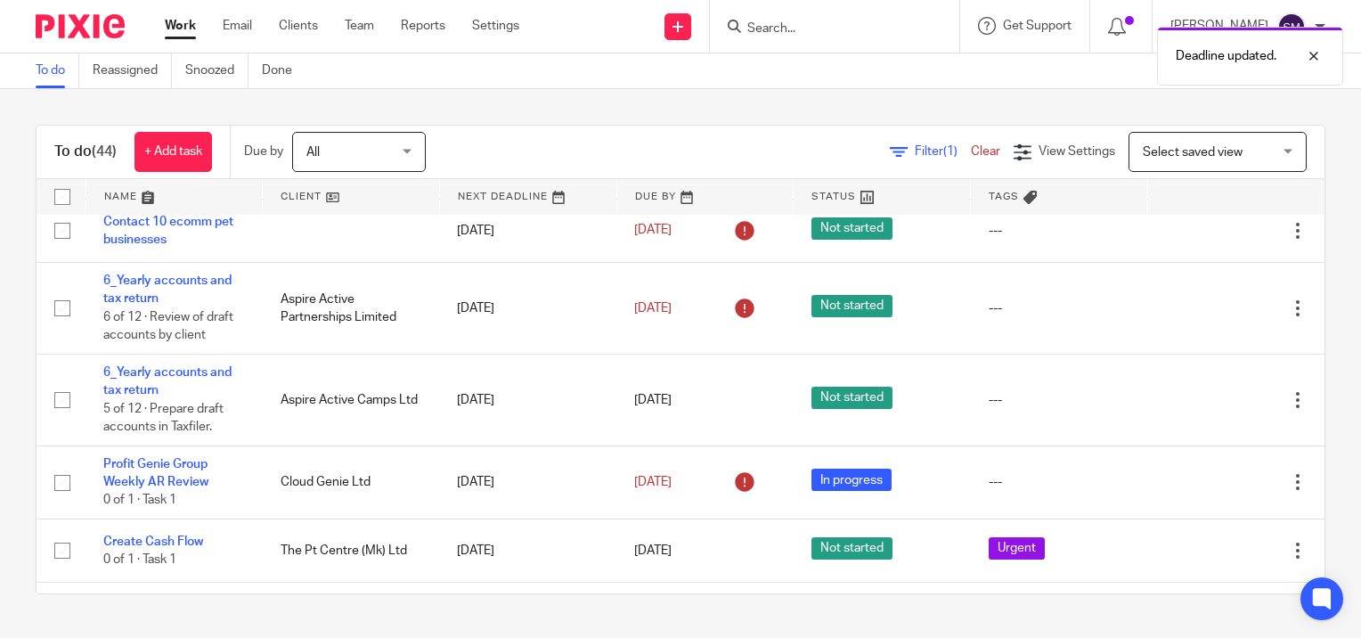
click at [182, 27] on link "Work" at bounding box center [180, 26] width 31 height 18
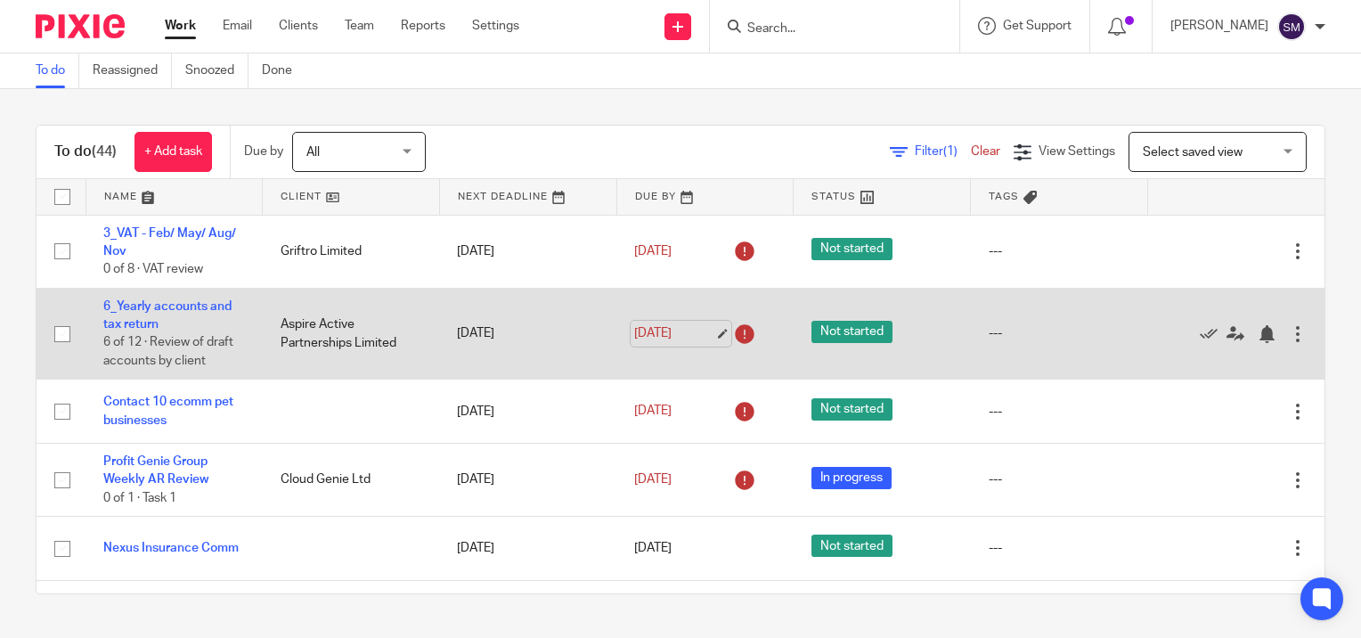
click at [702, 335] on link "[DATE]" at bounding box center [674, 333] width 80 height 19
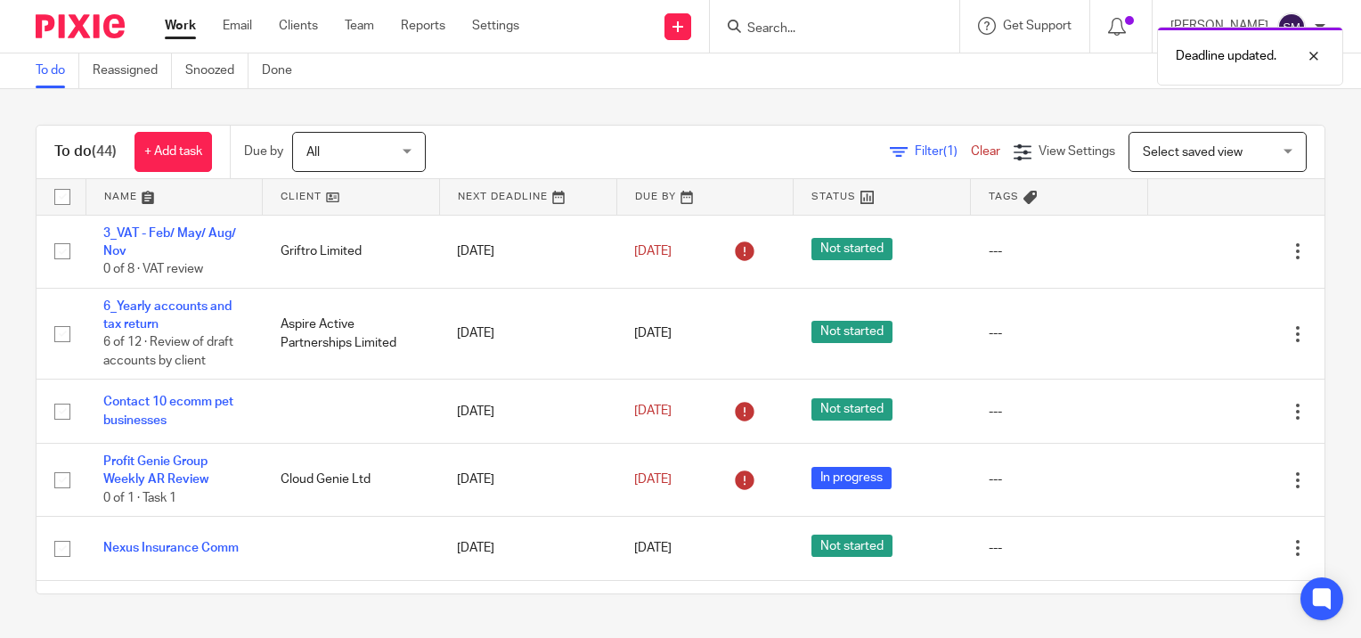
click at [184, 26] on link "Work" at bounding box center [180, 26] width 31 height 18
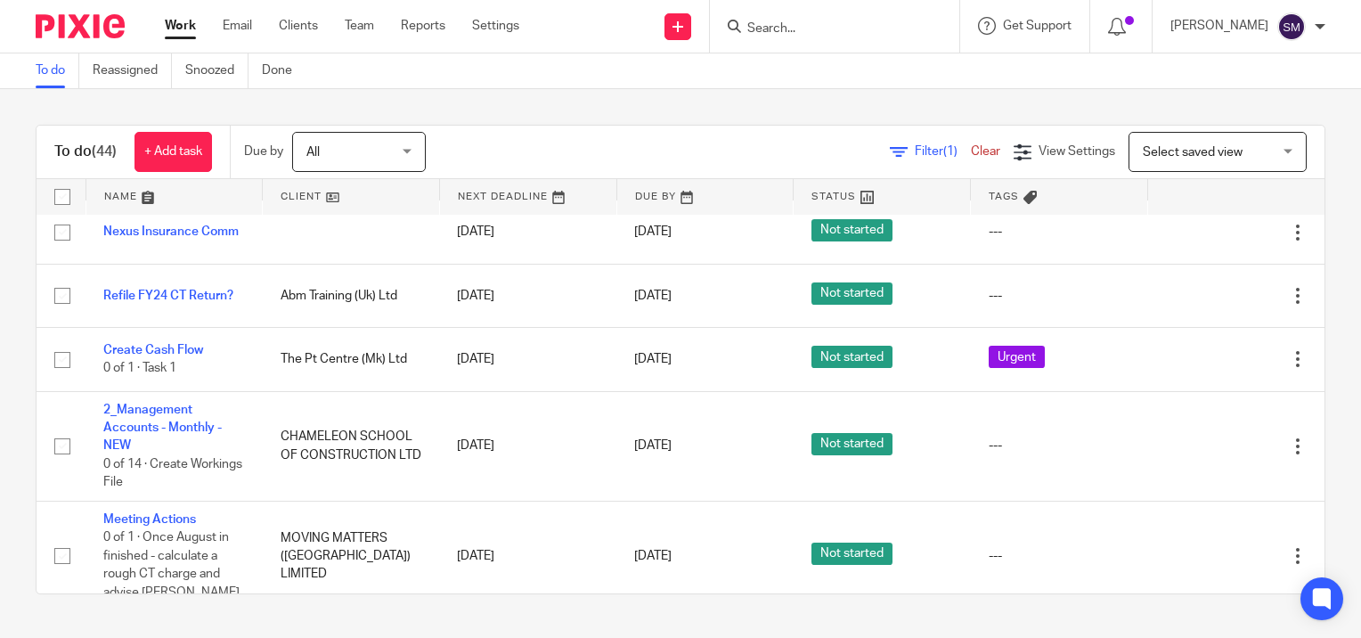
scroll to position [267, 0]
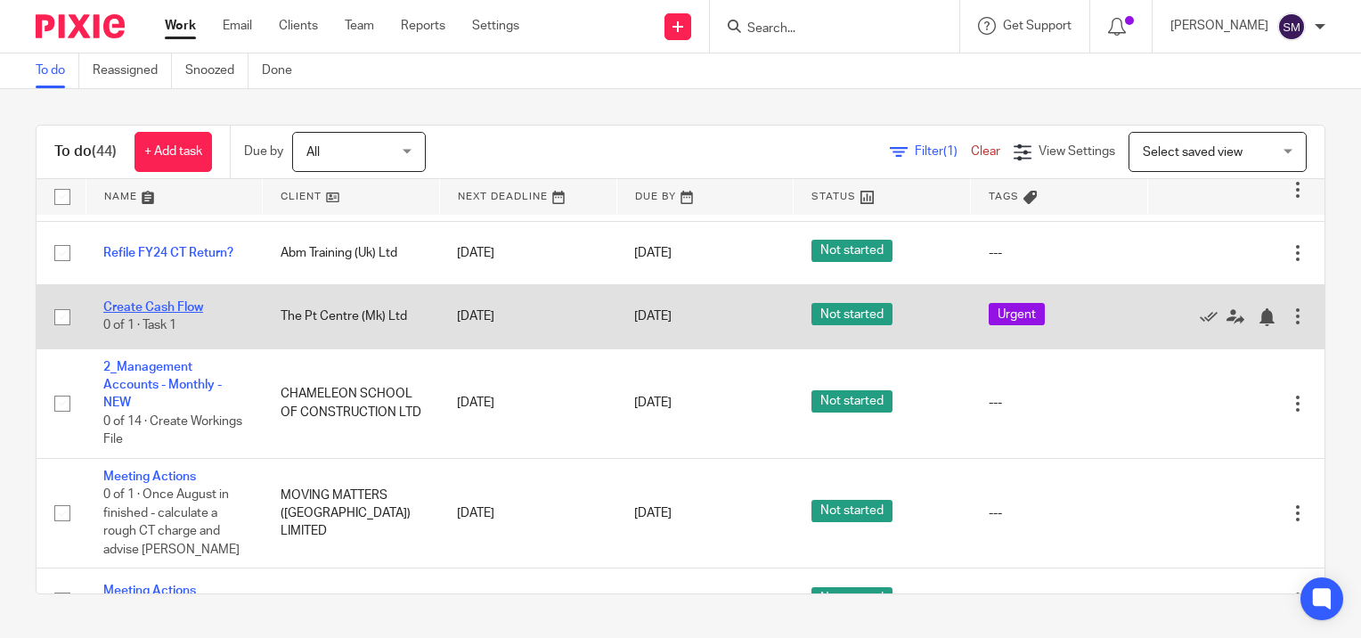
click at [174, 311] on link "Create Cash Flow" at bounding box center [153, 307] width 100 height 12
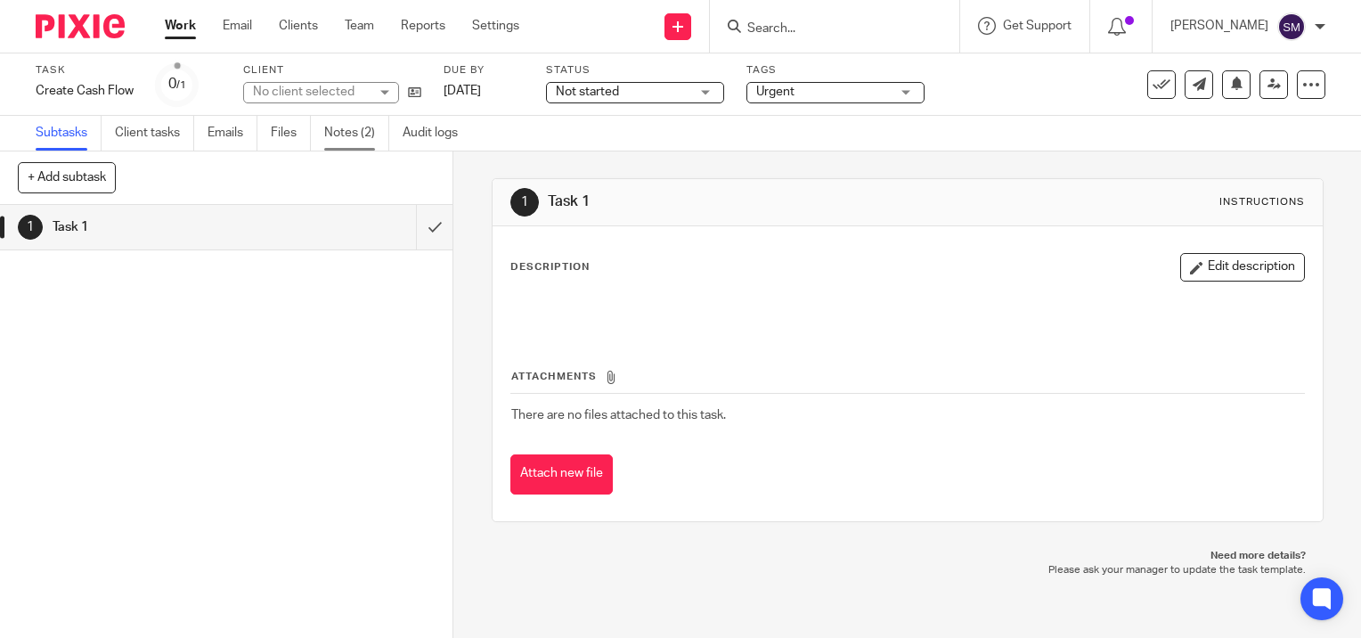
click at [342, 132] on link "Notes (2)" at bounding box center [356, 133] width 65 height 35
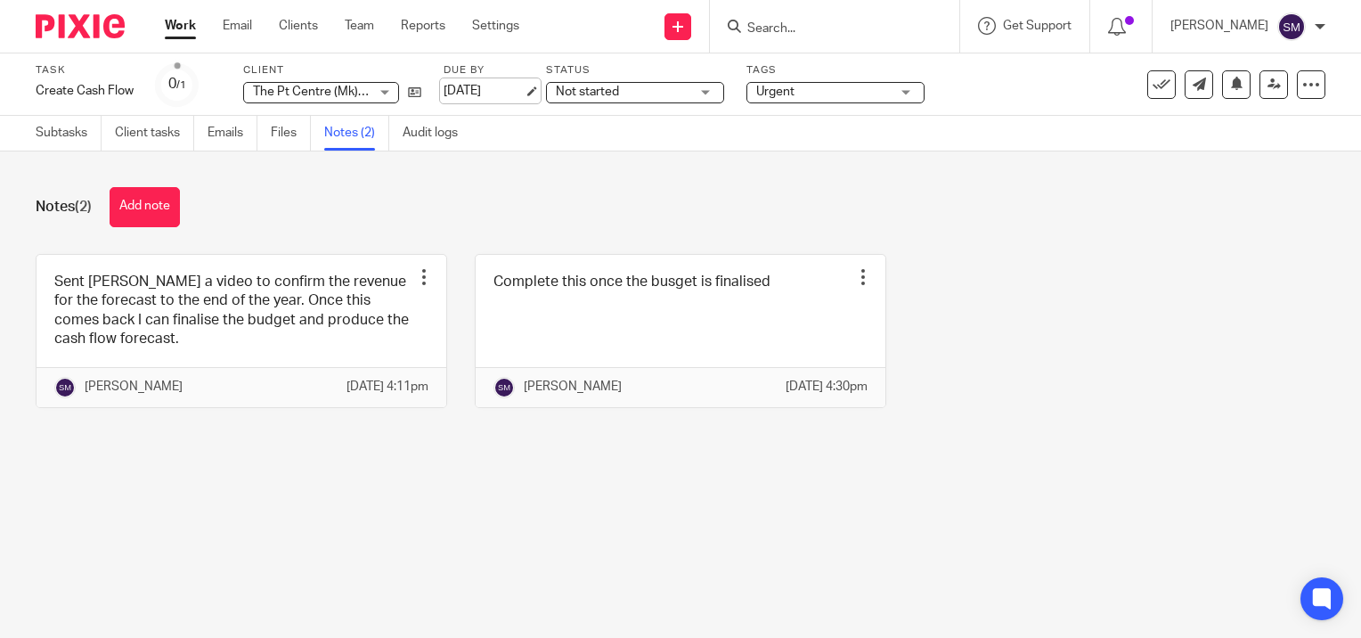
click at [524, 92] on link "[DATE]" at bounding box center [483, 91] width 80 height 19
click at [185, 28] on link "Work" at bounding box center [180, 26] width 31 height 18
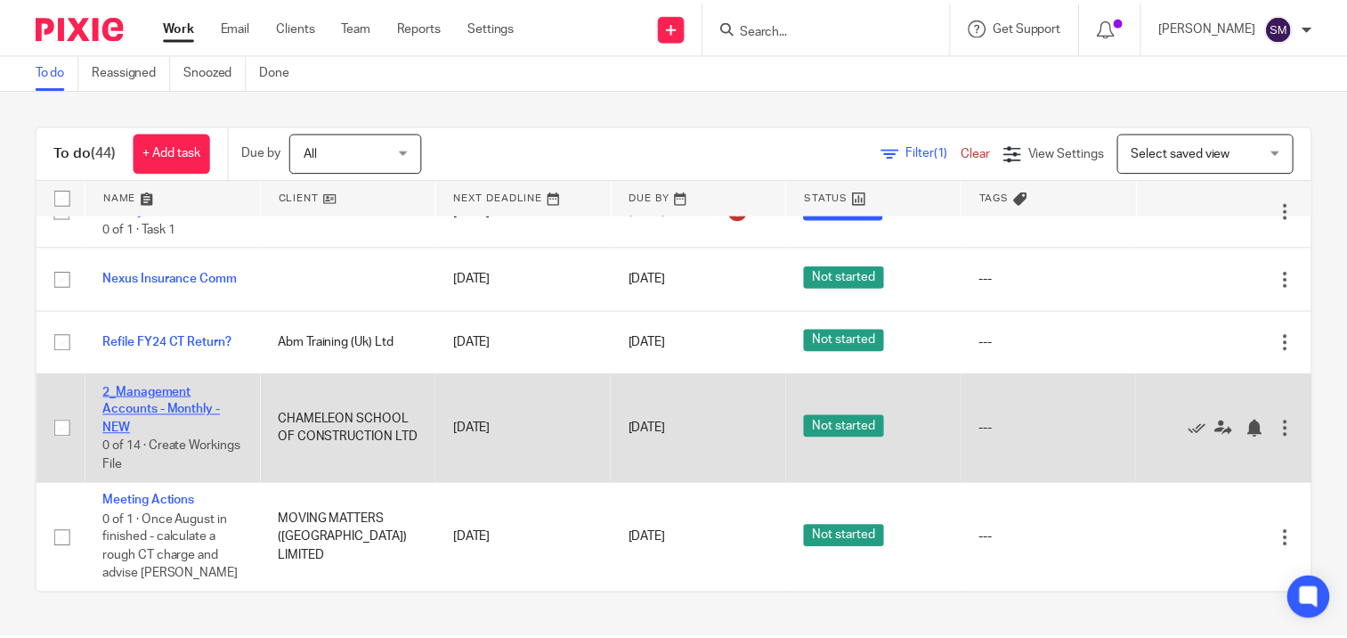
scroll to position [267, 0]
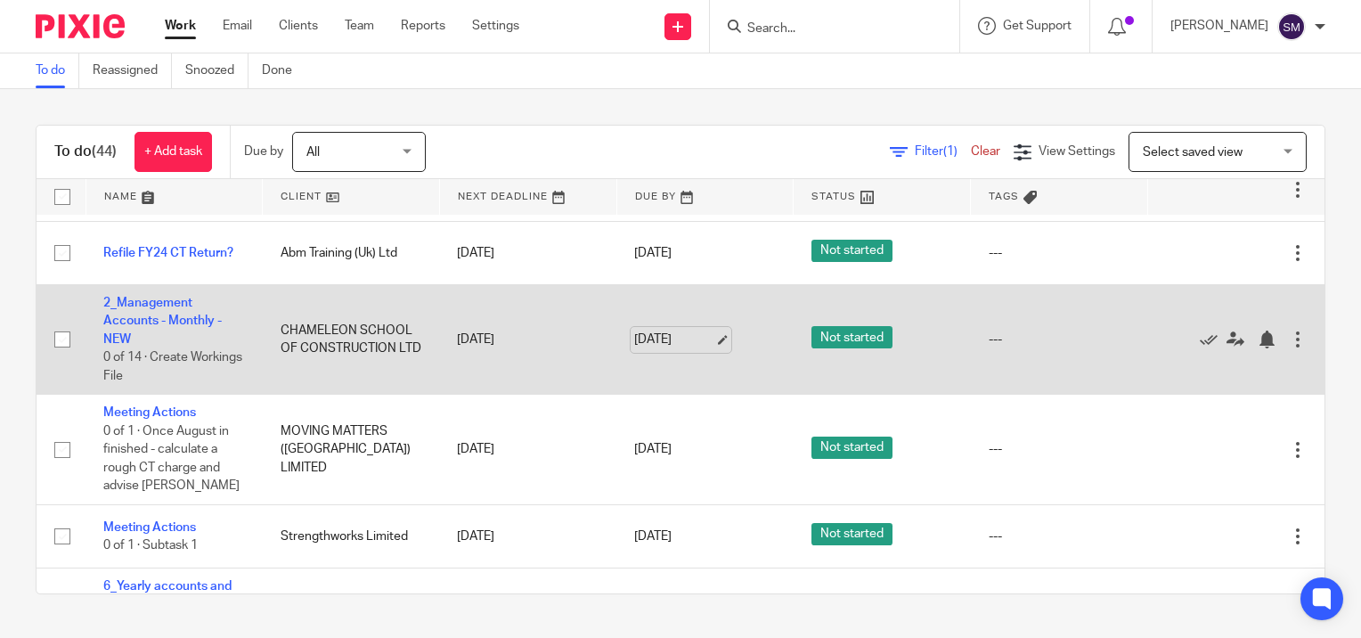
click at [704, 338] on link "[DATE]" at bounding box center [674, 339] width 80 height 19
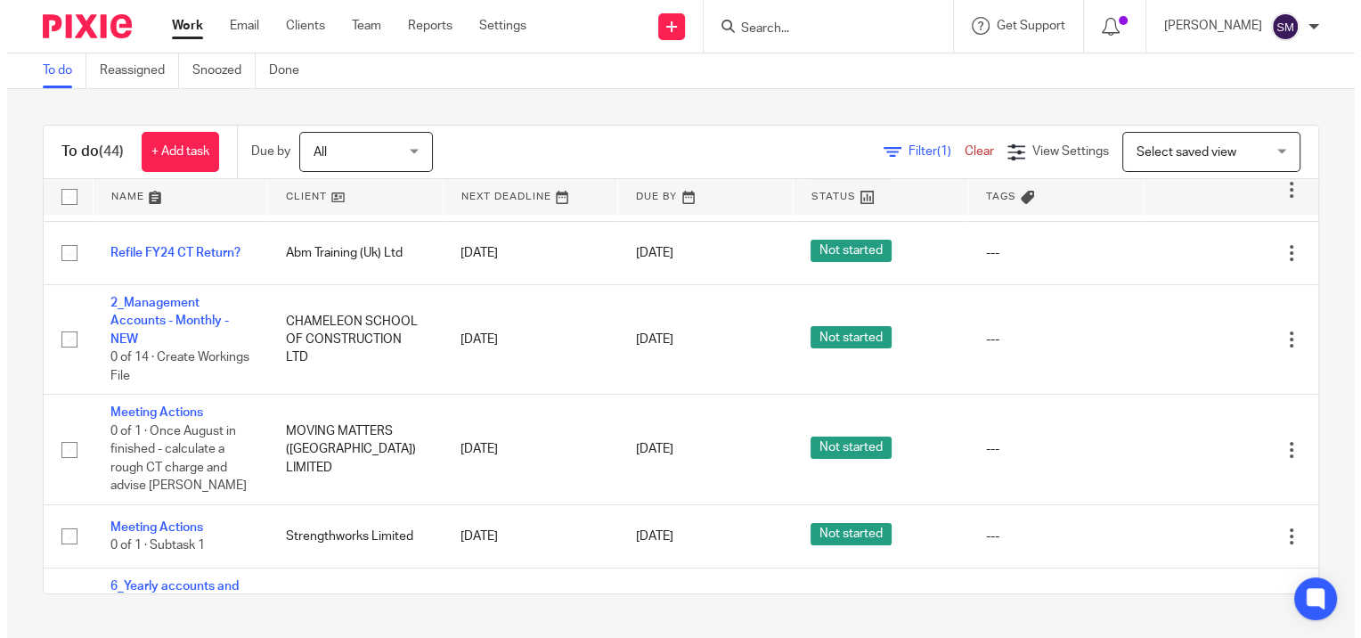
scroll to position [0, 0]
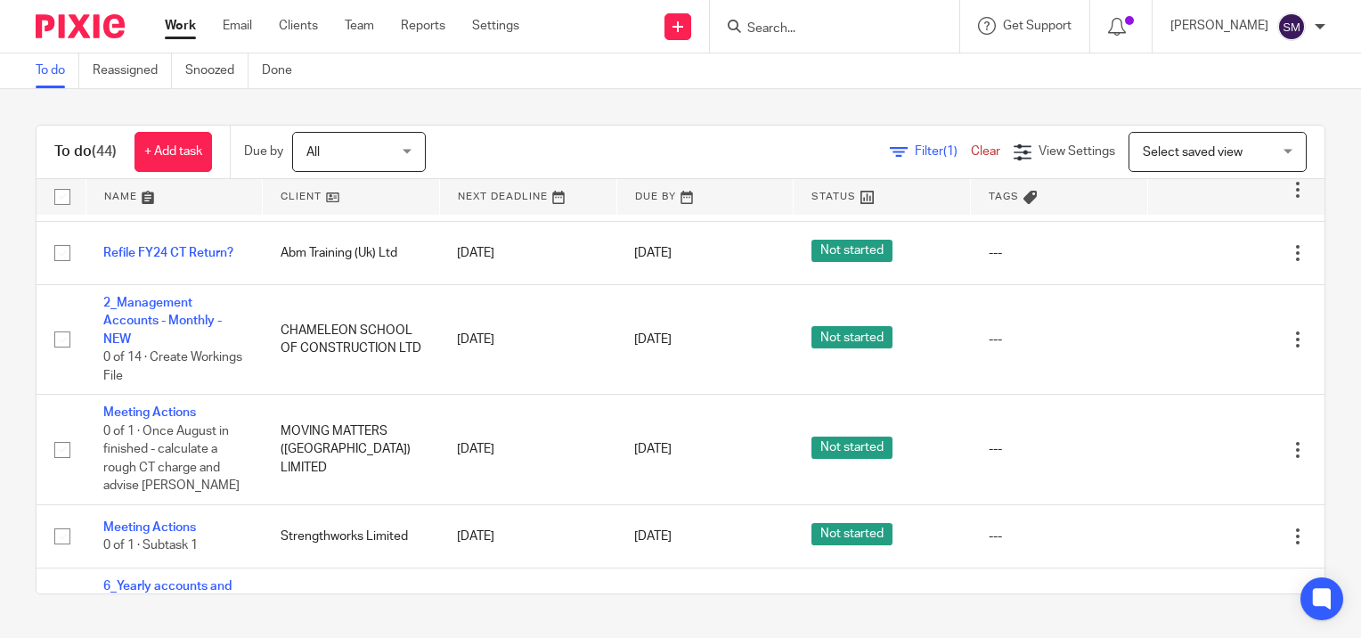
click at [189, 23] on link "Work" at bounding box center [180, 26] width 31 height 18
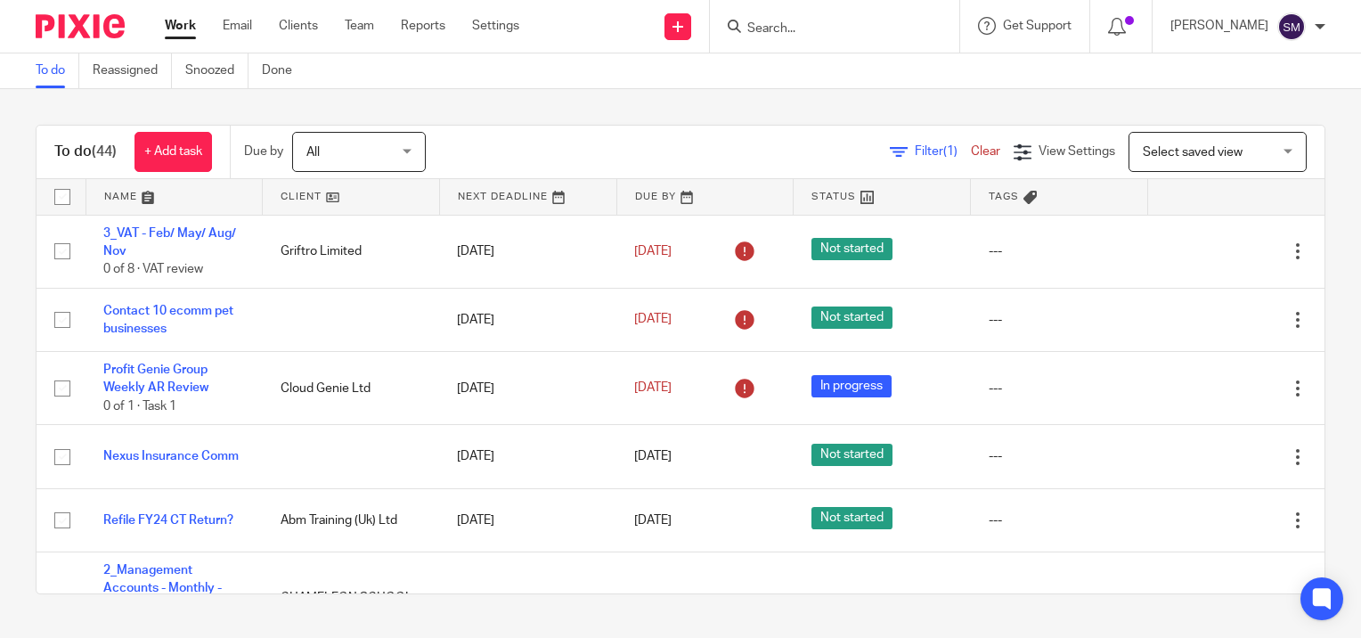
click at [188, 32] on link "Work" at bounding box center [180, 26] width 31 height 18
